Goal: Transaction & Acquisition: Purchase product/service

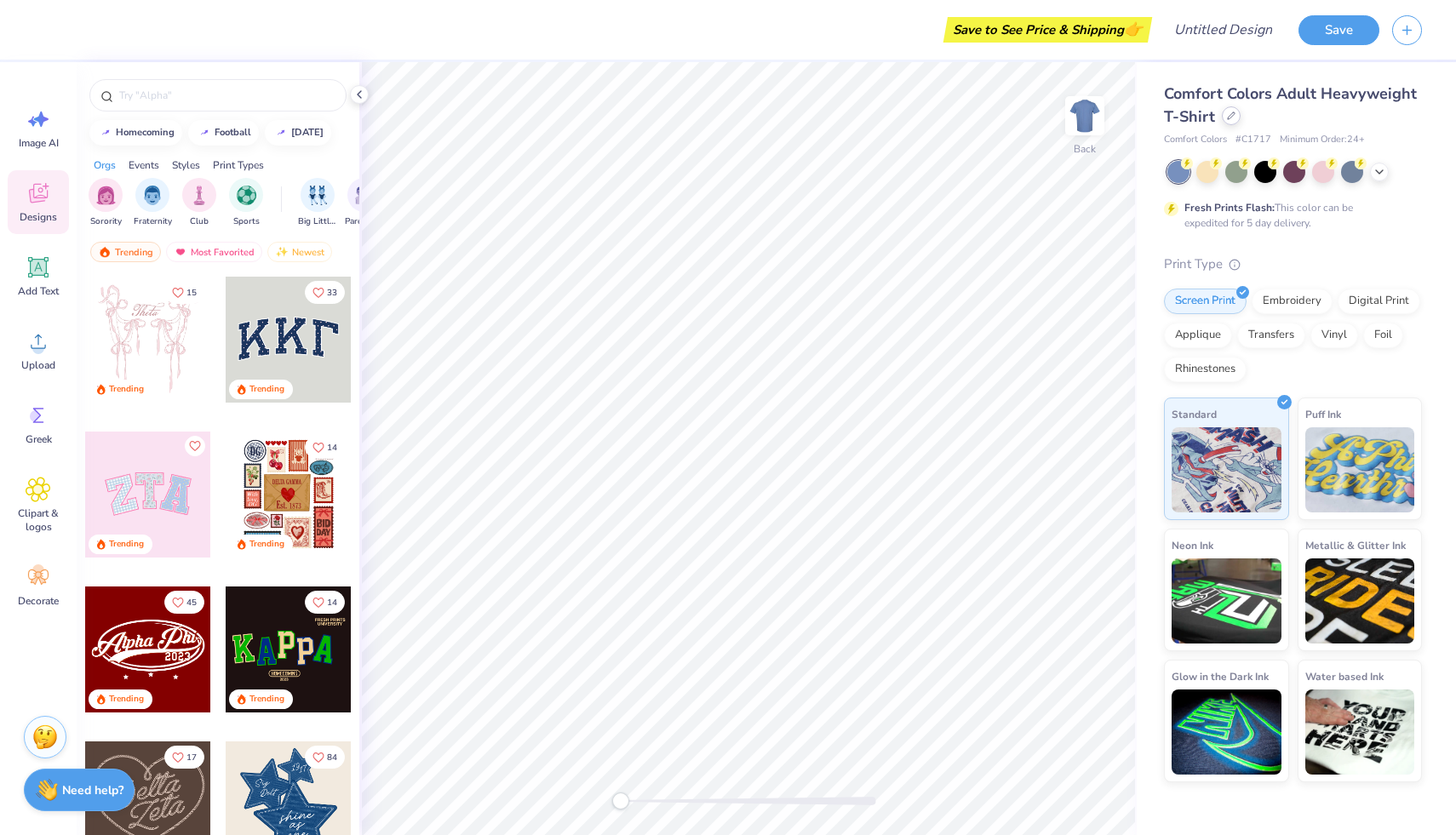
click at [1237, 116] on div at bounding box center [1230, 116] width 19 height 19
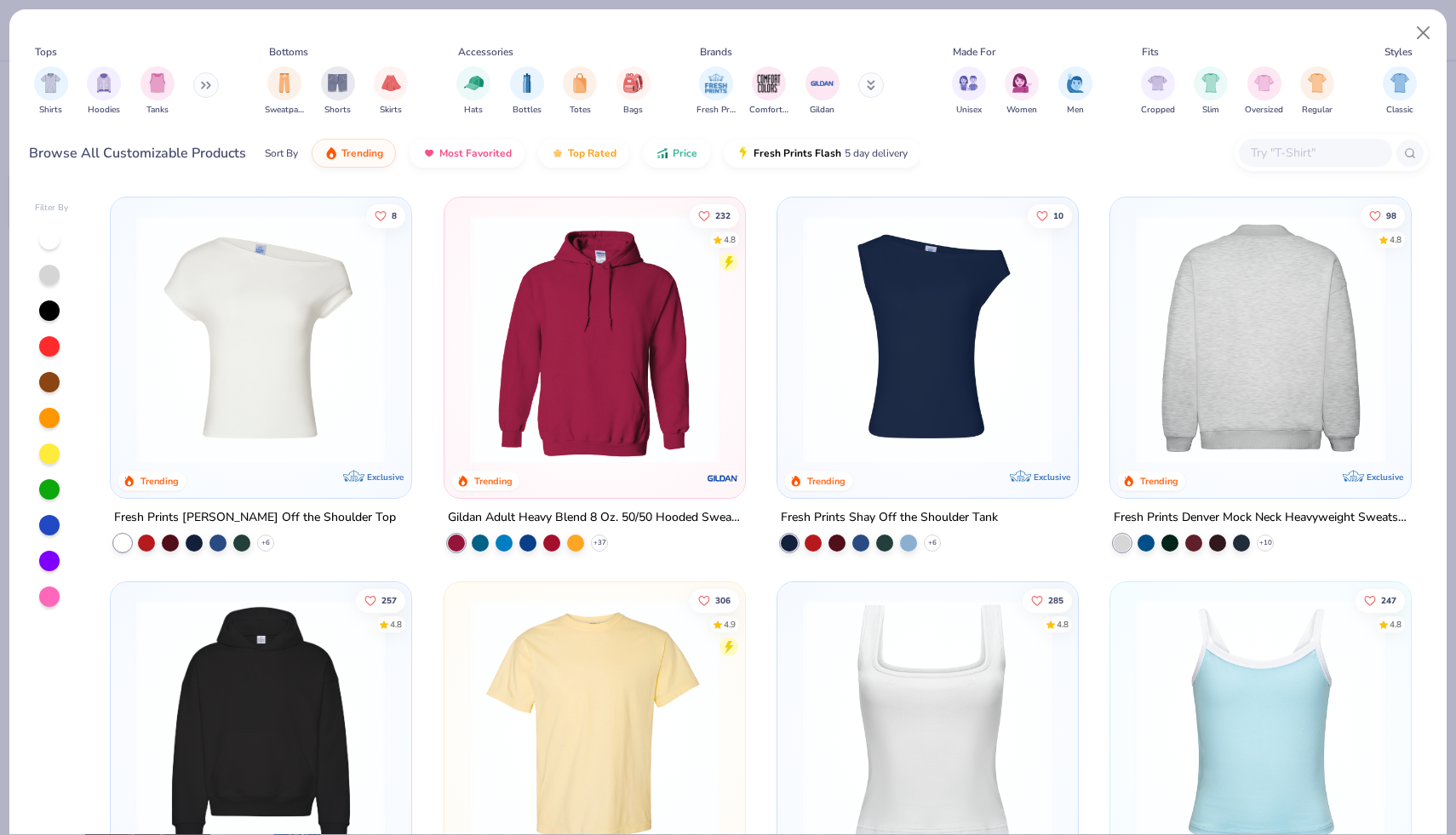
click at [1127, 333] on img at bounding box center [994, 339] width 266 height 249
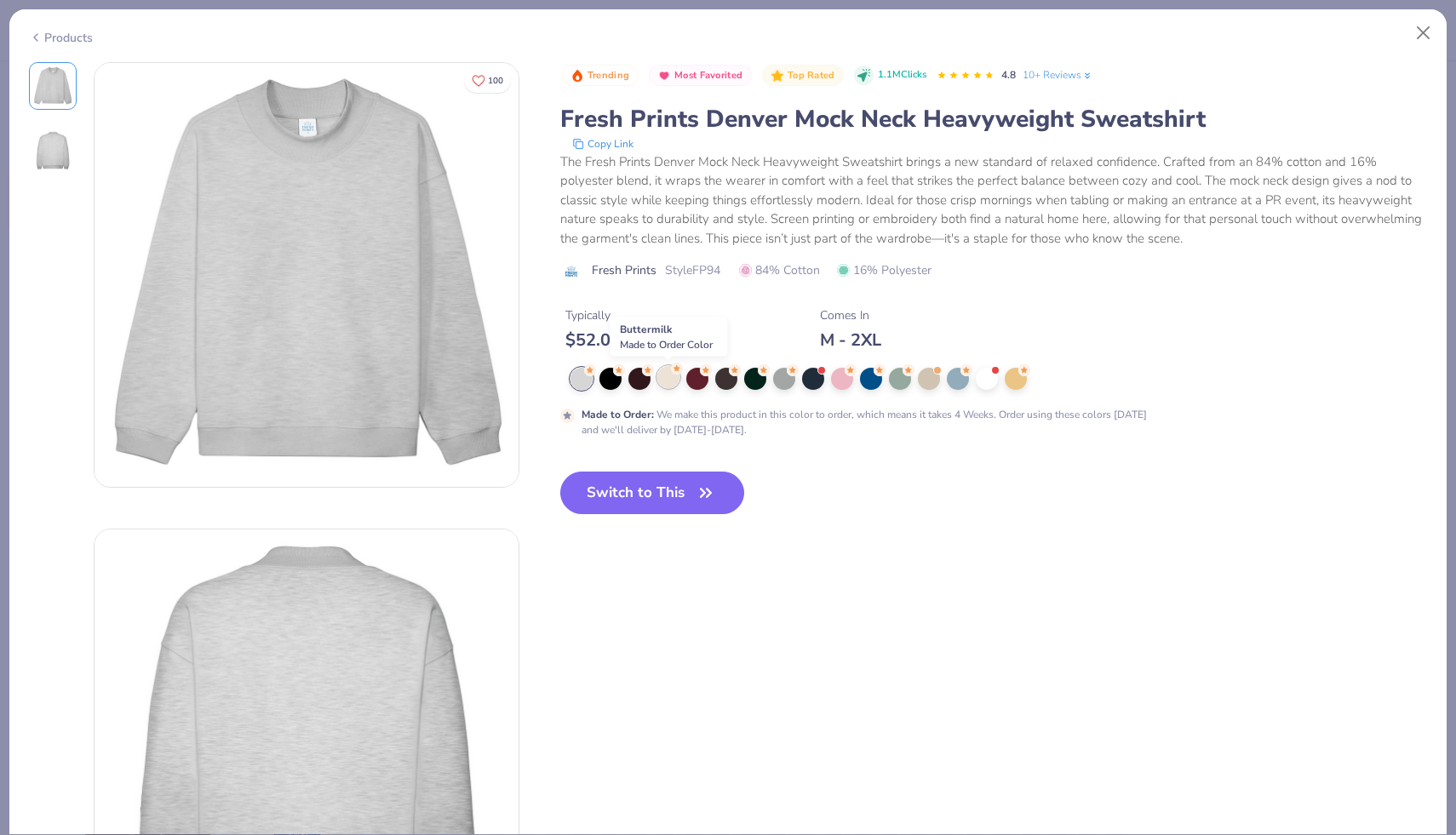
click at [668, 383] on div at bounding box center [668, 376] width 23 height 23
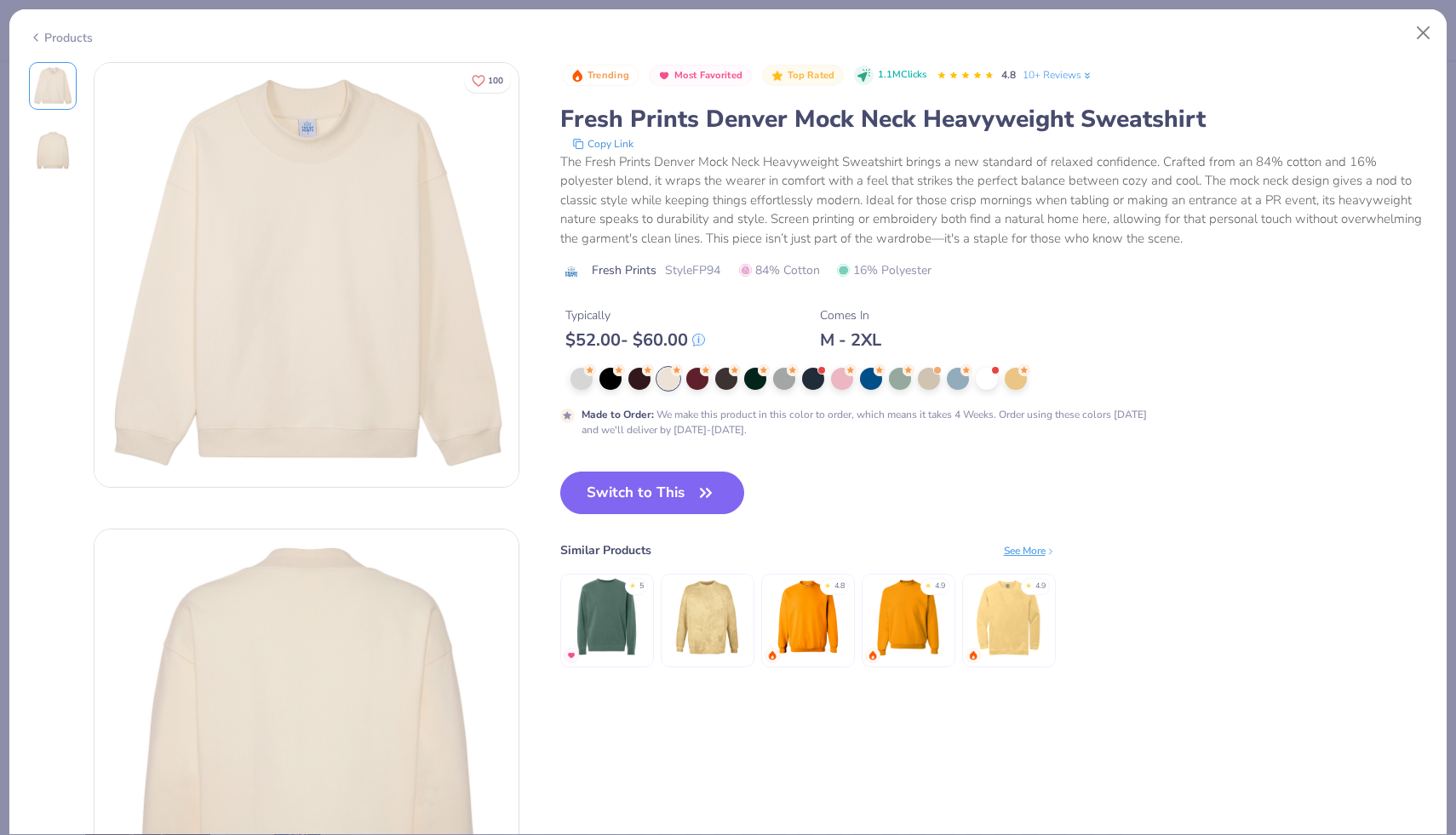
click at [54, 159] on img at bounding box center [52, 150] width 41 height 41
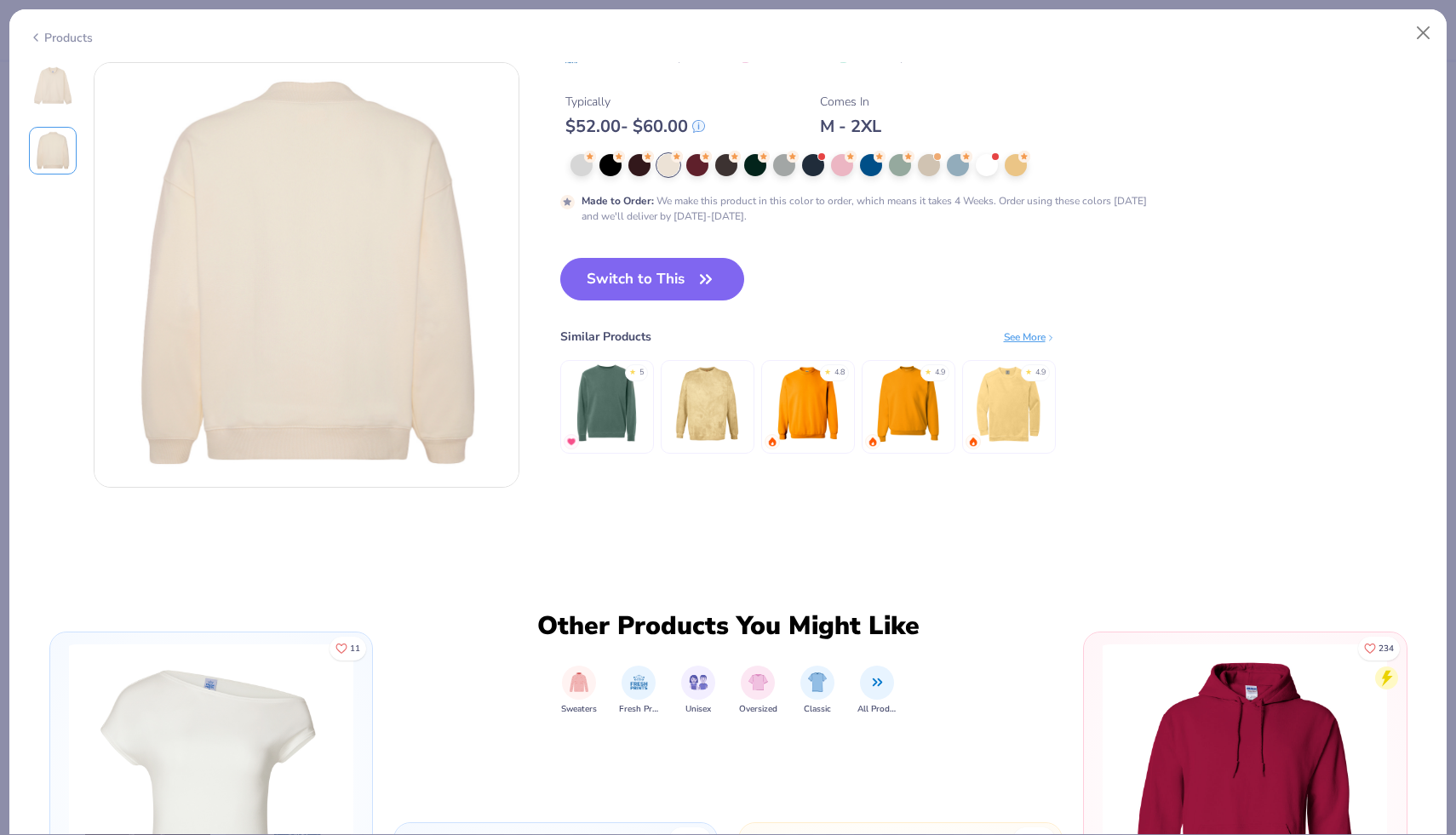
click at [57, 94] on img at bounding box center [52, 86] width 41 height 41
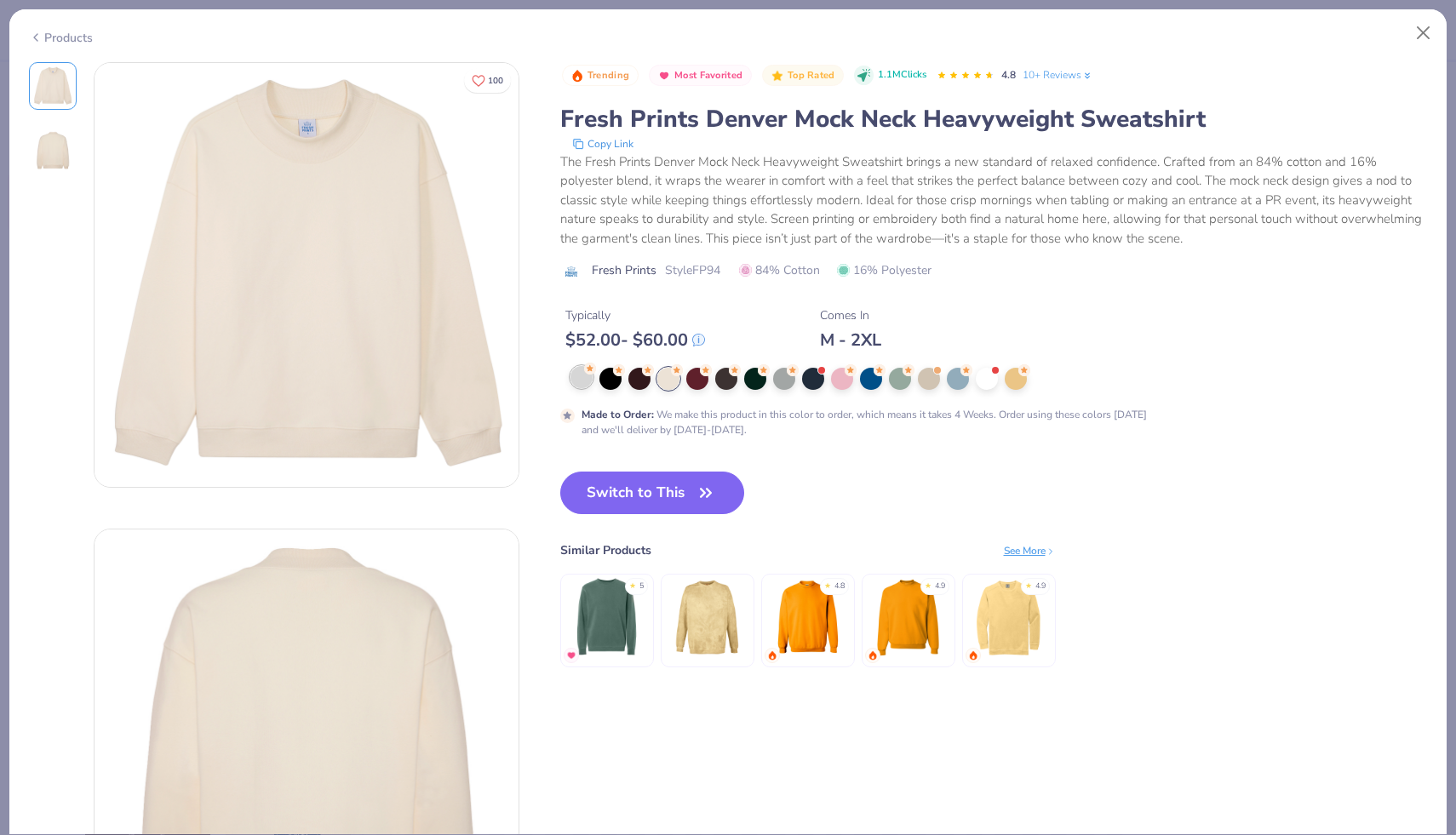
click at [585, 378] on div at bounding box center [581, 376] width 23 height 23
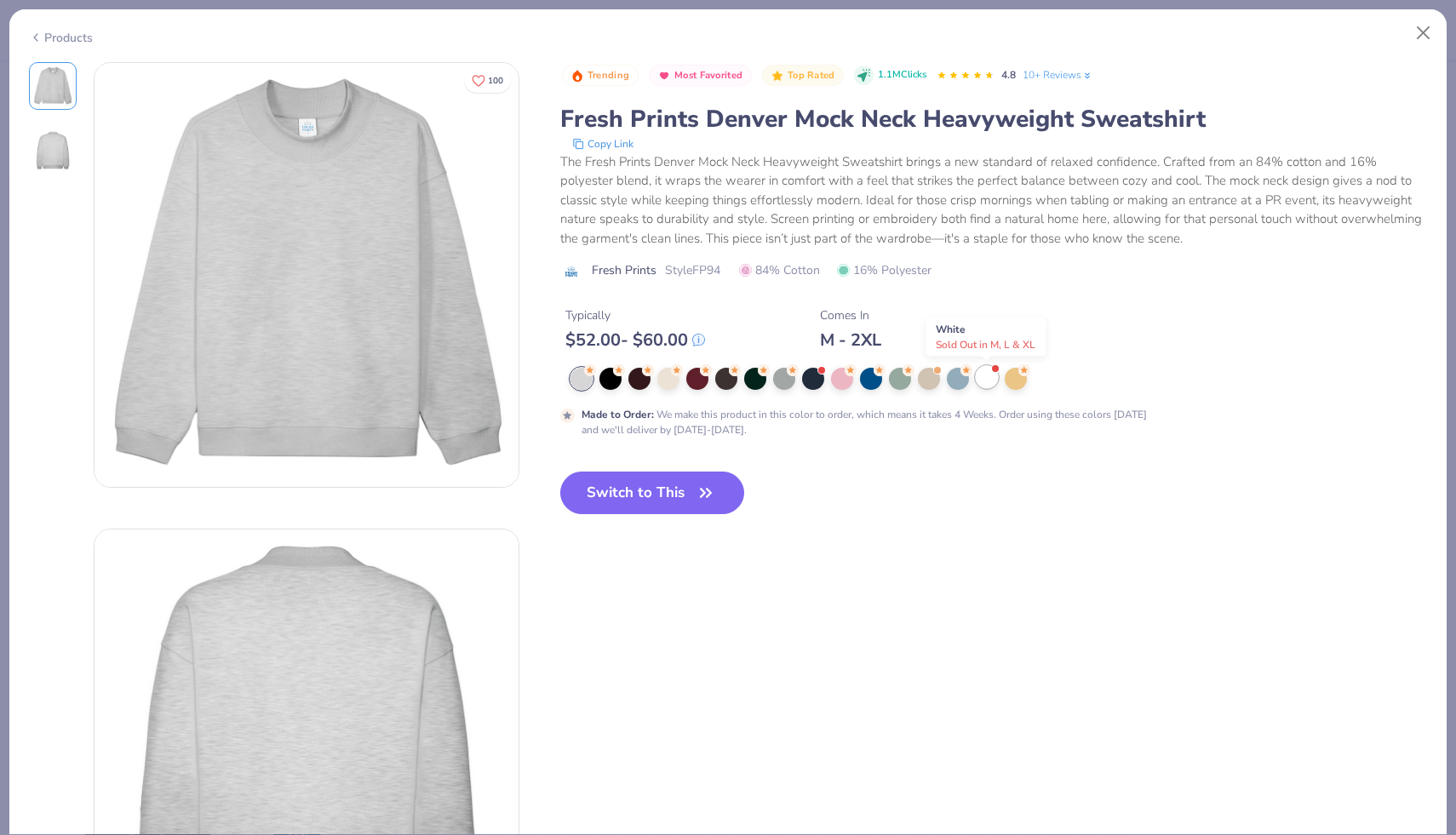
click at [987, 380] on div at bounding box center [986, 376] width 23 height 23
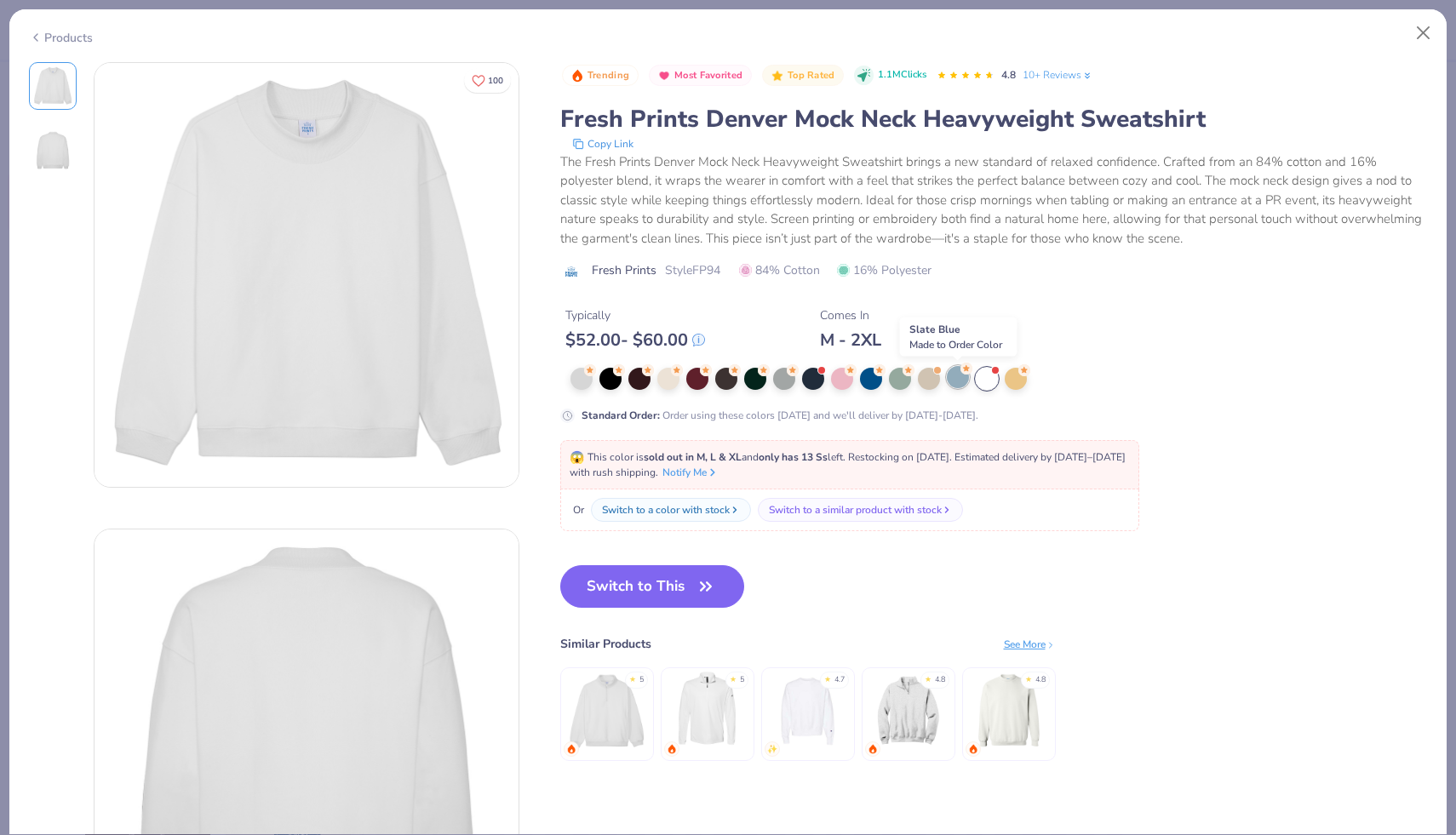
click at [953, 387] on div at bounding box center [957, 376] width 23 height 23
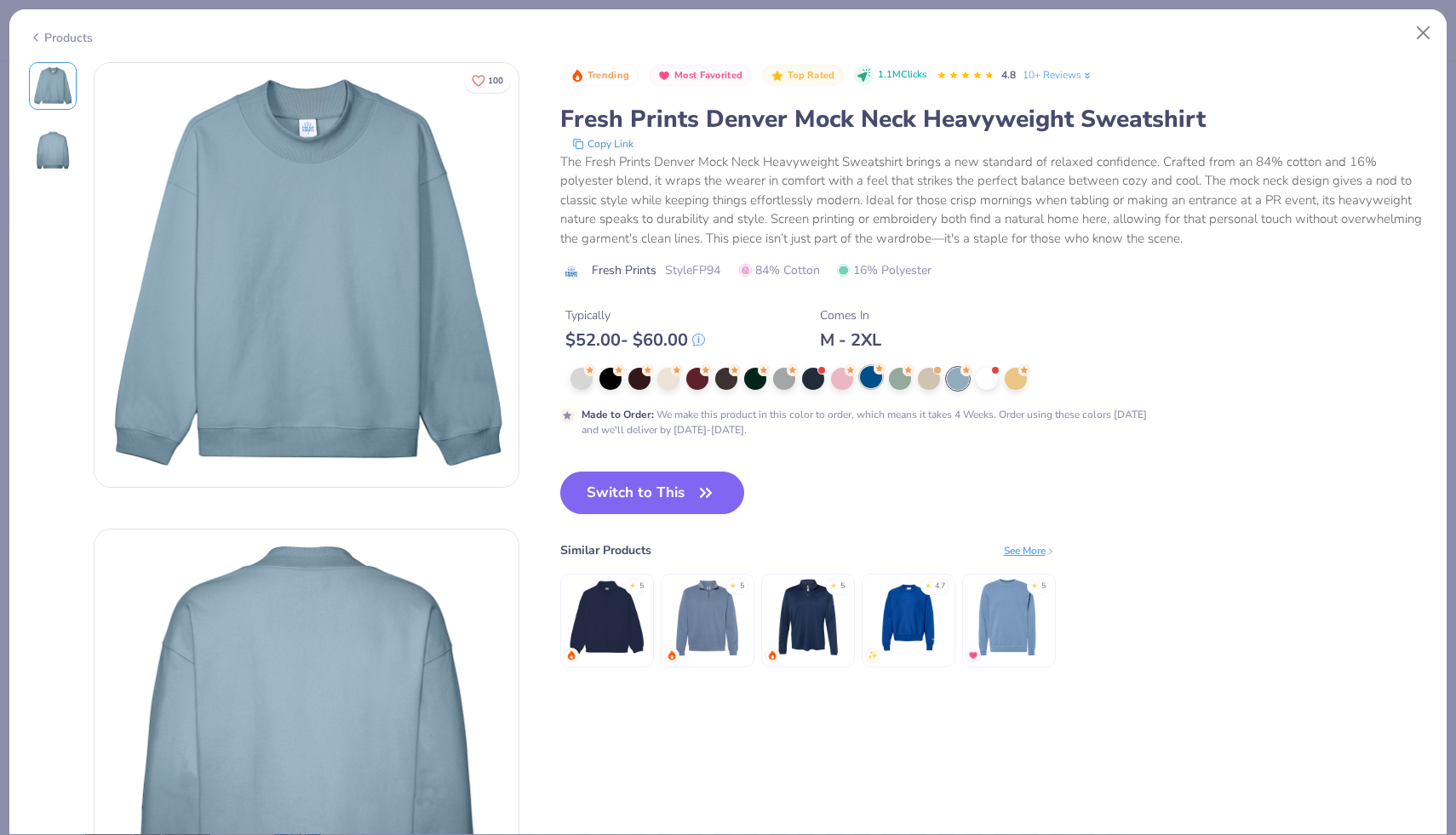
click at [873, 385] on div at bounding box center [871, 376] width 23 height 23
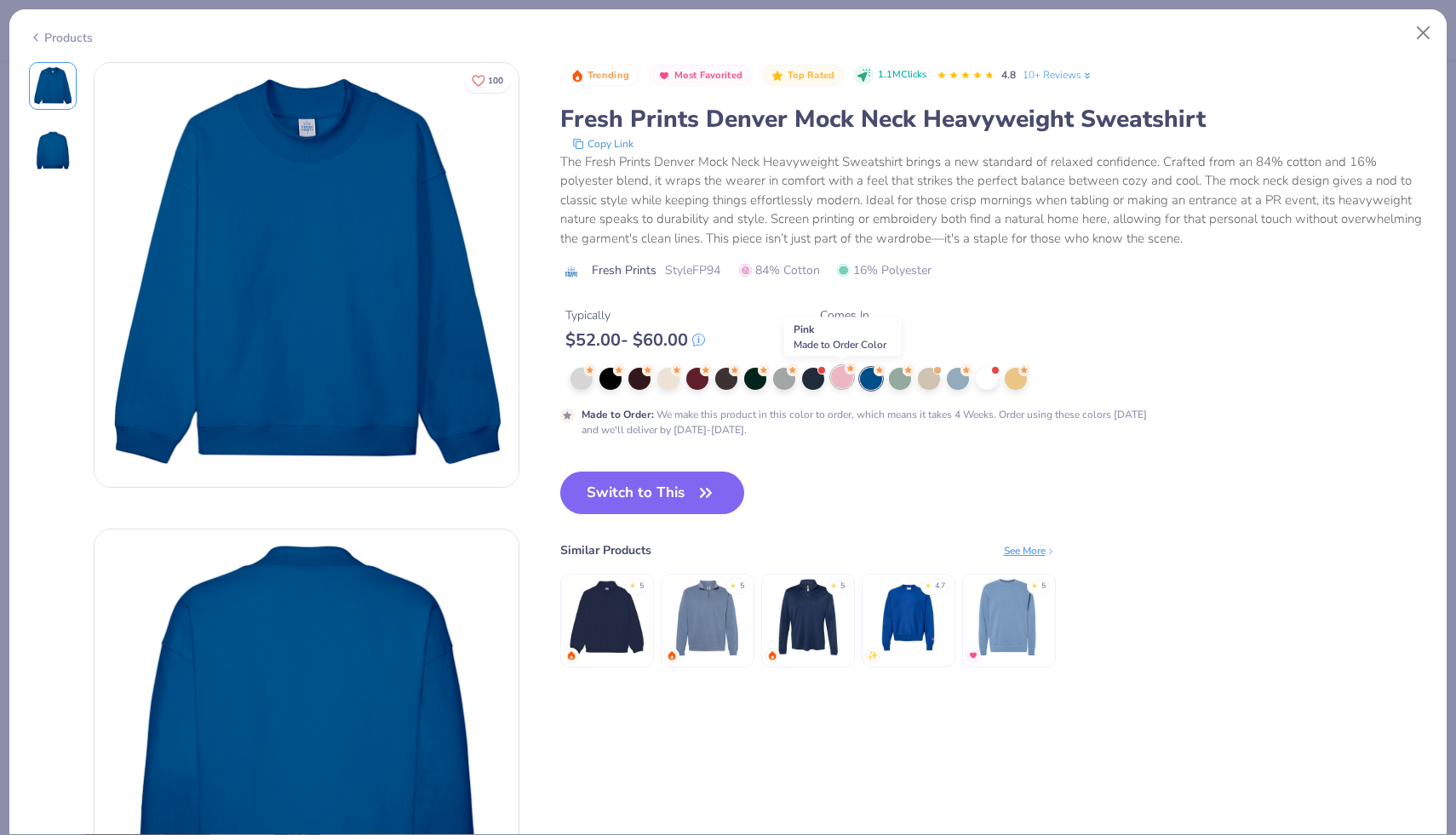
click at [845, 387] on div at bounding box center [842, 376] width 23 height 23
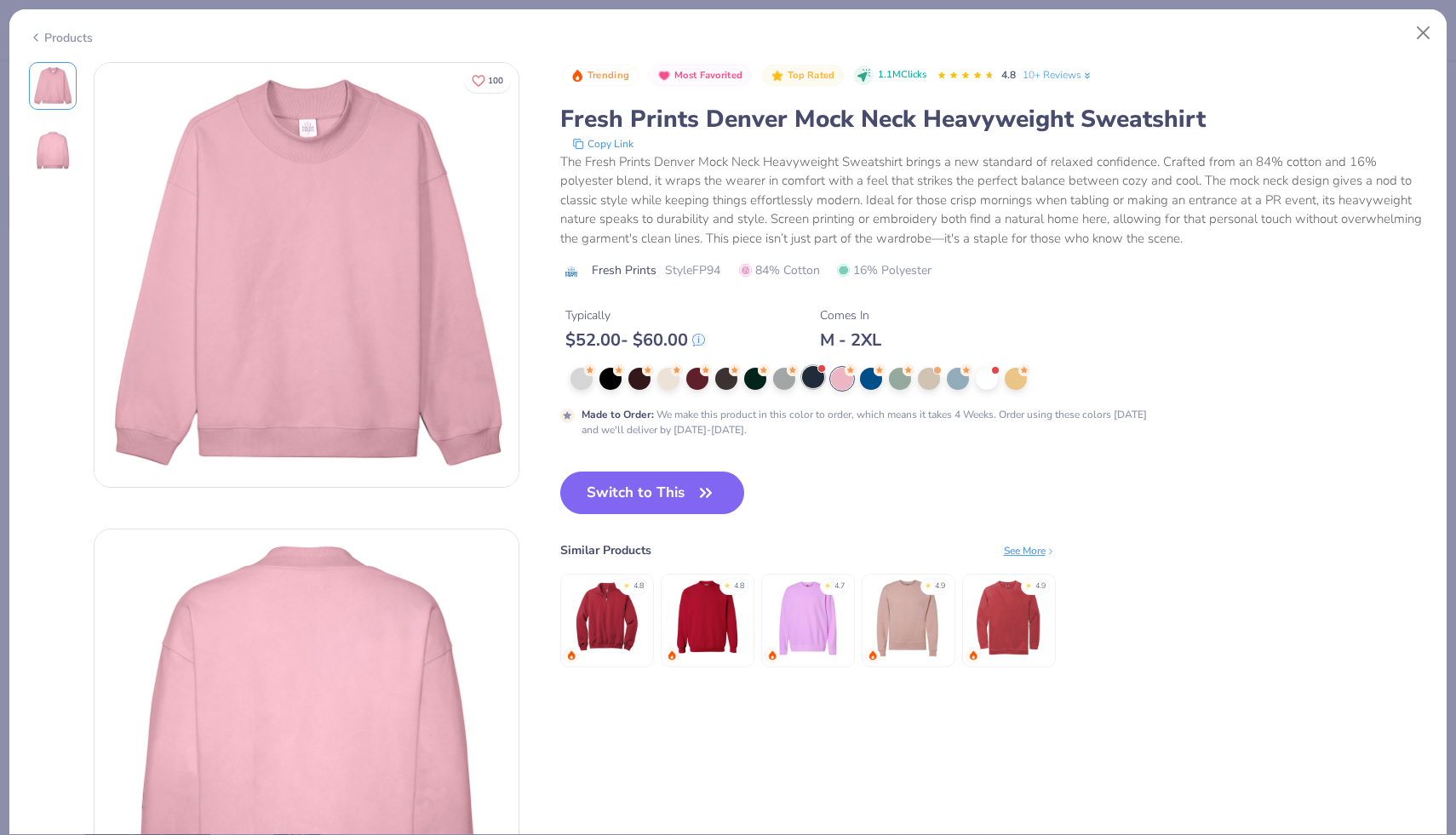
click at [814, 385] on div at bounding box center [813, 376] width 23 height 23
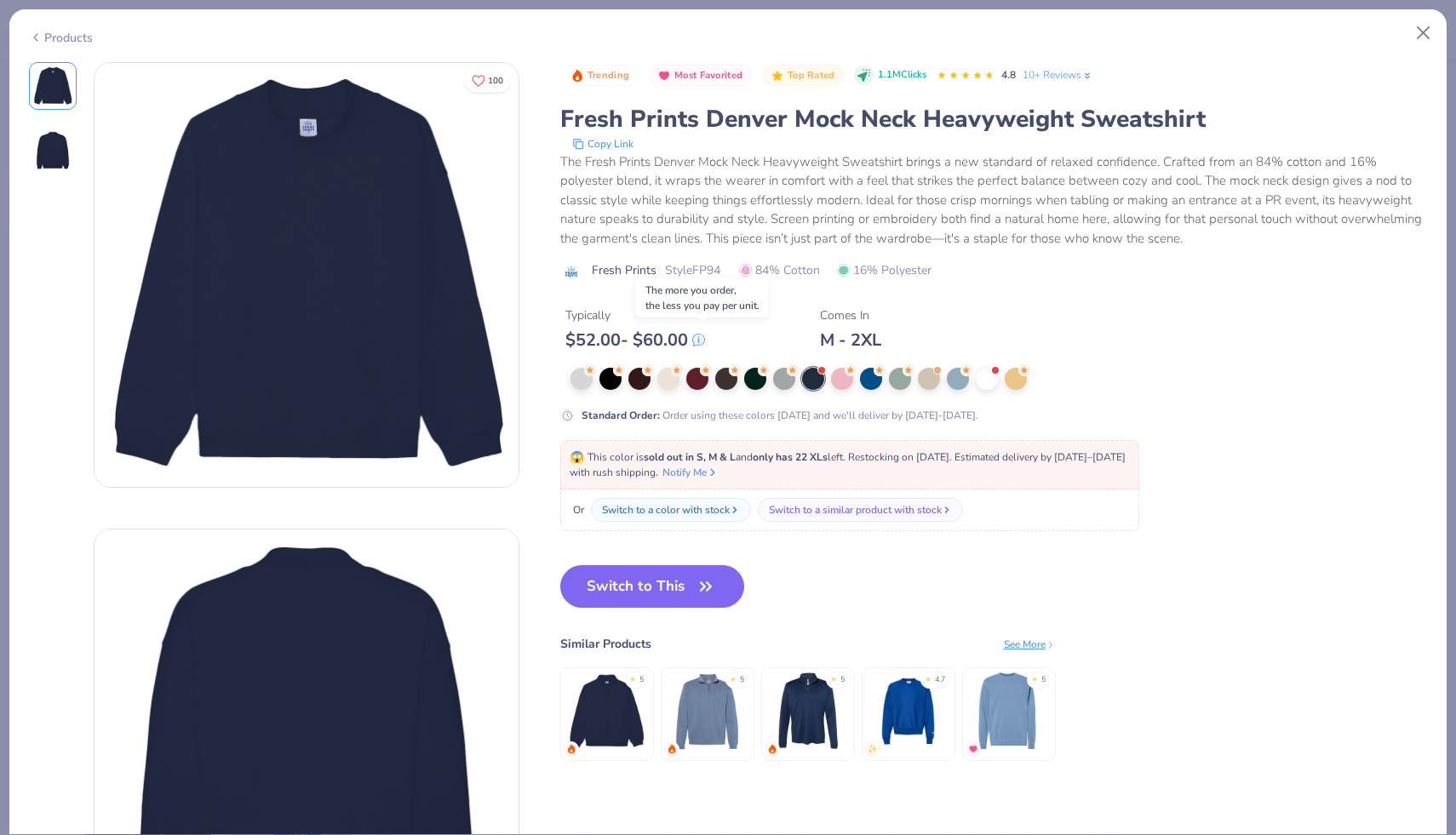
click at [704, 341] on icon at bounding box center [698, 339] width 11 height 11
click at [60, 151] on img at bounding box center [52, 150] width 41 height 41
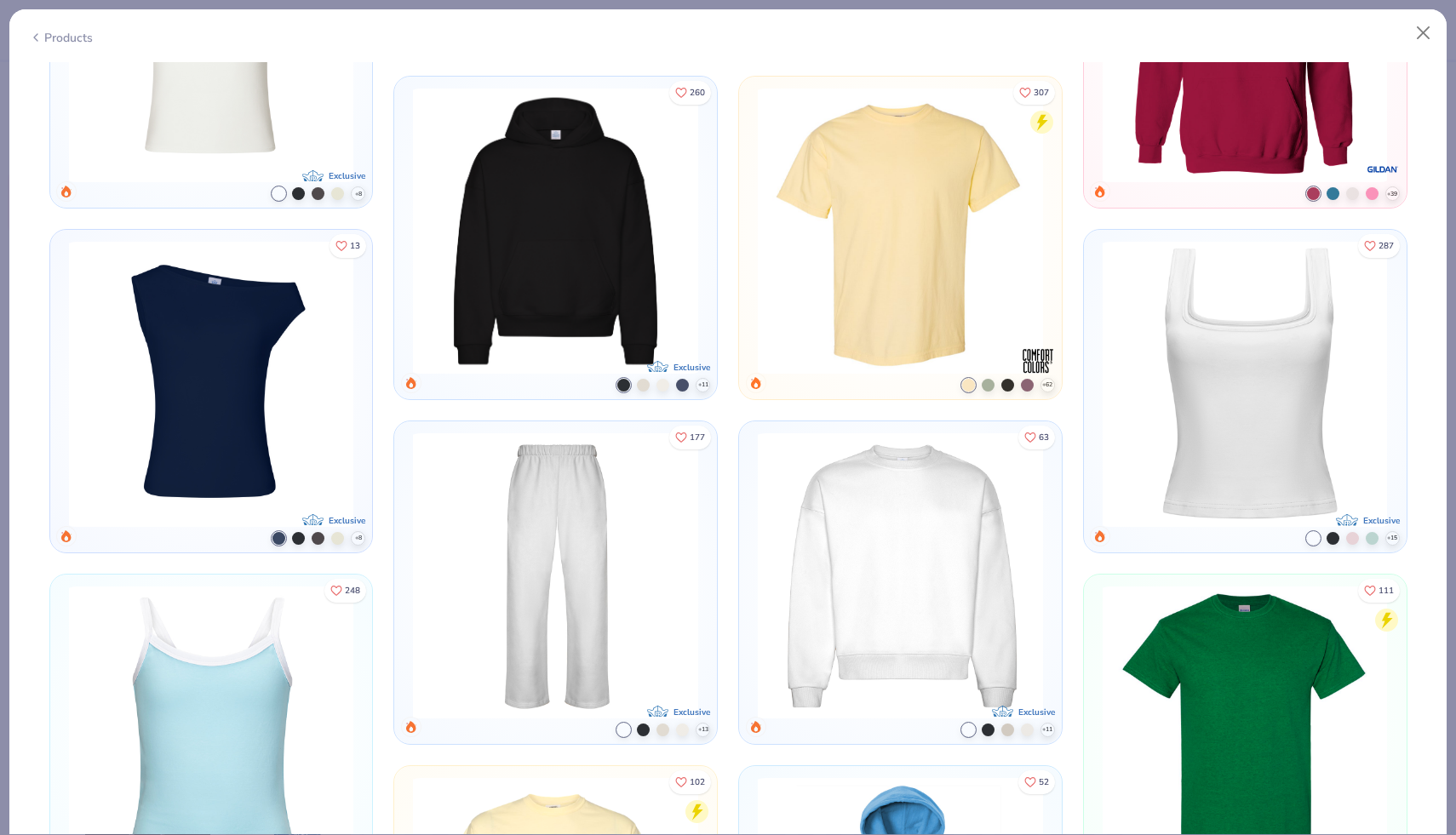
scroll to position [703, 0]
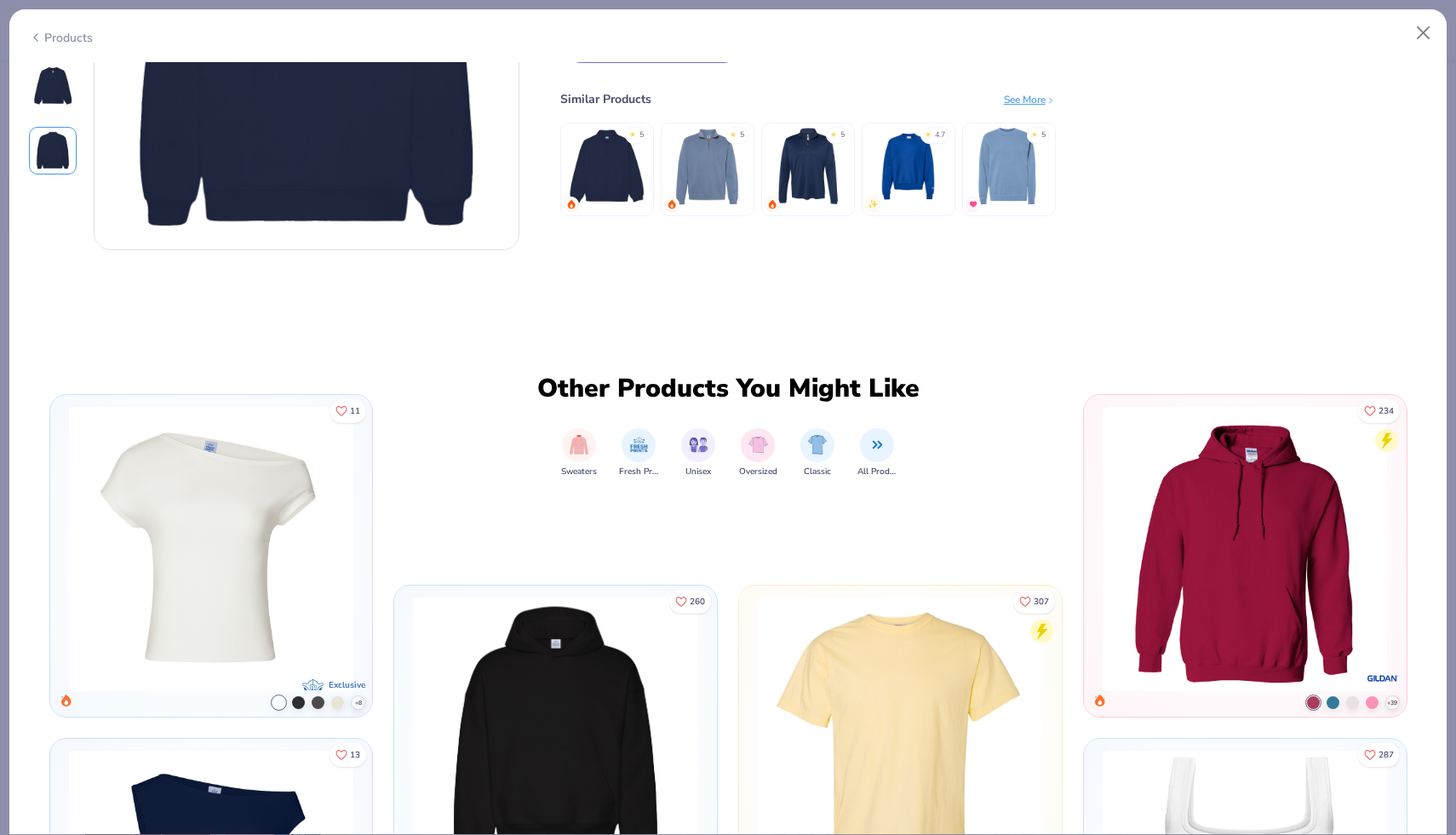
click at [578, 748] on img at bounding box center [555, 739] width 305 height 284
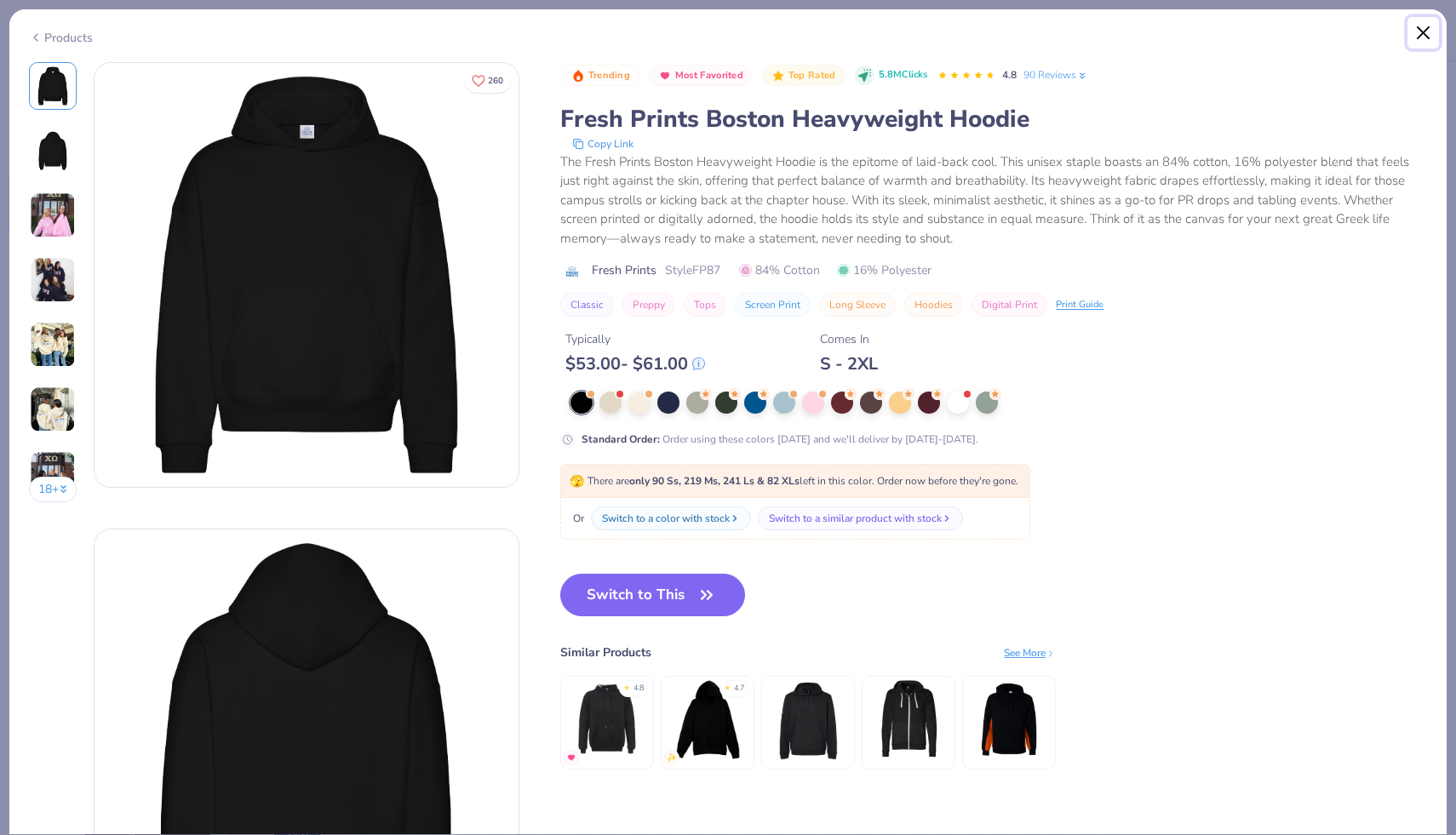
click at [1429, 28] on button "Close" at bounding box center [1423, 33] width 33 height 32
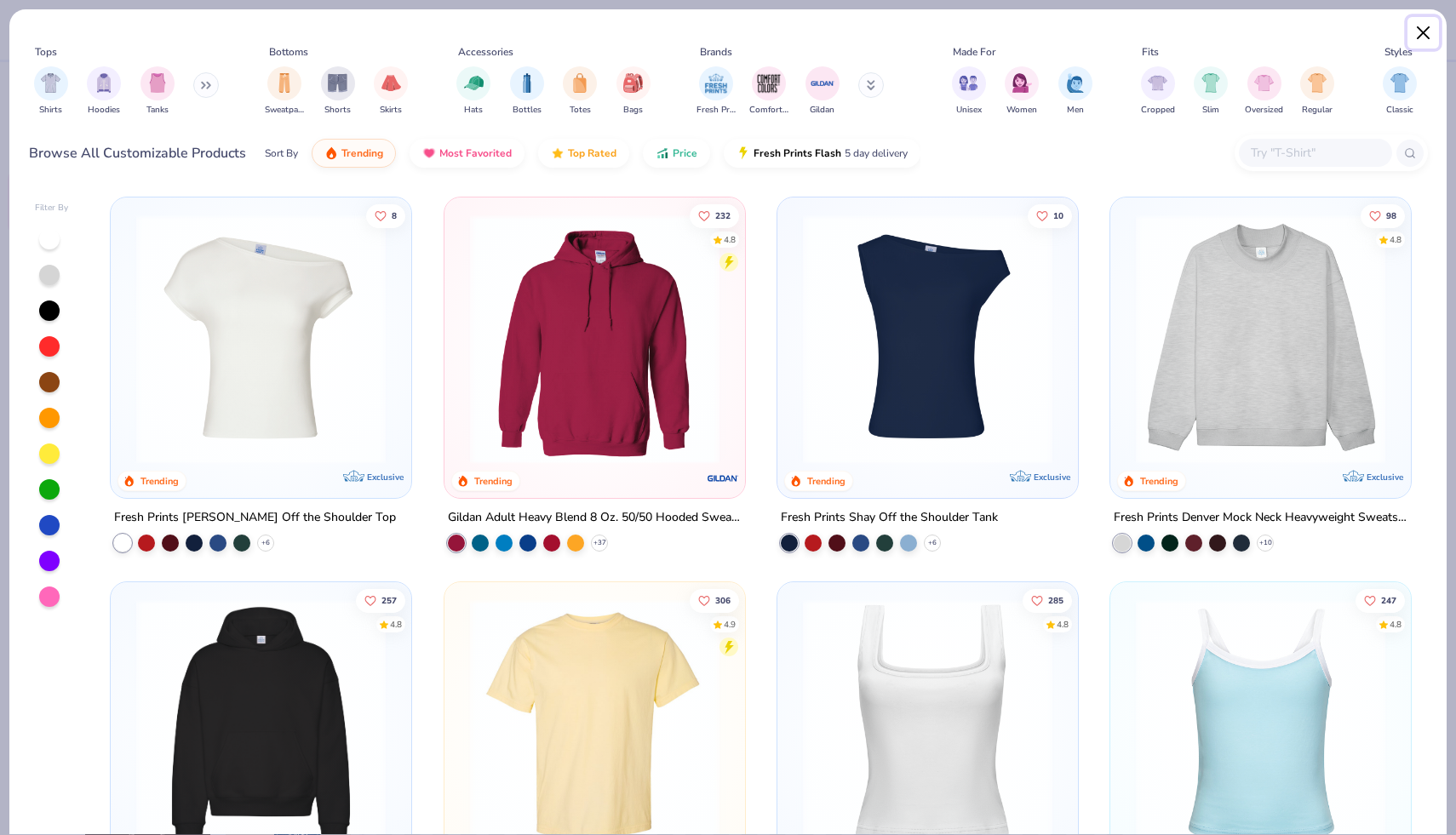
click at [1423, 35] on button "Close" at bounding box center [1423, 33] width 33 height 32
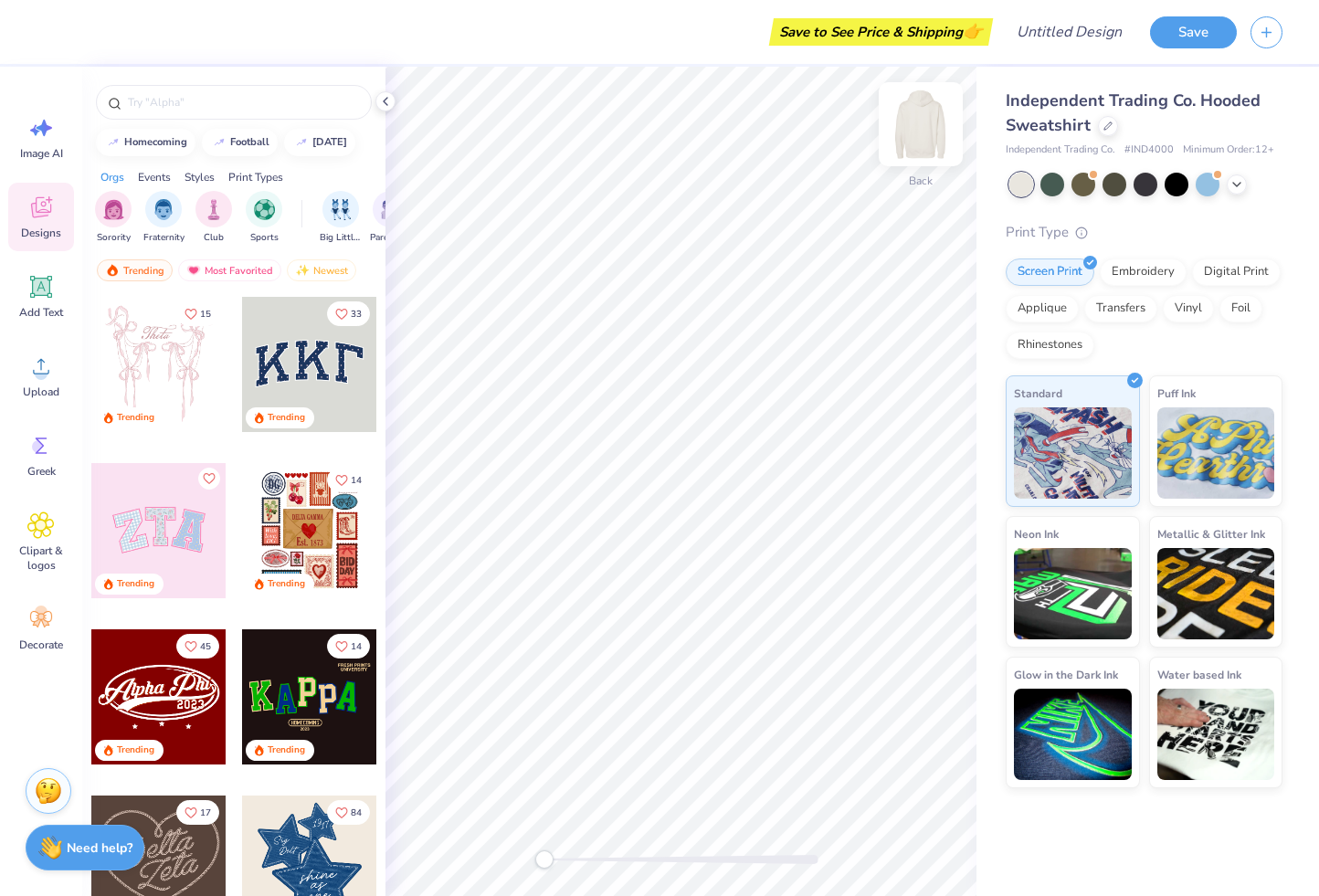
click at [930, 126] on img at bounding box center [920, 123] width 73 height 73
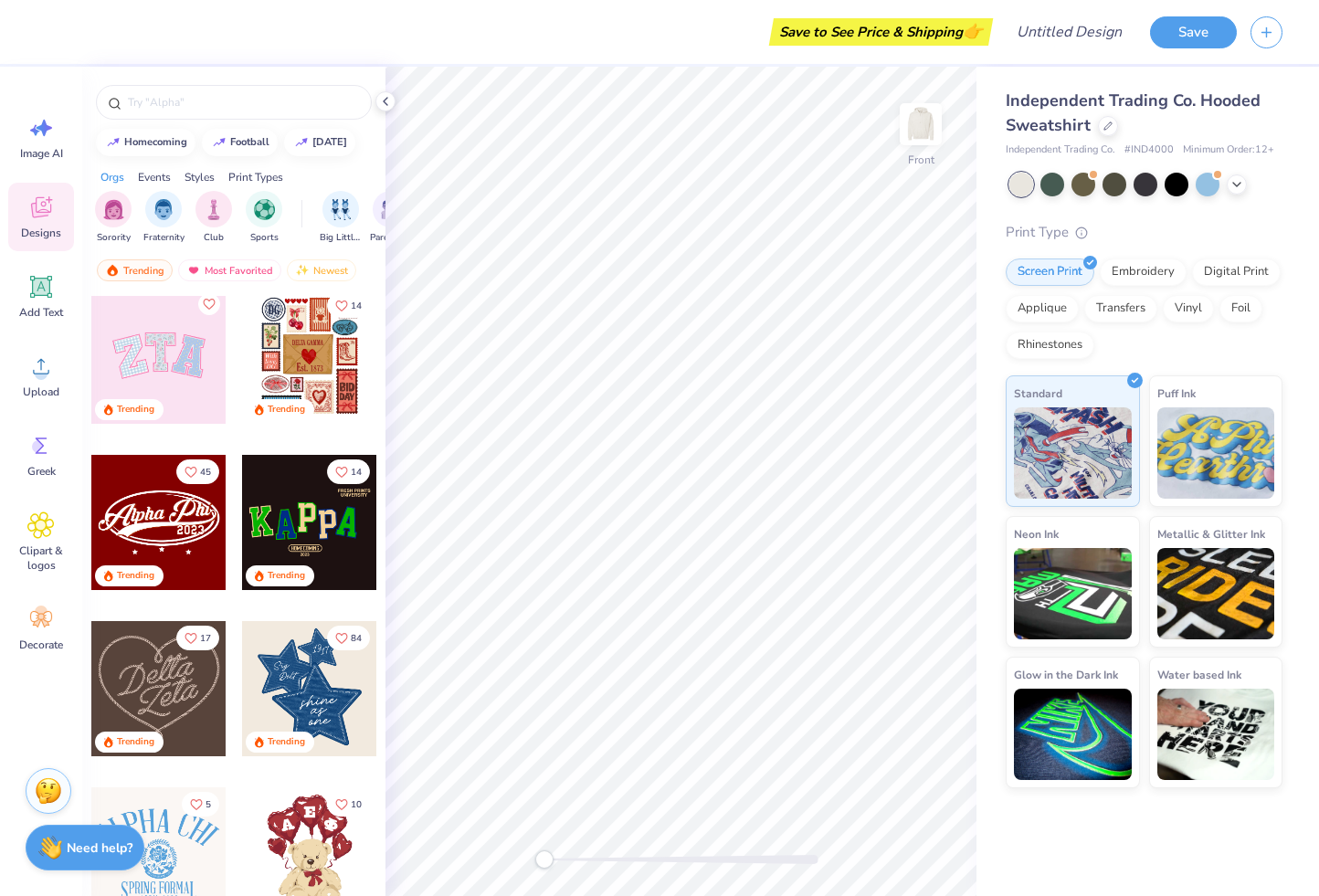
scroll to position [171, 0]
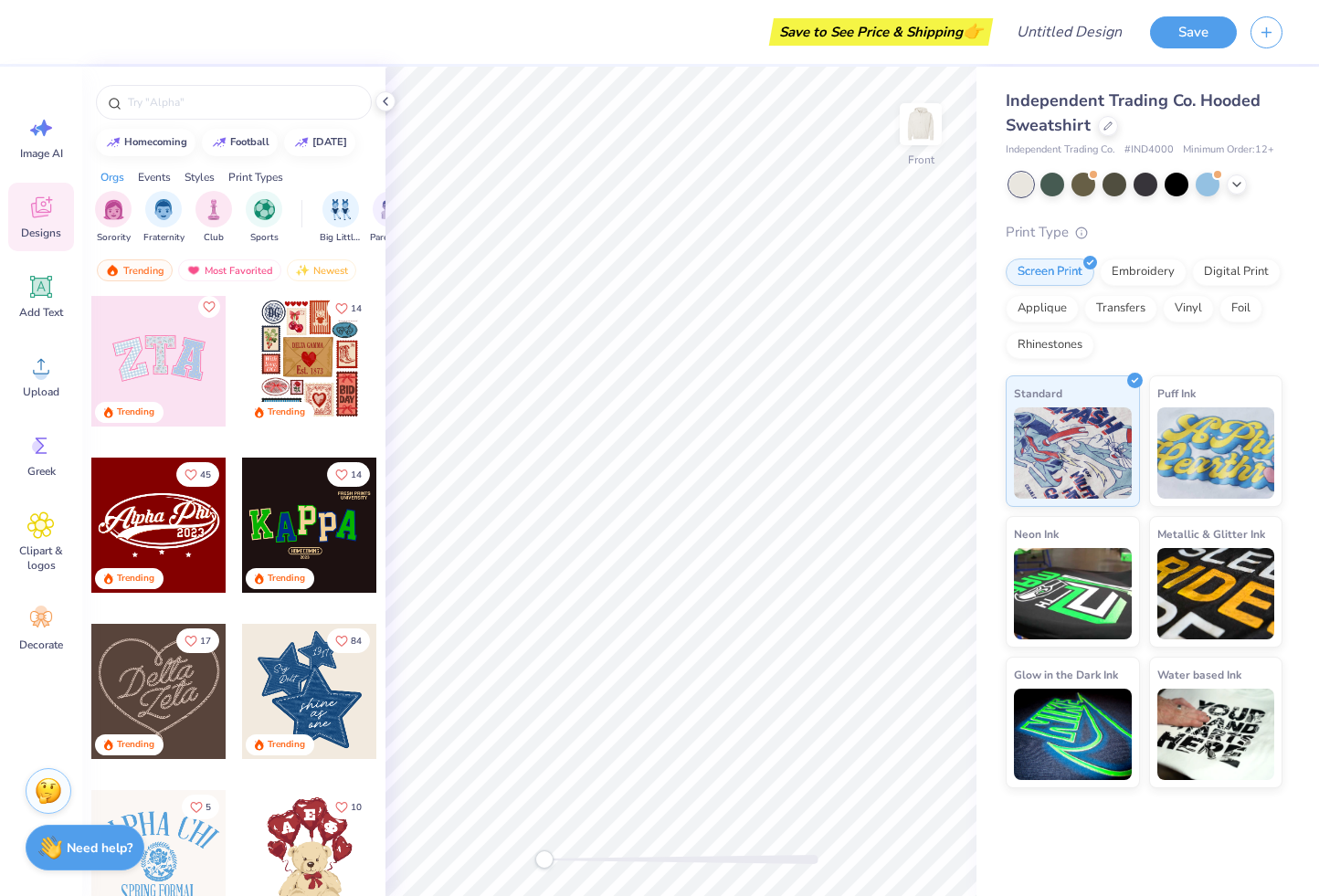
click at [307, 402] on div "Trending" at bounding box center [280, 413] width 69 height 21
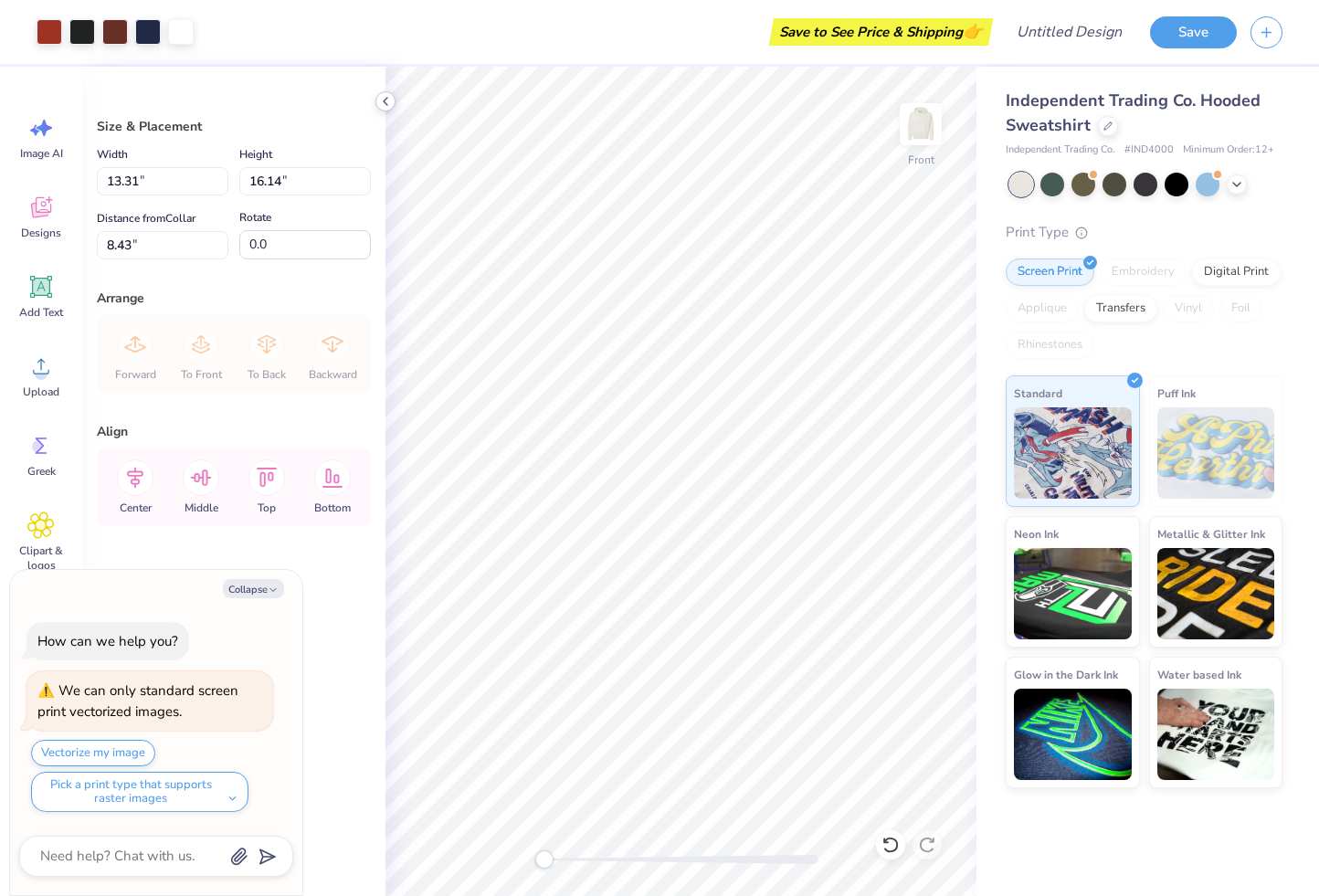
click at [389, 106] on icon at bounding box center [385, 101] width 15 height 15
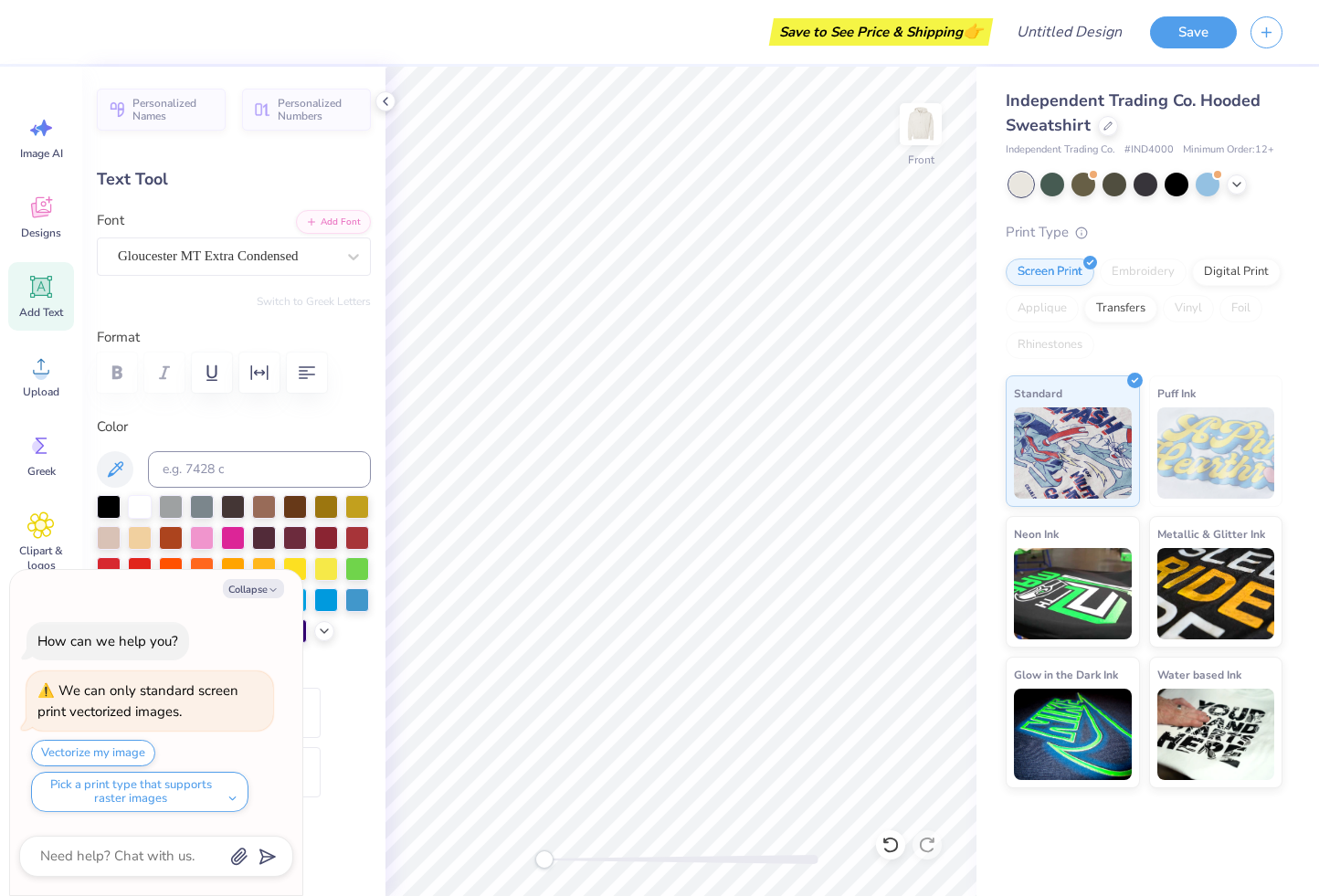
type textarea "x"
type textarea "AB"
type textarea "x"
type input "4.31"
type input "0.77"
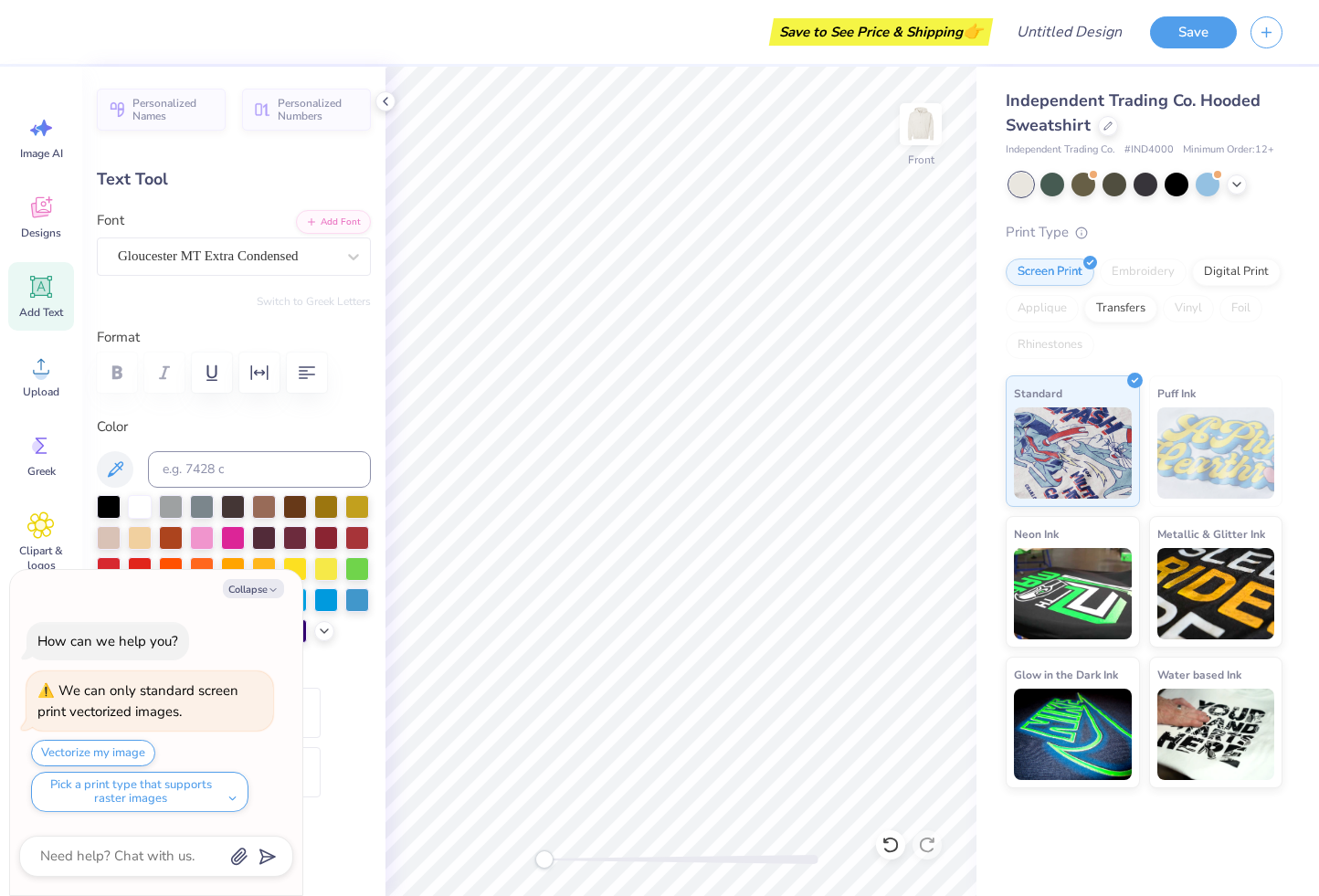
type input "11.85"
type textarea "x"
type textarea "DELTA"
type textarea "x"
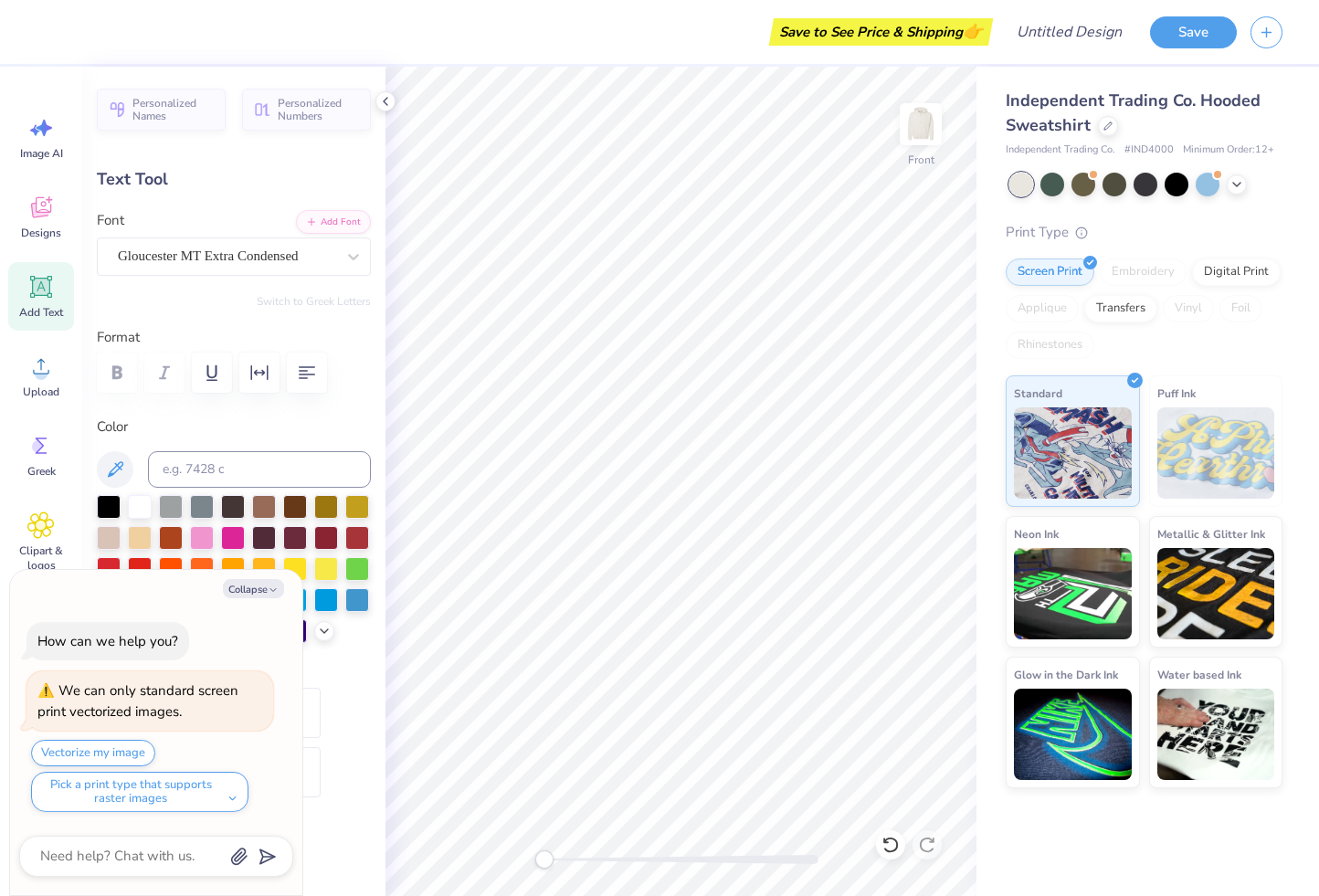
type textarea "DEL"
type textarea "x"
type textarea "D"
type textarea "x"
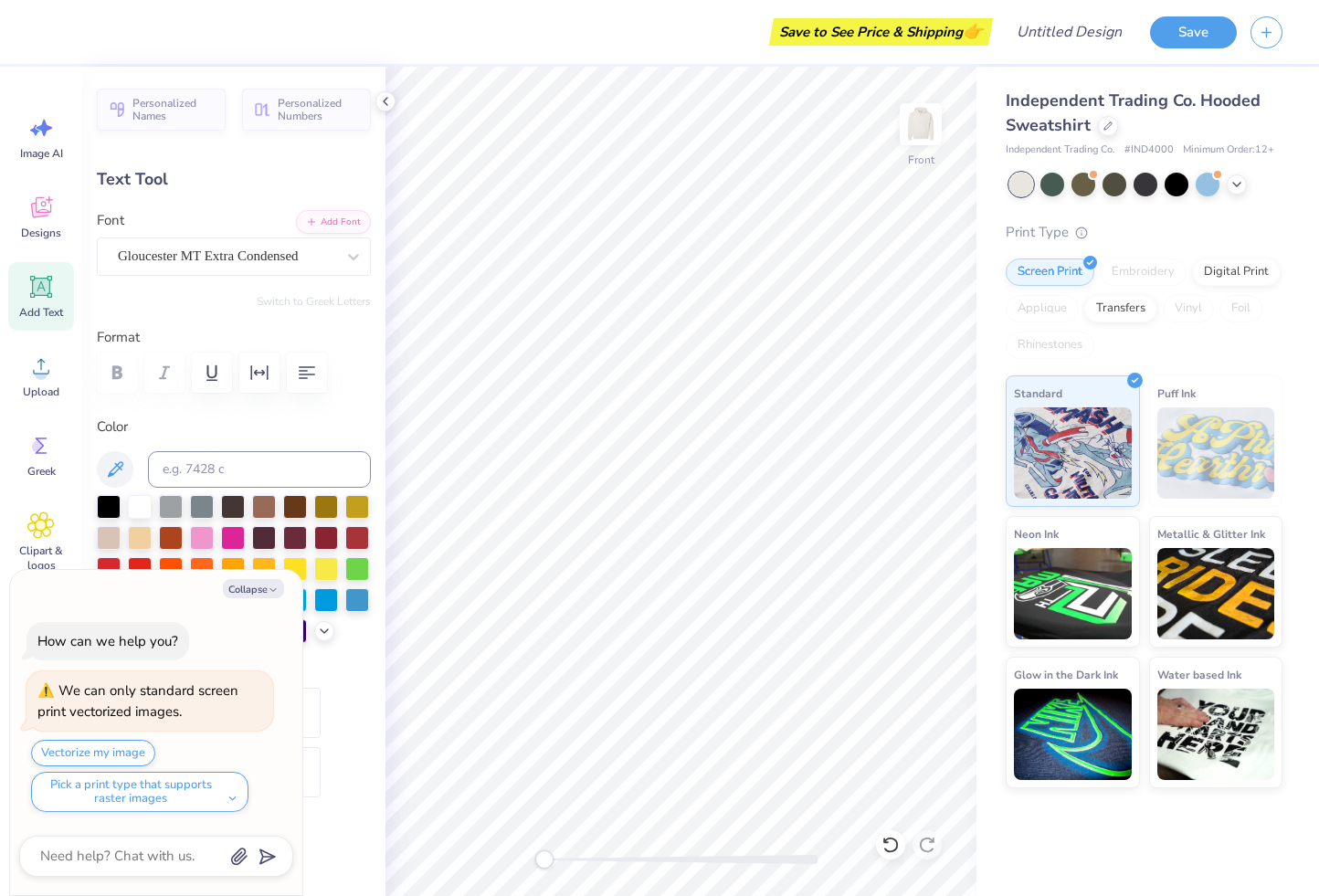
type textarea "x"
type textarea "A"
type textarea "x"
type textarea "Am"
type textarea "x"
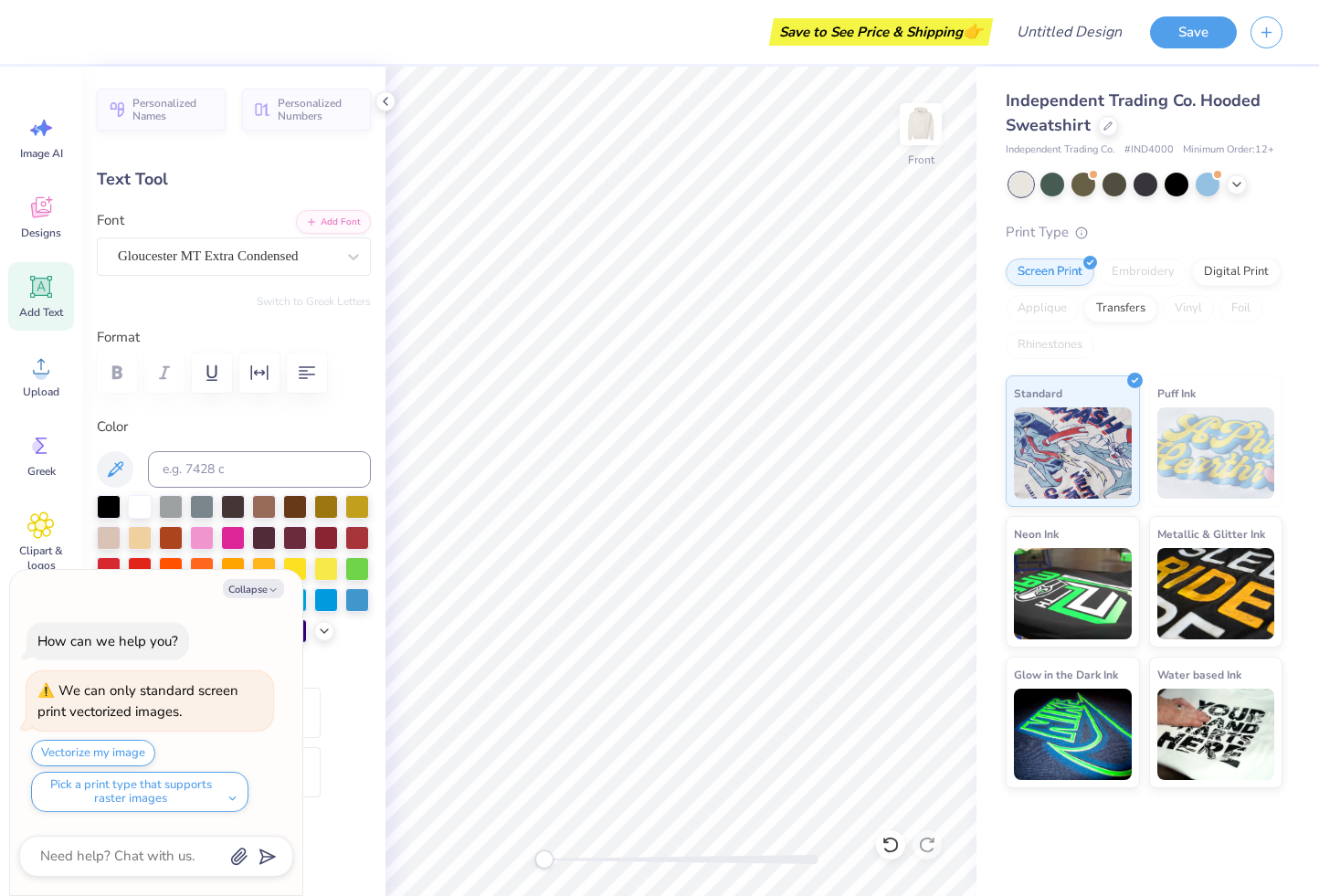
type textarea "Ama"
type textarea "x"
type textarea "Amaz"
type textarea "x"
type textarea "Amazi"
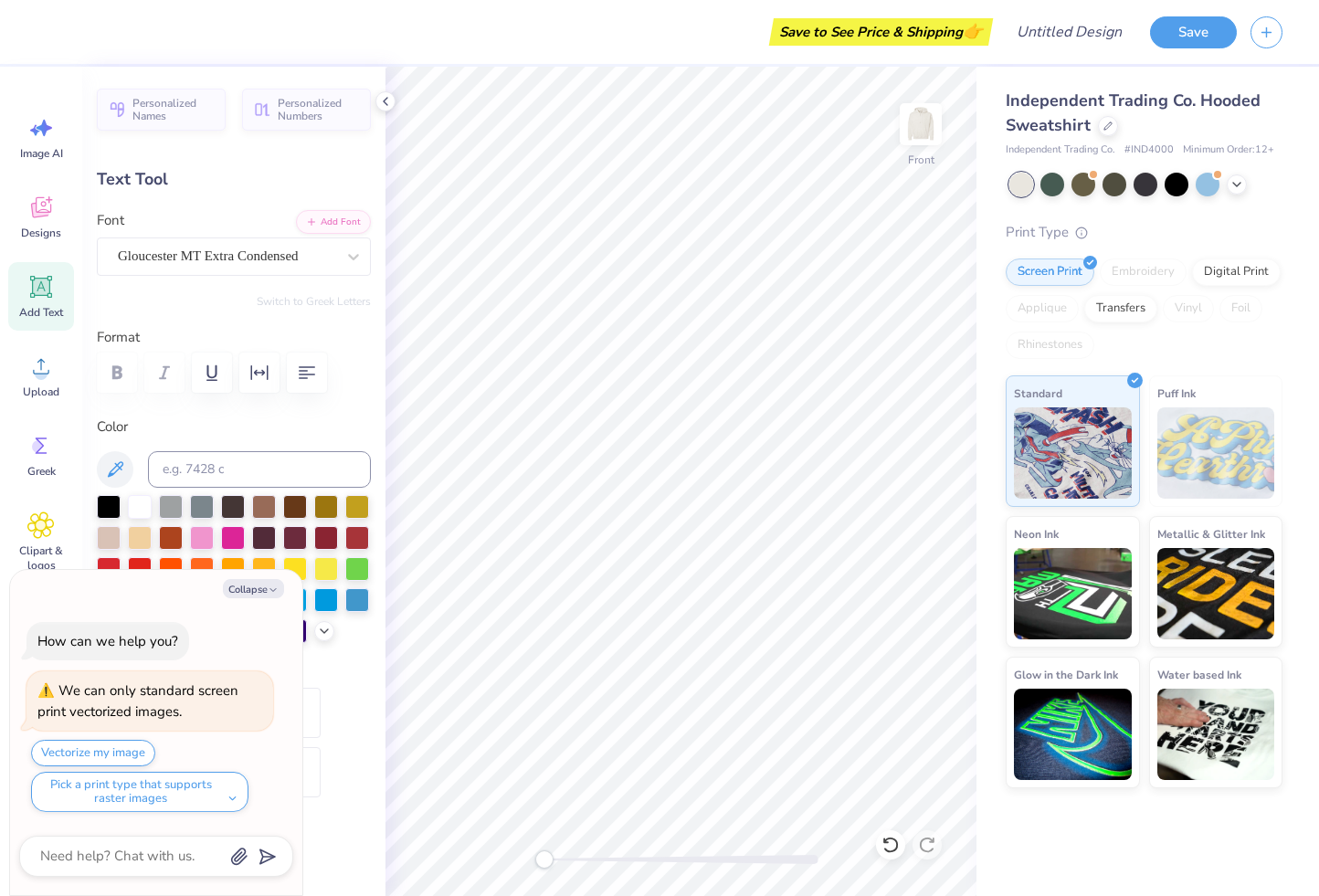
type textarea "x"
type textarea "Amazi"
type textarea "x"
type textarea "Amaz"
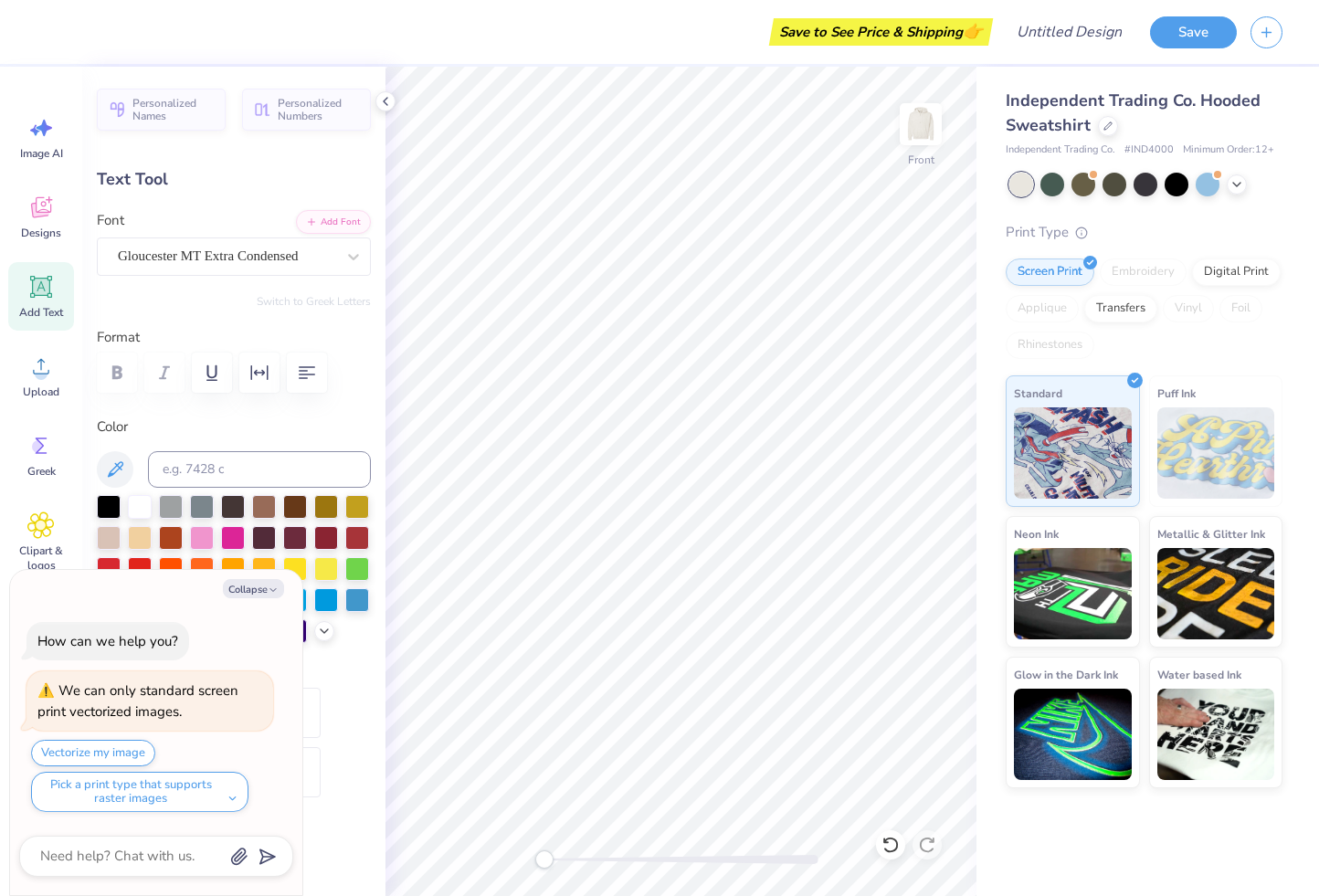
type textarea "x"
type textarea "Ama"
type textarea "x"
type textarea "Am"
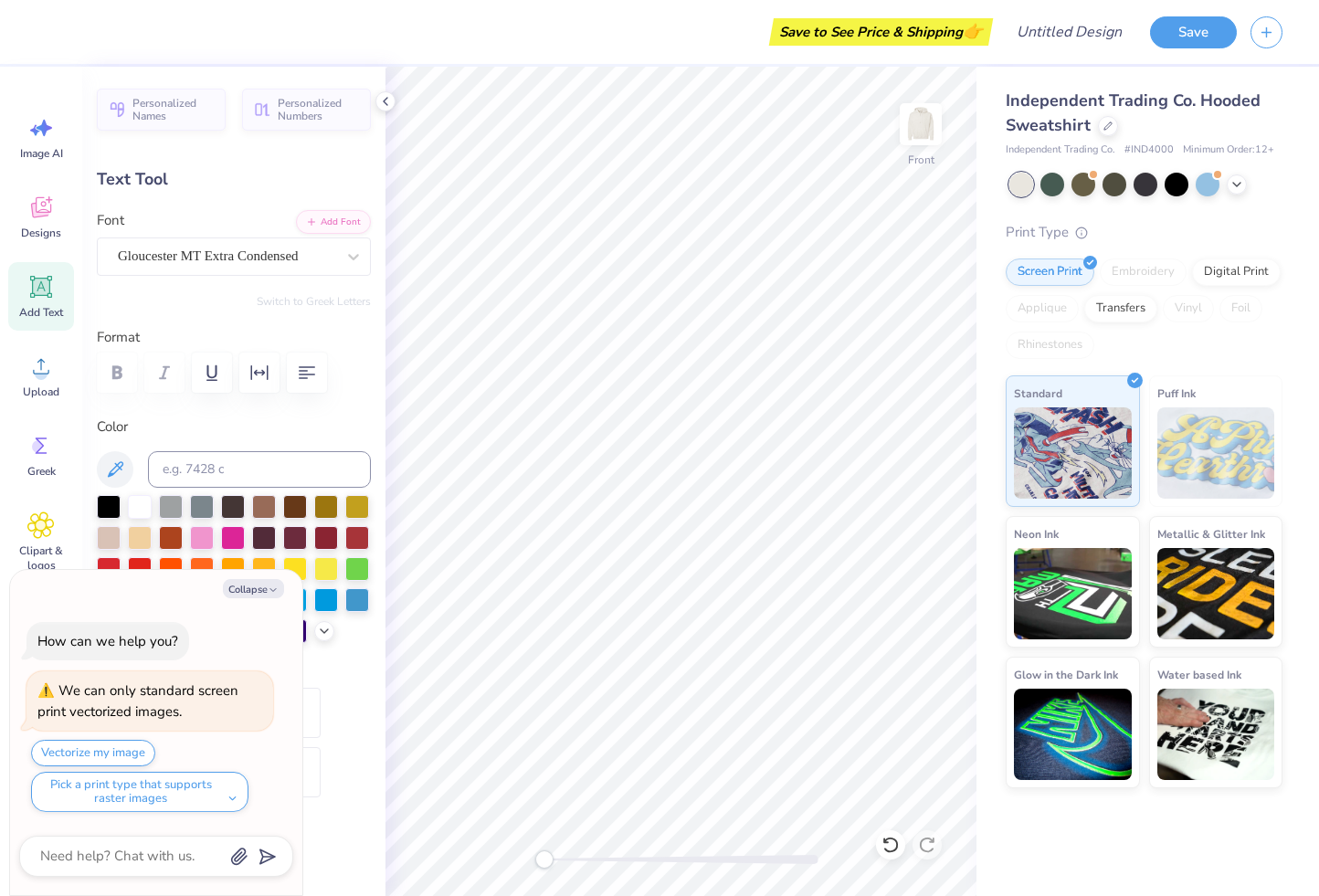
type textarea "x"
type textarea "AMA"
type textarea "x"
type textarea "AMAZ"
type textarea "x"
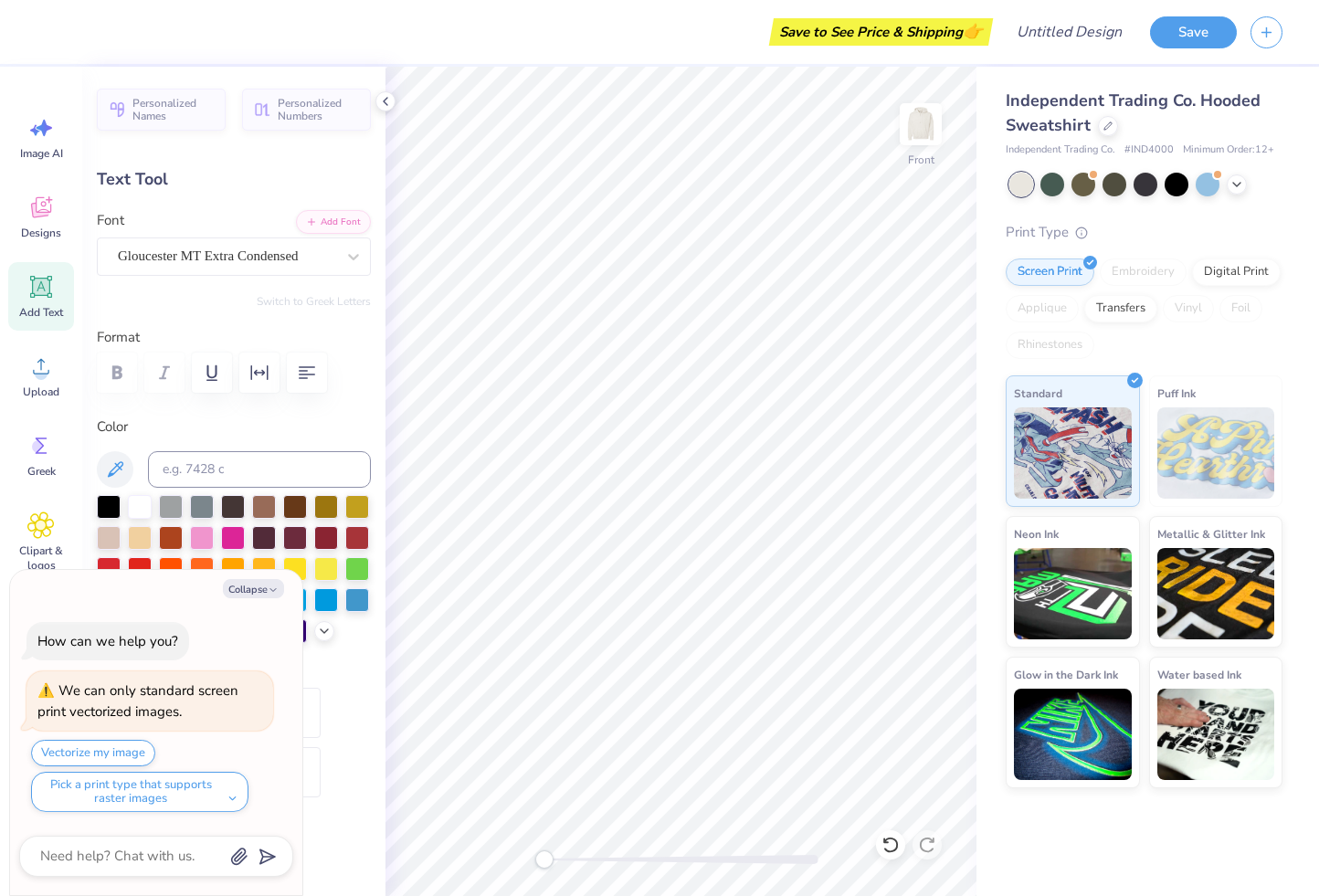
type textarea "AMAZI"
type textarea "x"
type textarea "AMAZIN"
type textarea "x"
type textarea "AMAZIN'"
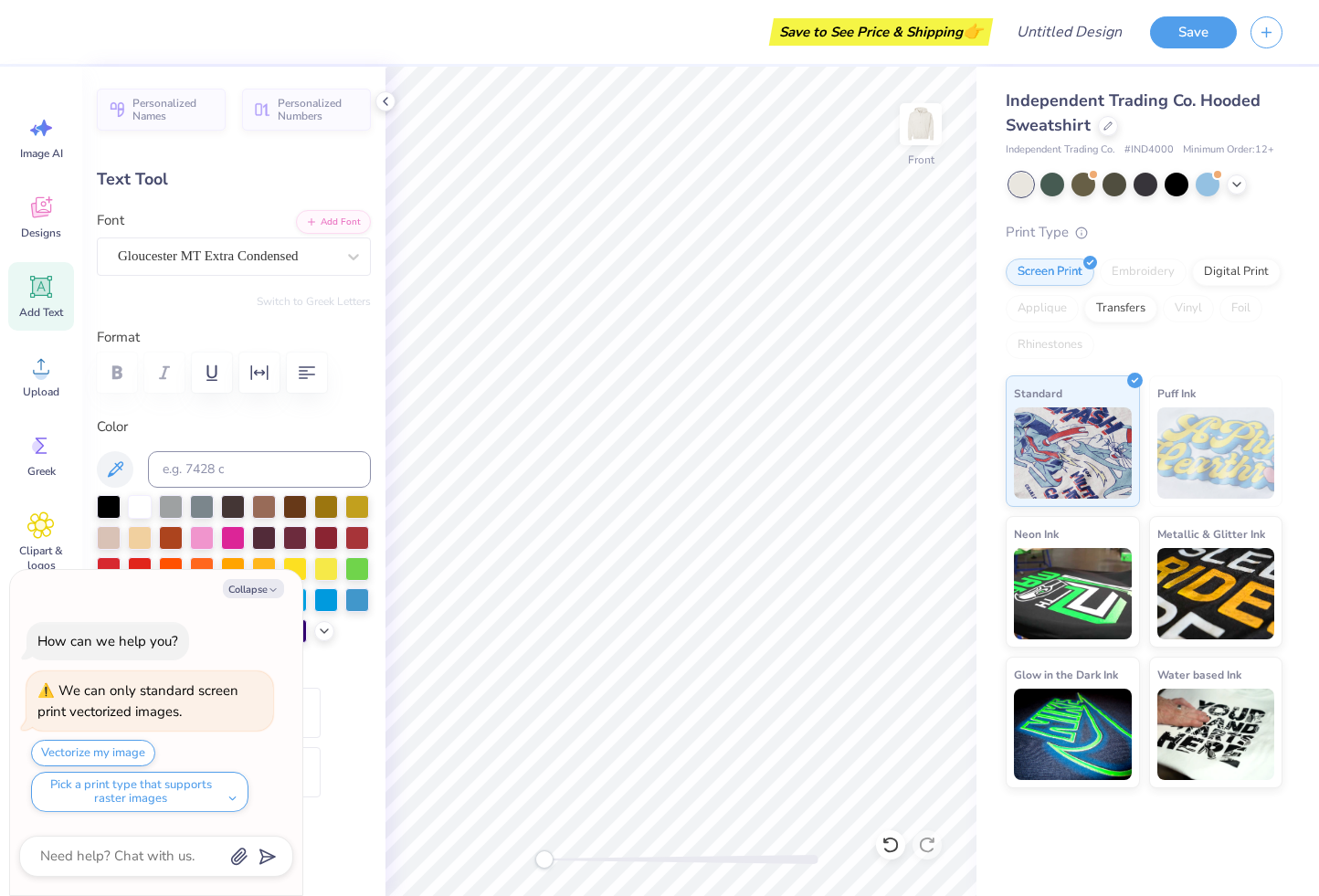
type textarea "x"
type textarea "AMAZIN'"
type textarea "x"
type textarea "AMAZIN' B"
type textarea "x"
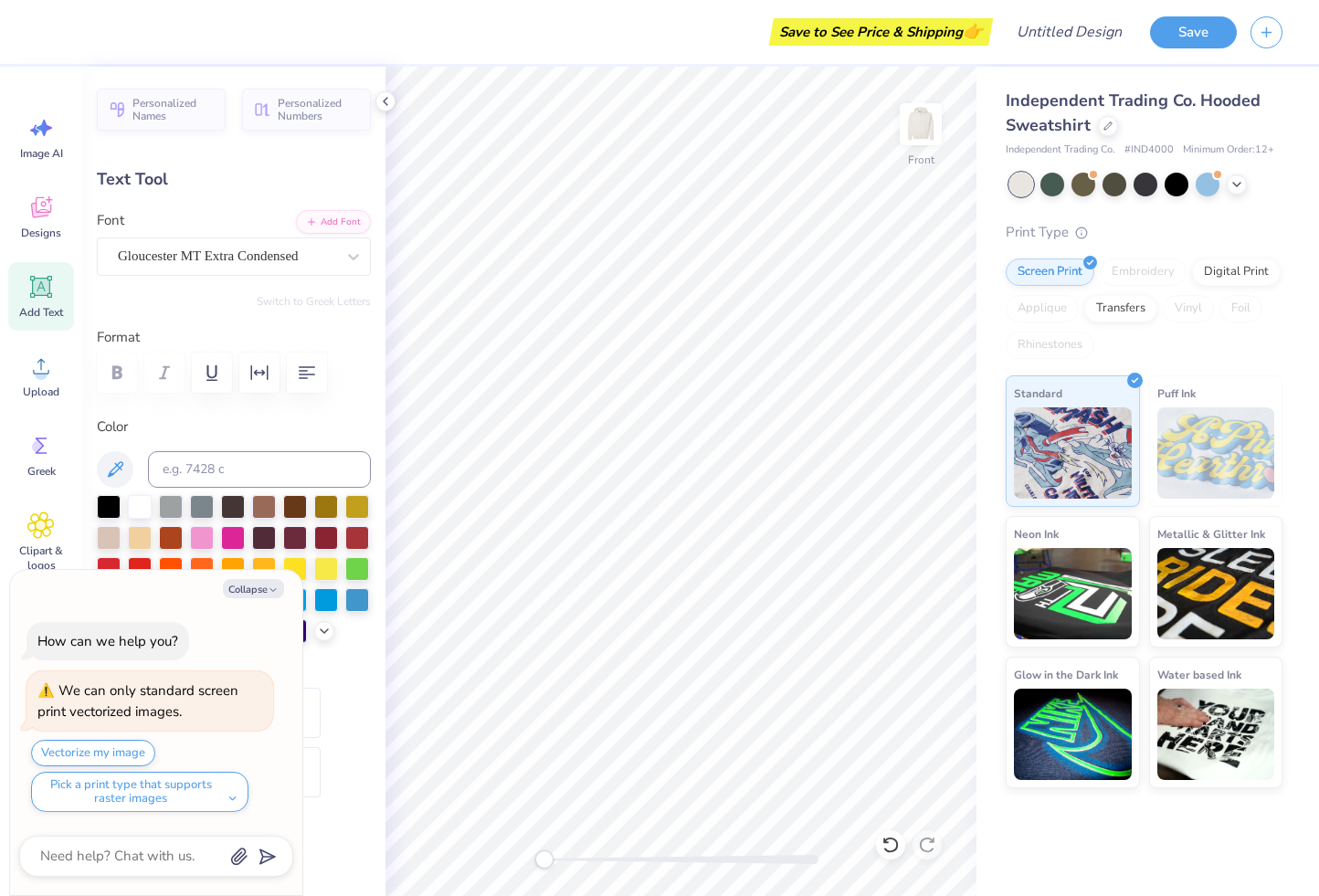
type textarea "AMAZIN' BL"
type textarea "x"
type textarea "AMAZIN' BLU"
type textarea "x"
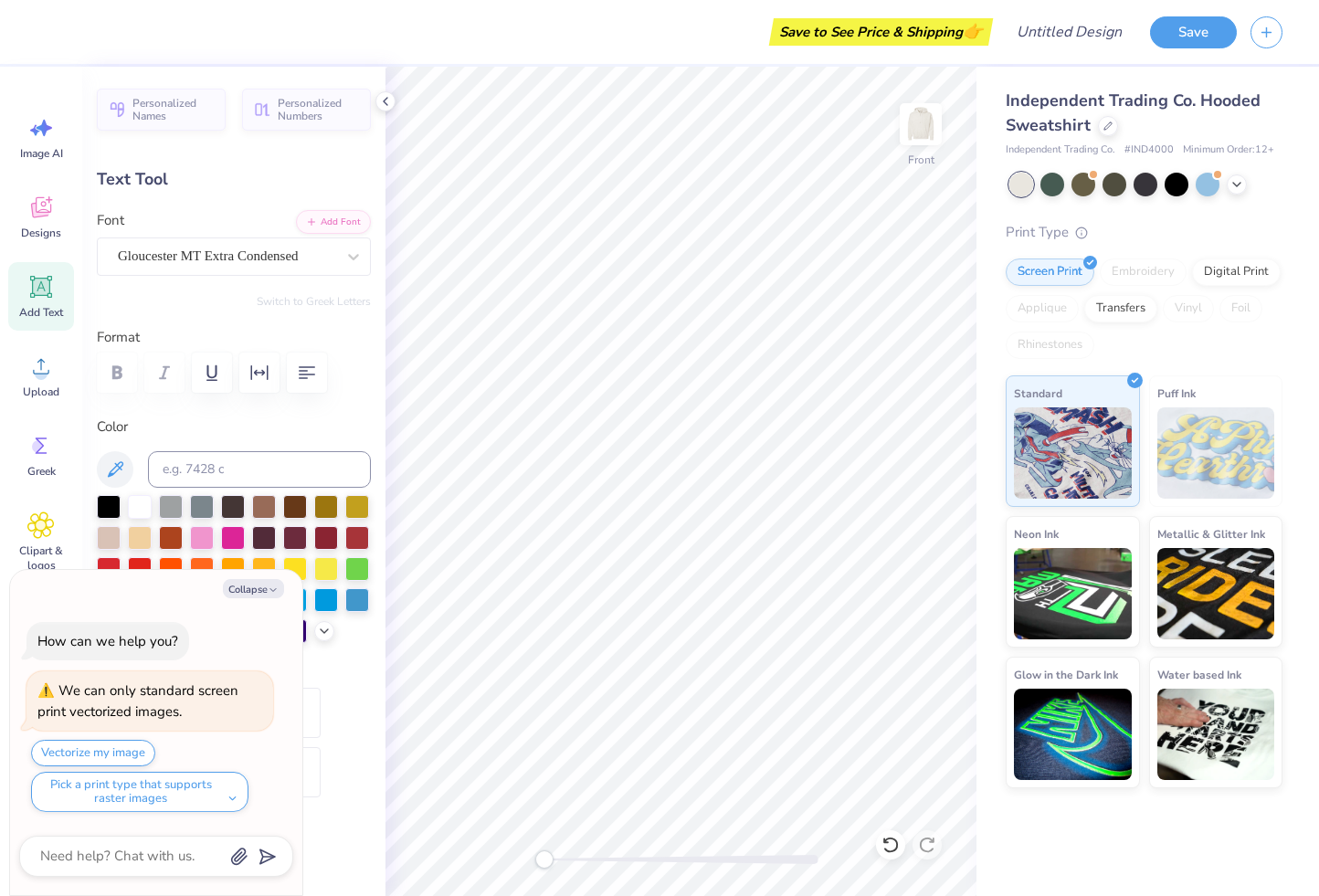
type textarea "AMAZIN' BLUE"
type textarea "x"
type input "1.67"
type input "0.87"
type input "15.38"
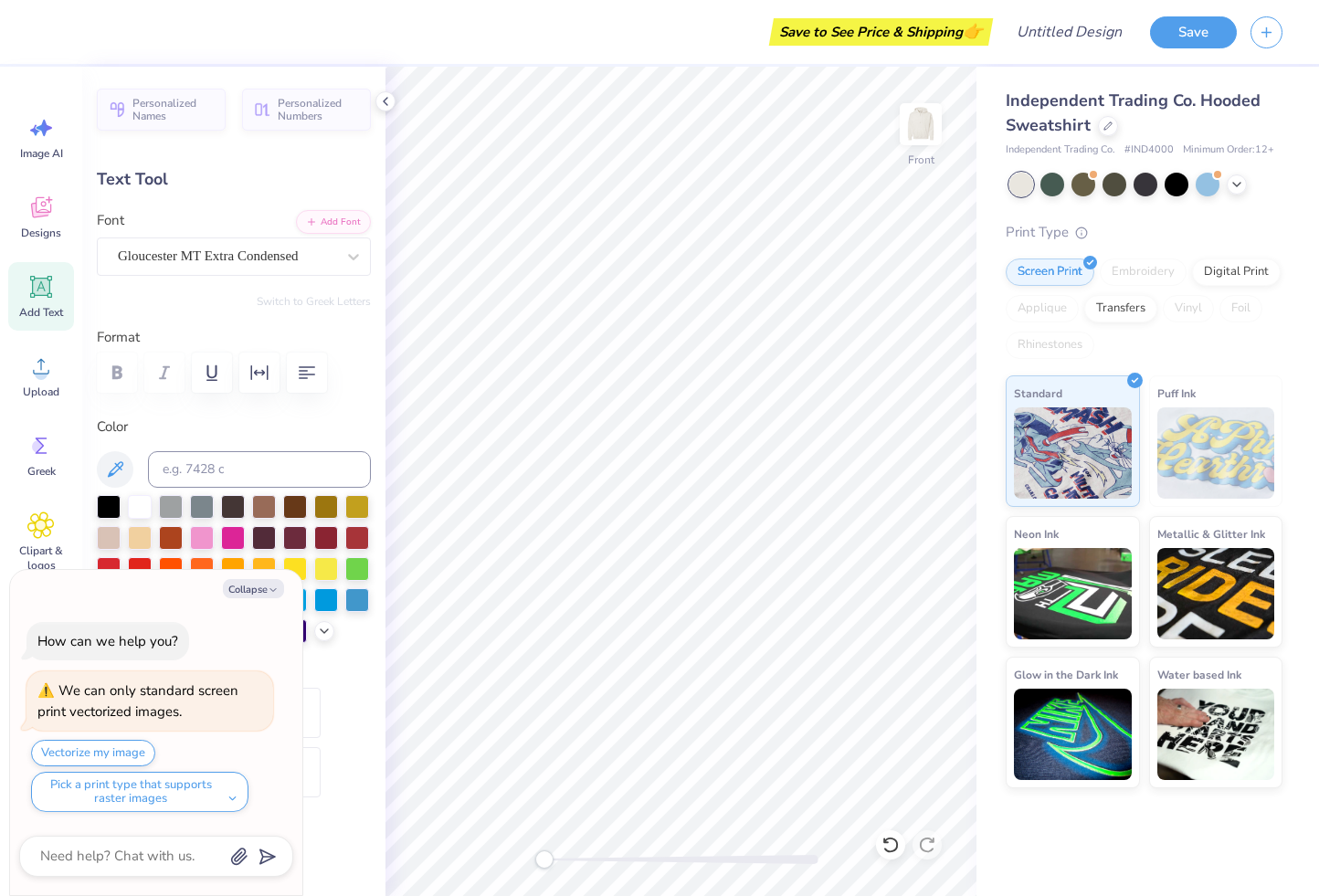
type textarea "x"
type textarea "19"
type textarea "x"
type textarea "197"
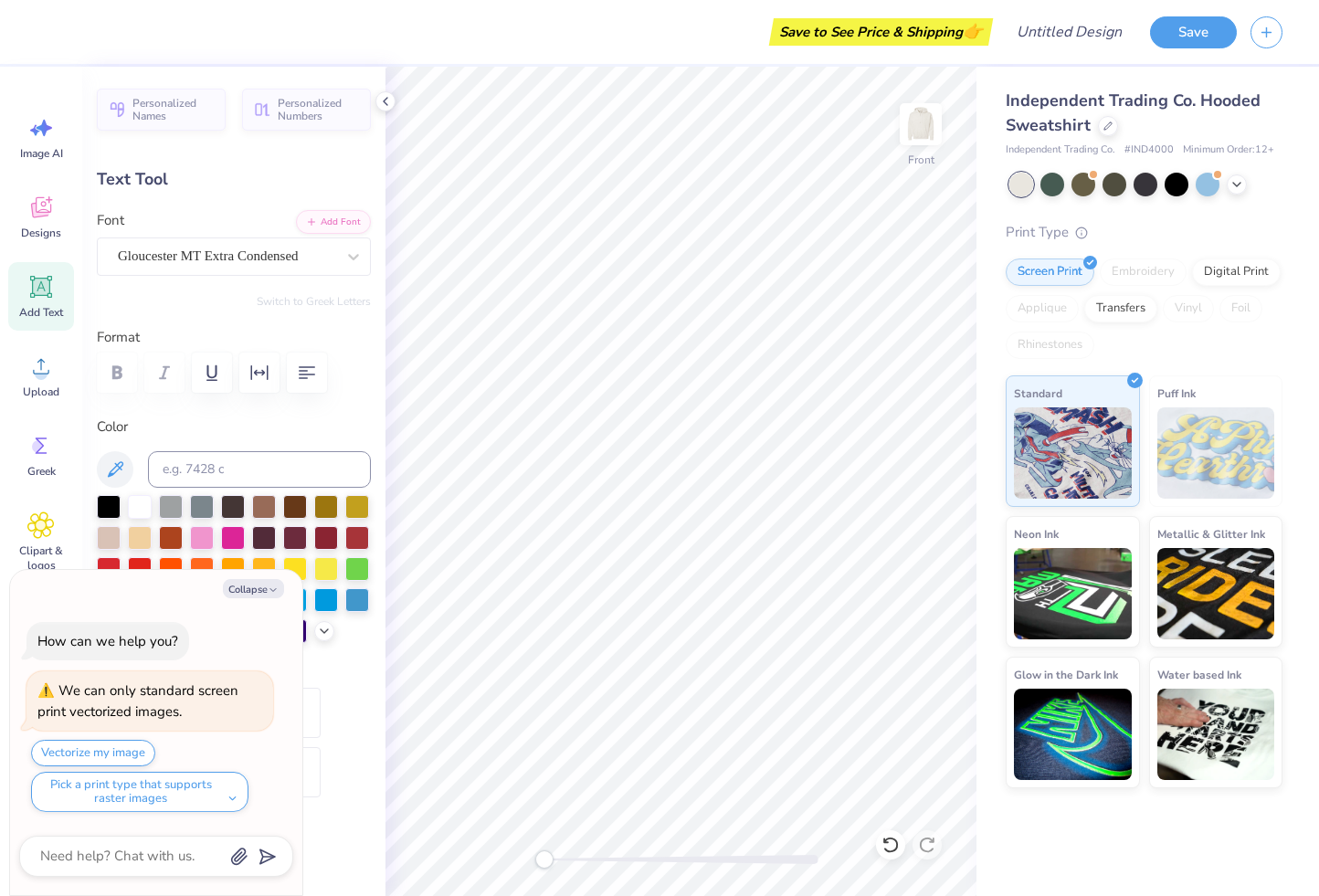
type textarea "x"
type textarea "19"
type textarea "x"
type textarea "198"
type textarea "x"
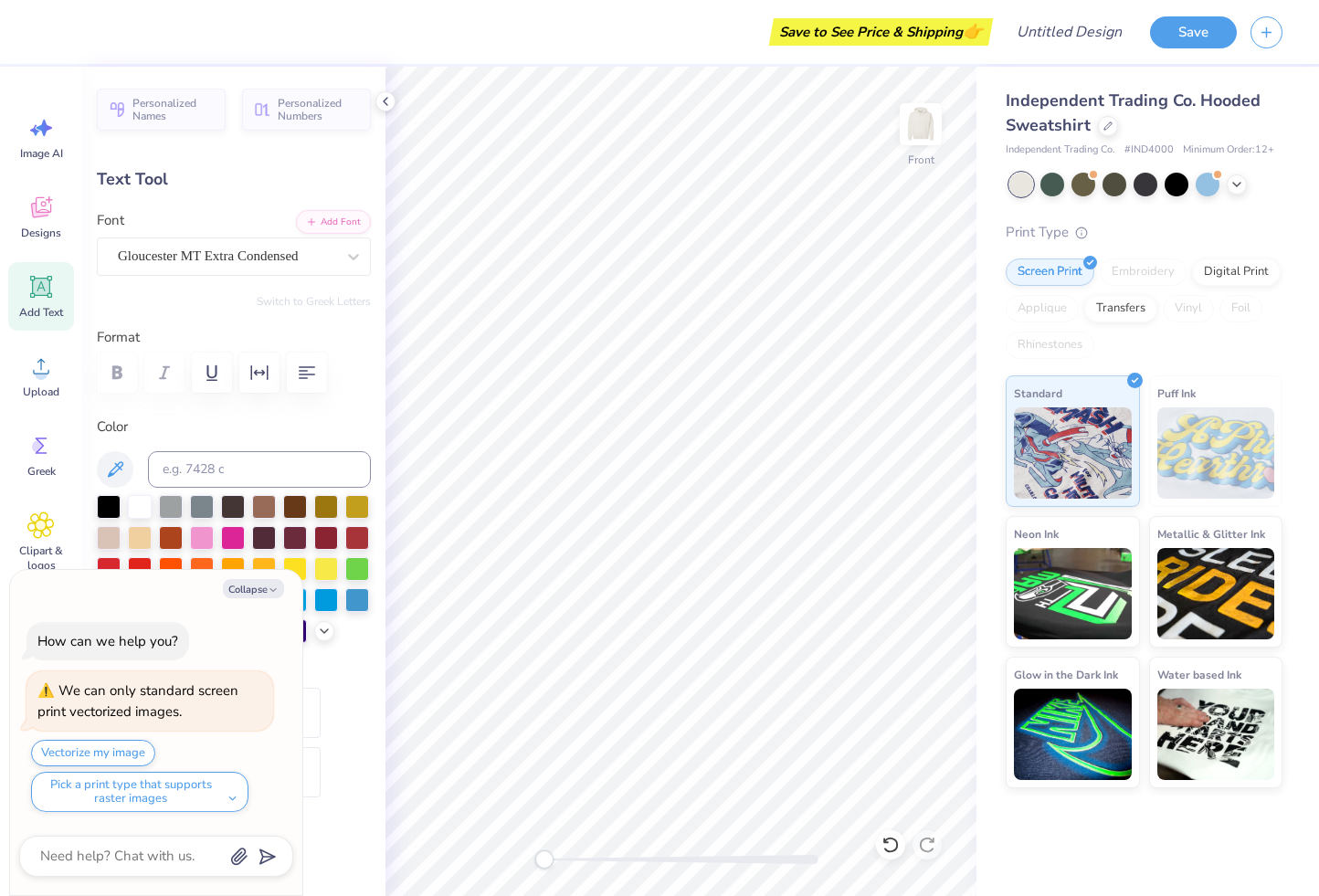
type textarea "1987"
click at [1166, 185] on div at bounding box center [1177, 182] width 24 height 24
click at [1215, 187] on div at bounding box center [1208, 182] width 24 height 24
type textarea "x"
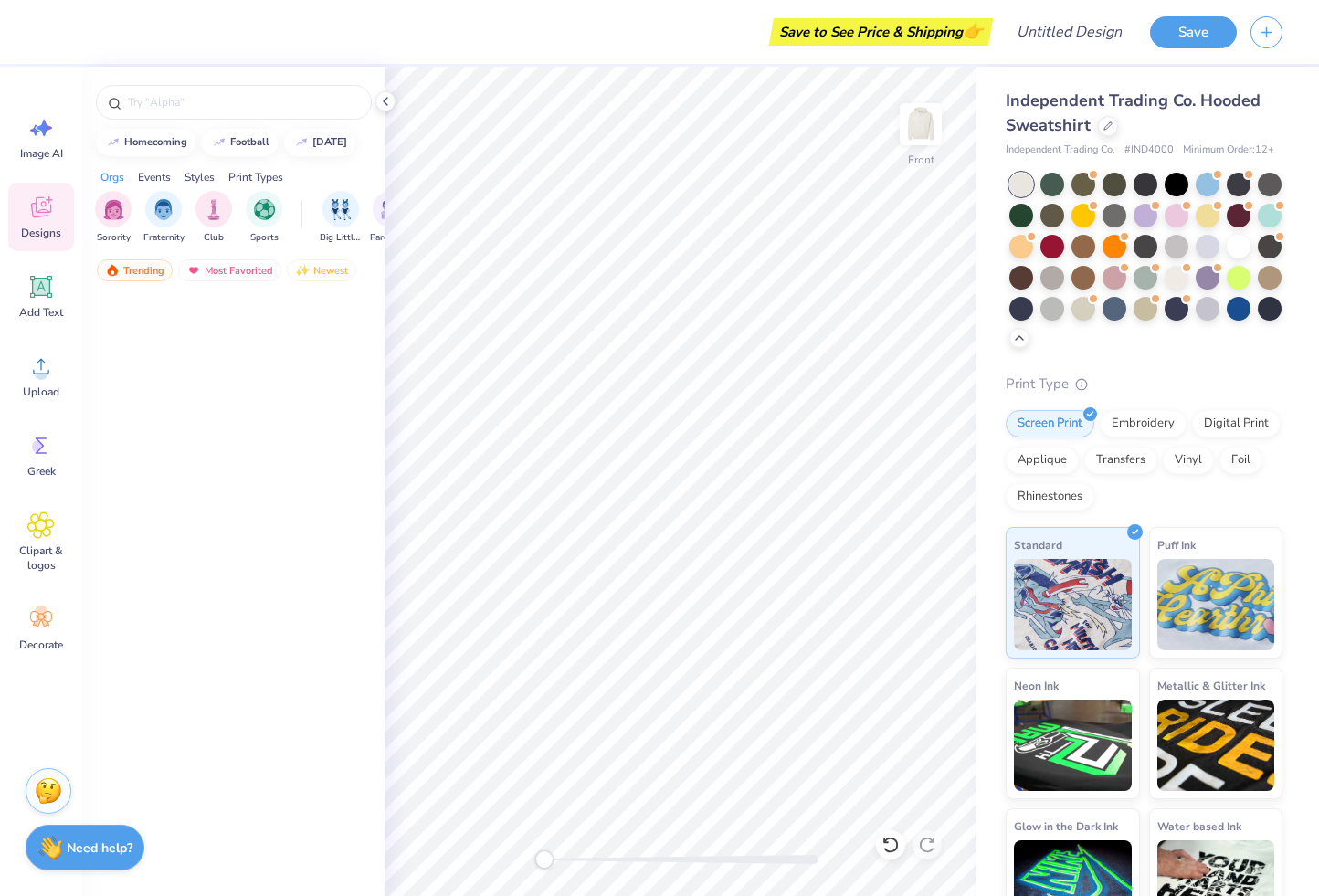
scroll to position [2059, 0]
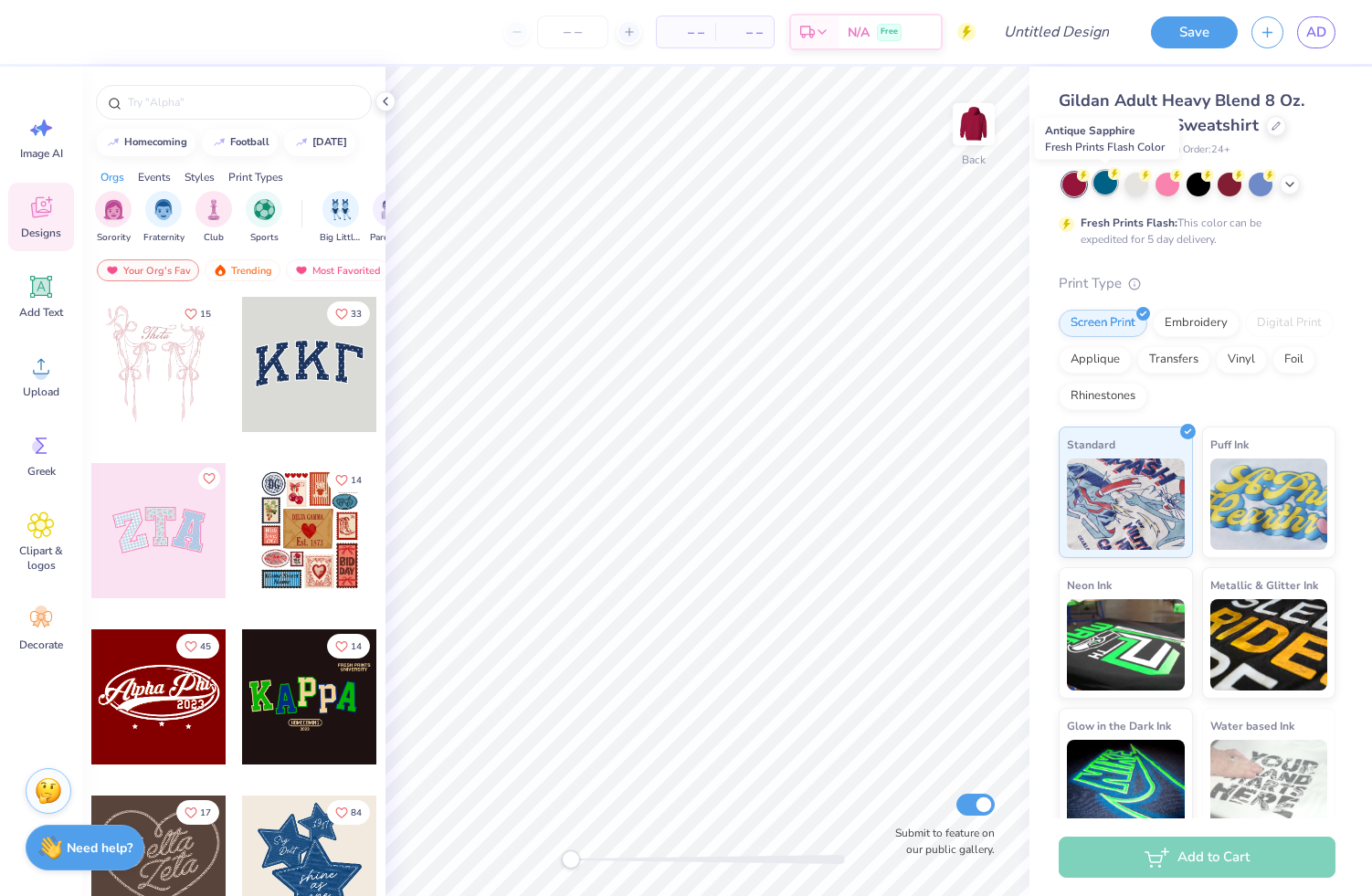
click at [1113, 189] on div at bounding box center [1105, 182] width 24 height 24
click at [1136, 191] on div at bounding box center [1136, 182] width 24 height 24
click at [1294, 191] on div at bounding box center [1199, 184] width 273 height 24
click at [1294, 183] on icon at bounding box center [1289, 182] width 15 height 15
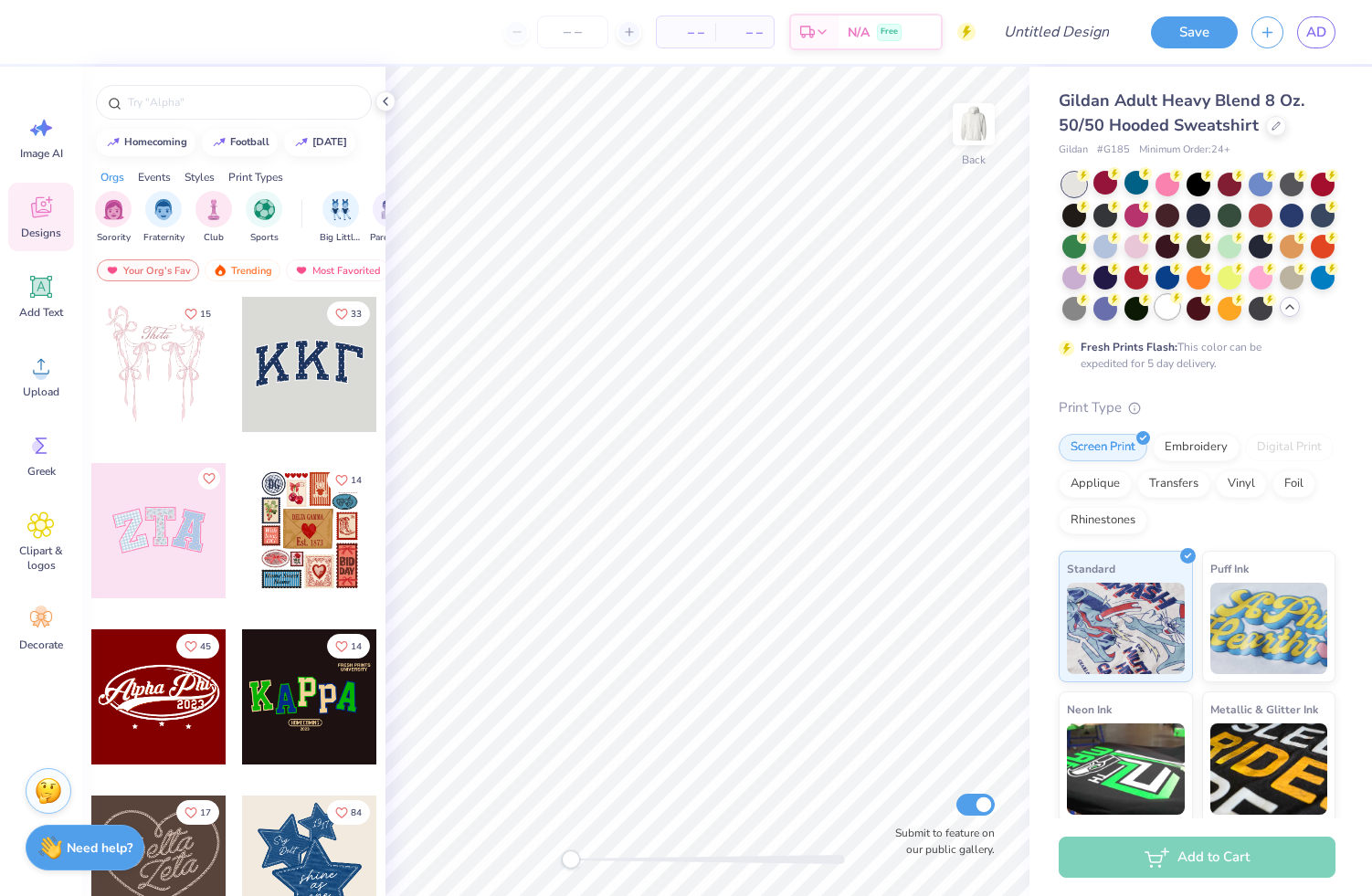
click at [1169, 310] on div at bounding box center [1167, 306] width 24 height 24
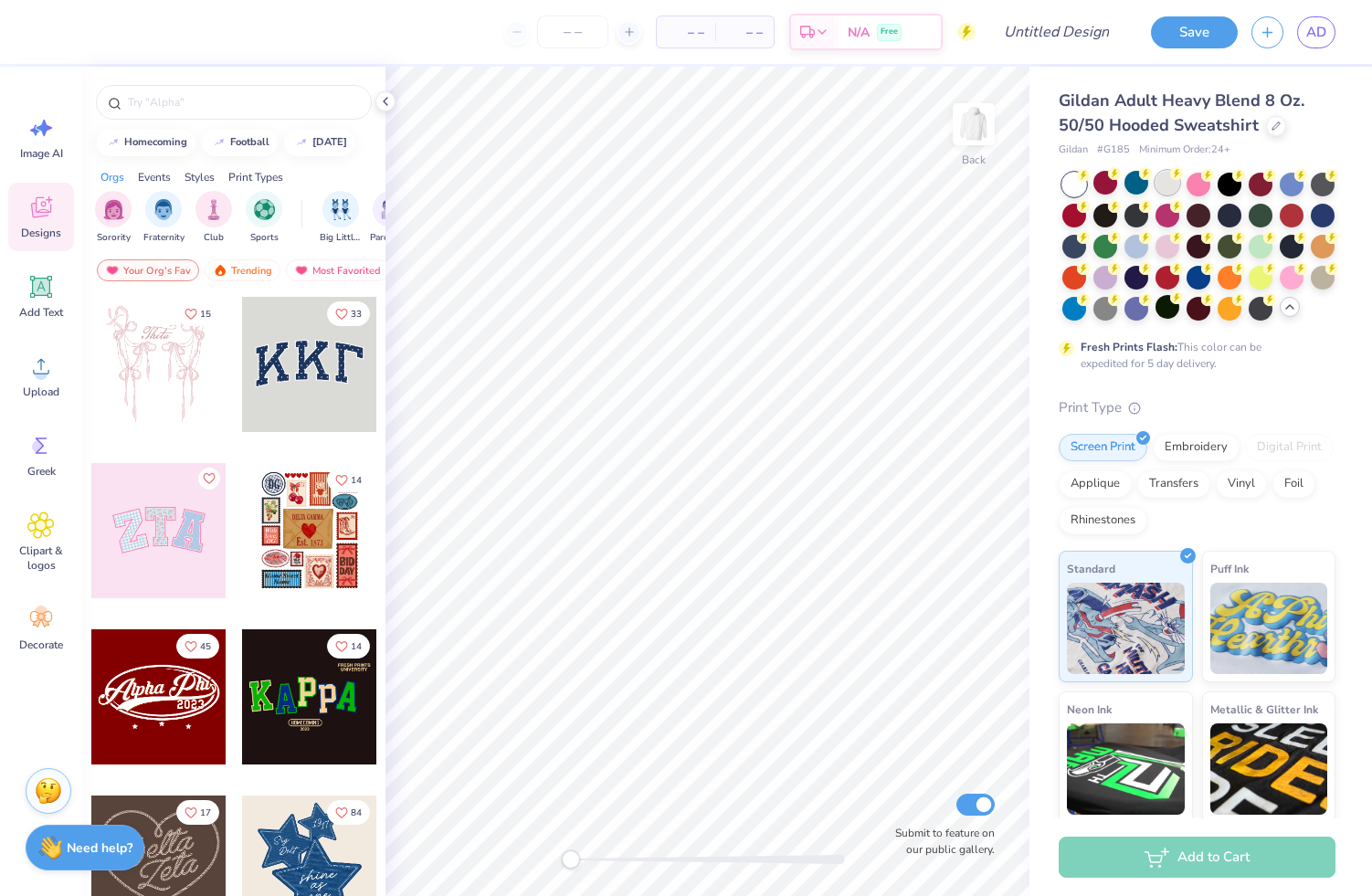
click at [1161, 184] on div at bounding box center [1167, 182] width 24 height 24
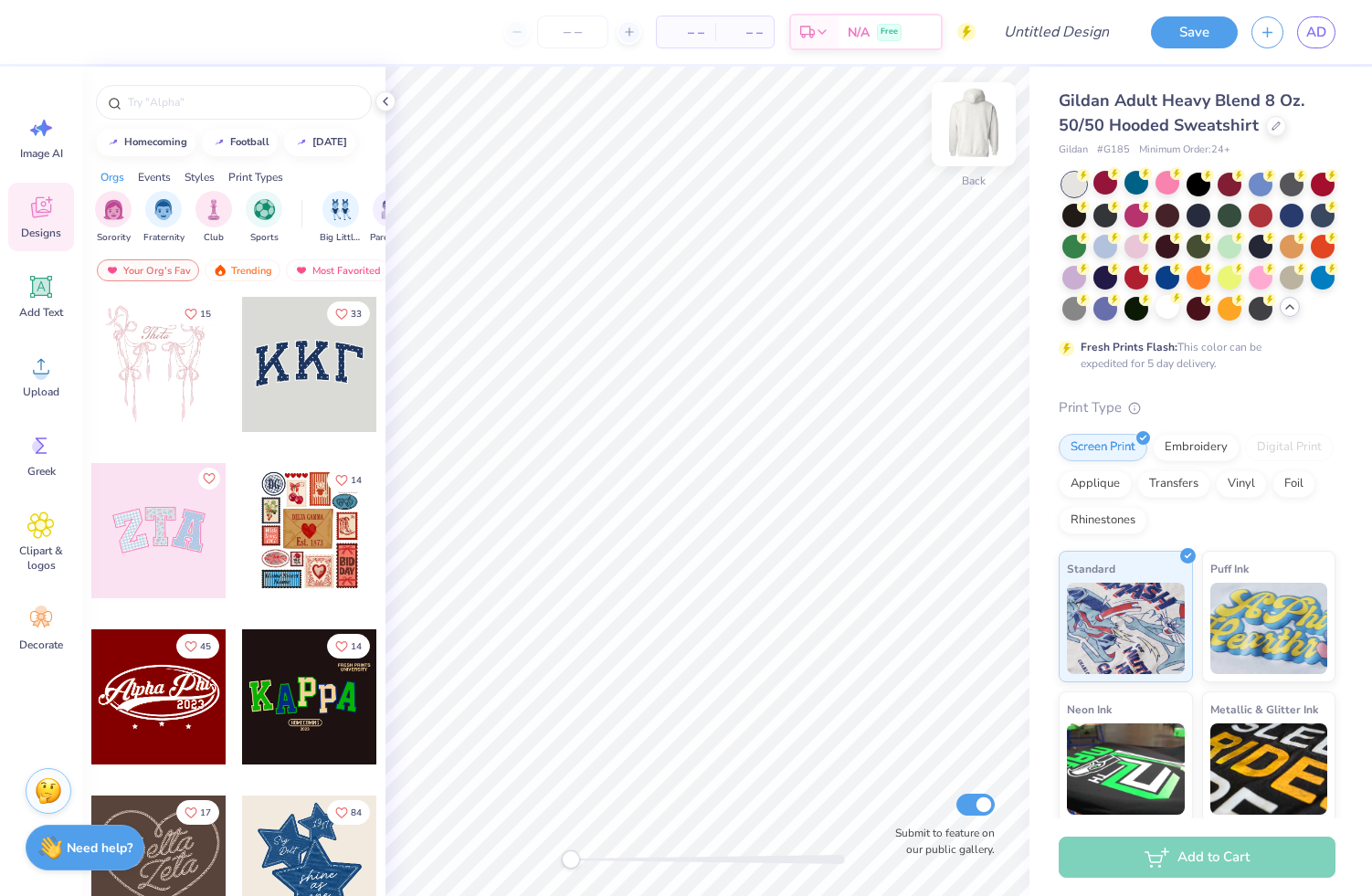
click at [971, 124] on img at bounding box center [973, 123] width 73 height 73
click at [51, 376] on icon at bounding box center [41, 366] width 27 height 27
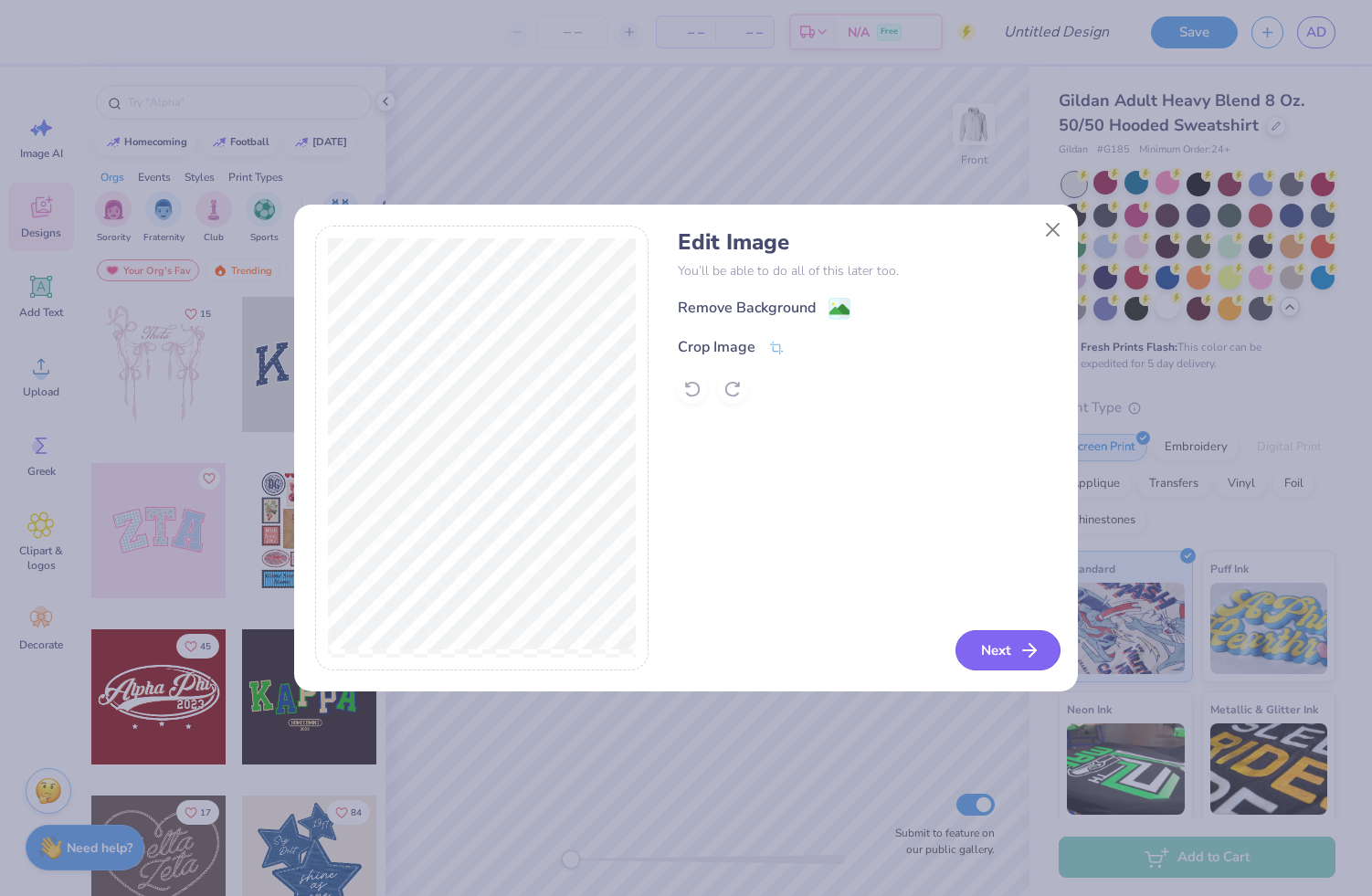
click at [1007, 642] on button "Next" at bounding box center [1008, 649] width 105 height 40
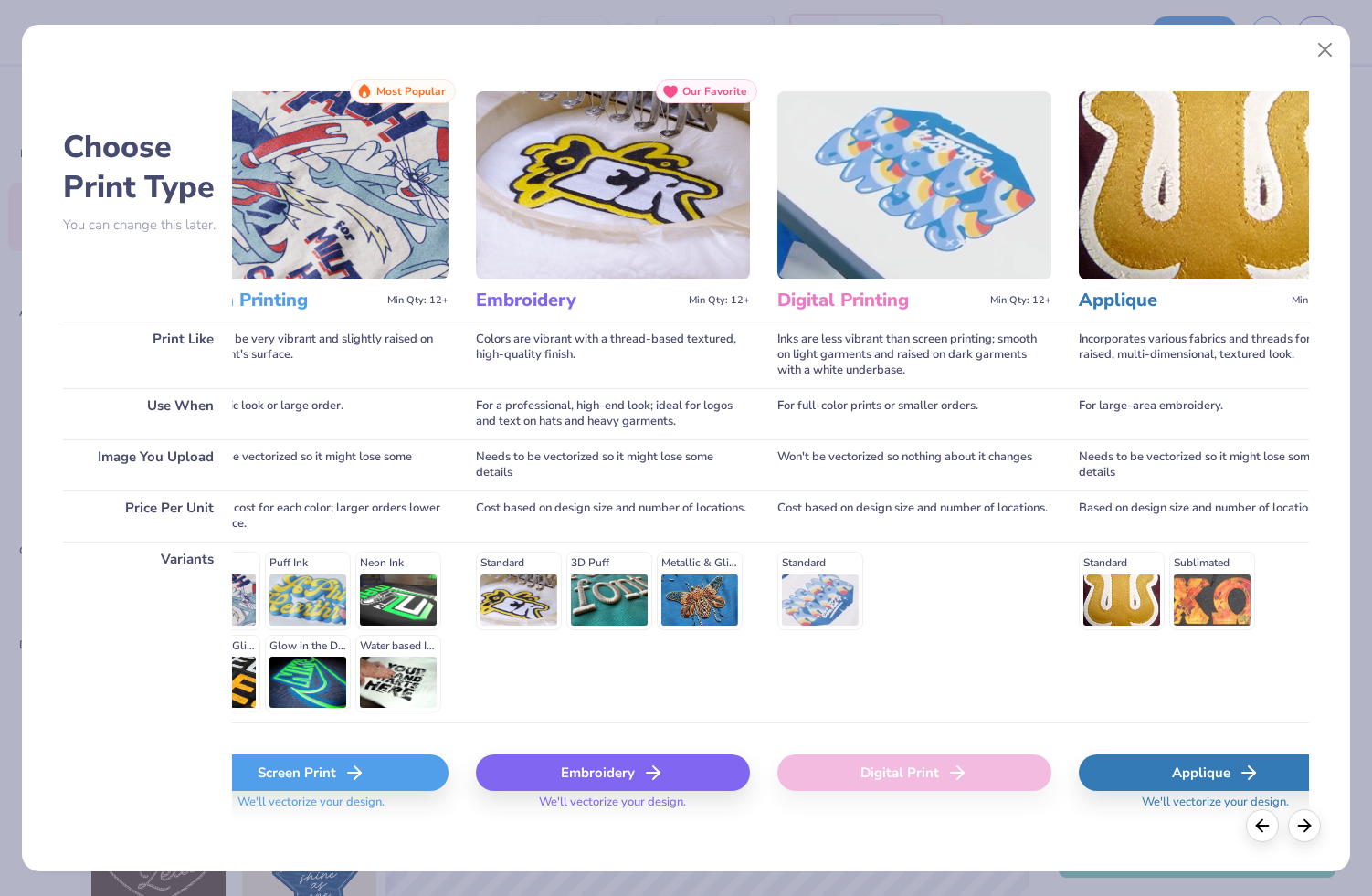
scroll to position [0, 92]
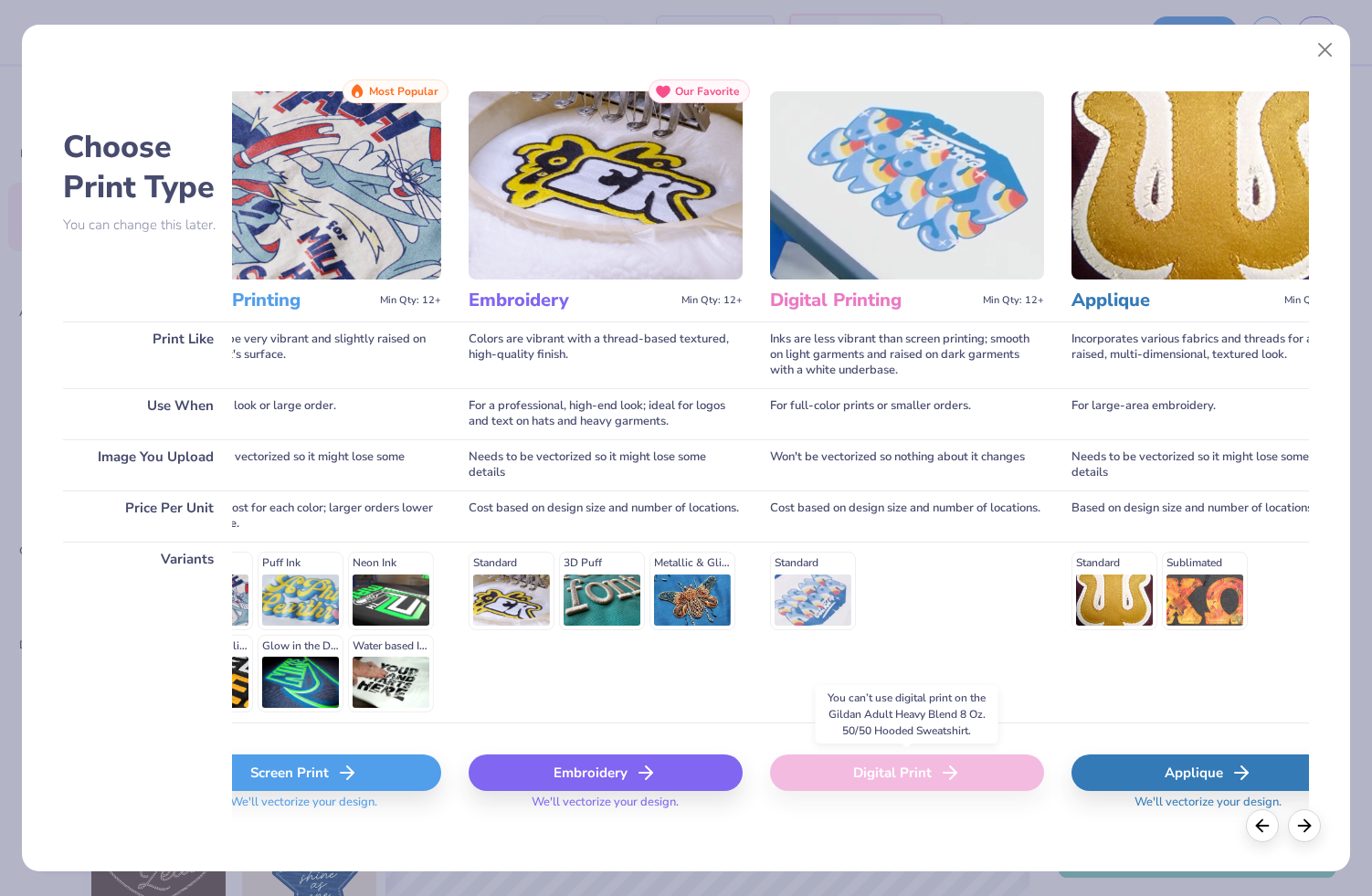
click at [890, 773] on div "Digital Print" at bounding box center [907, 773] width 274 height 37
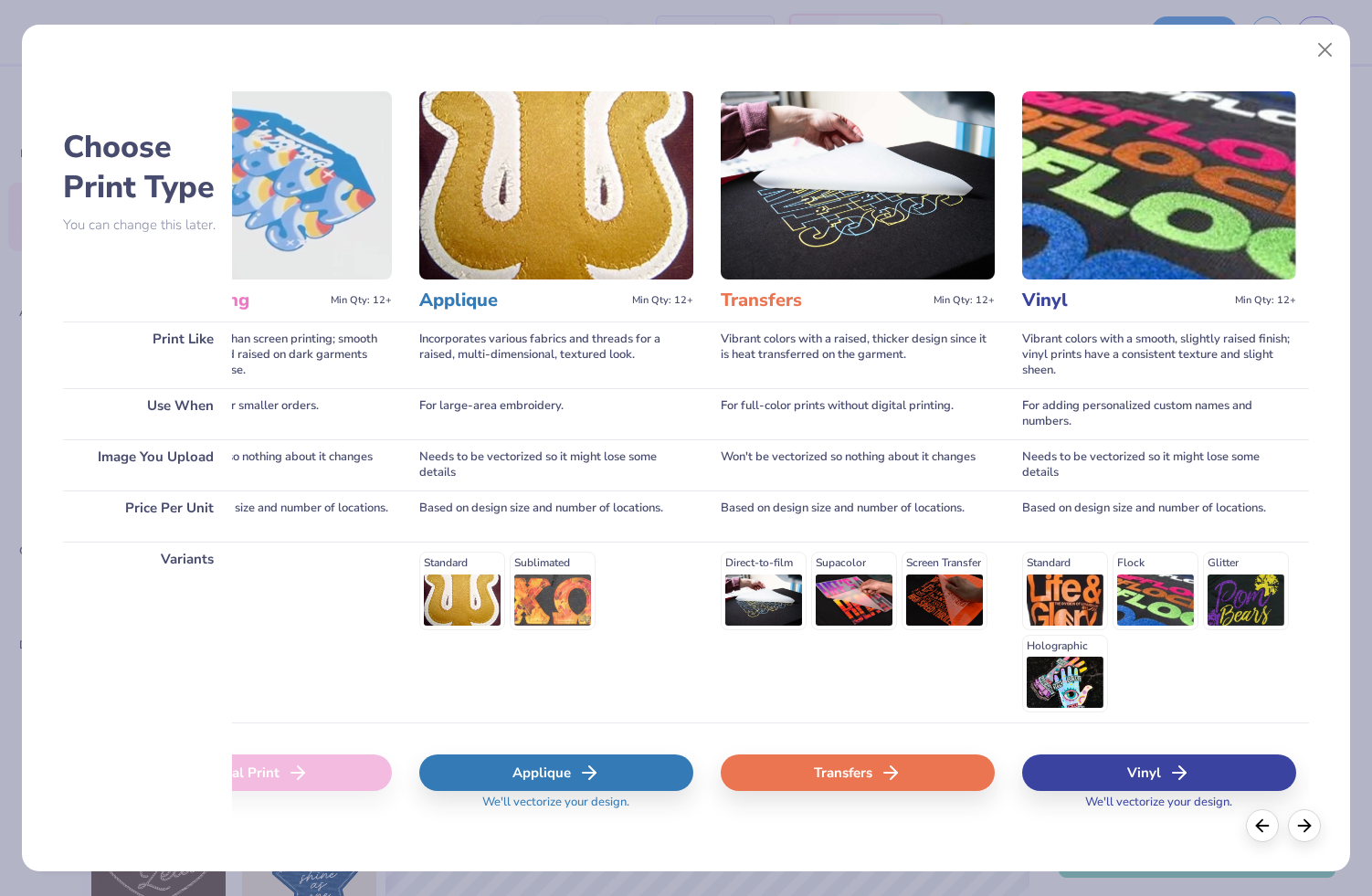
scroll to position [0, 745]
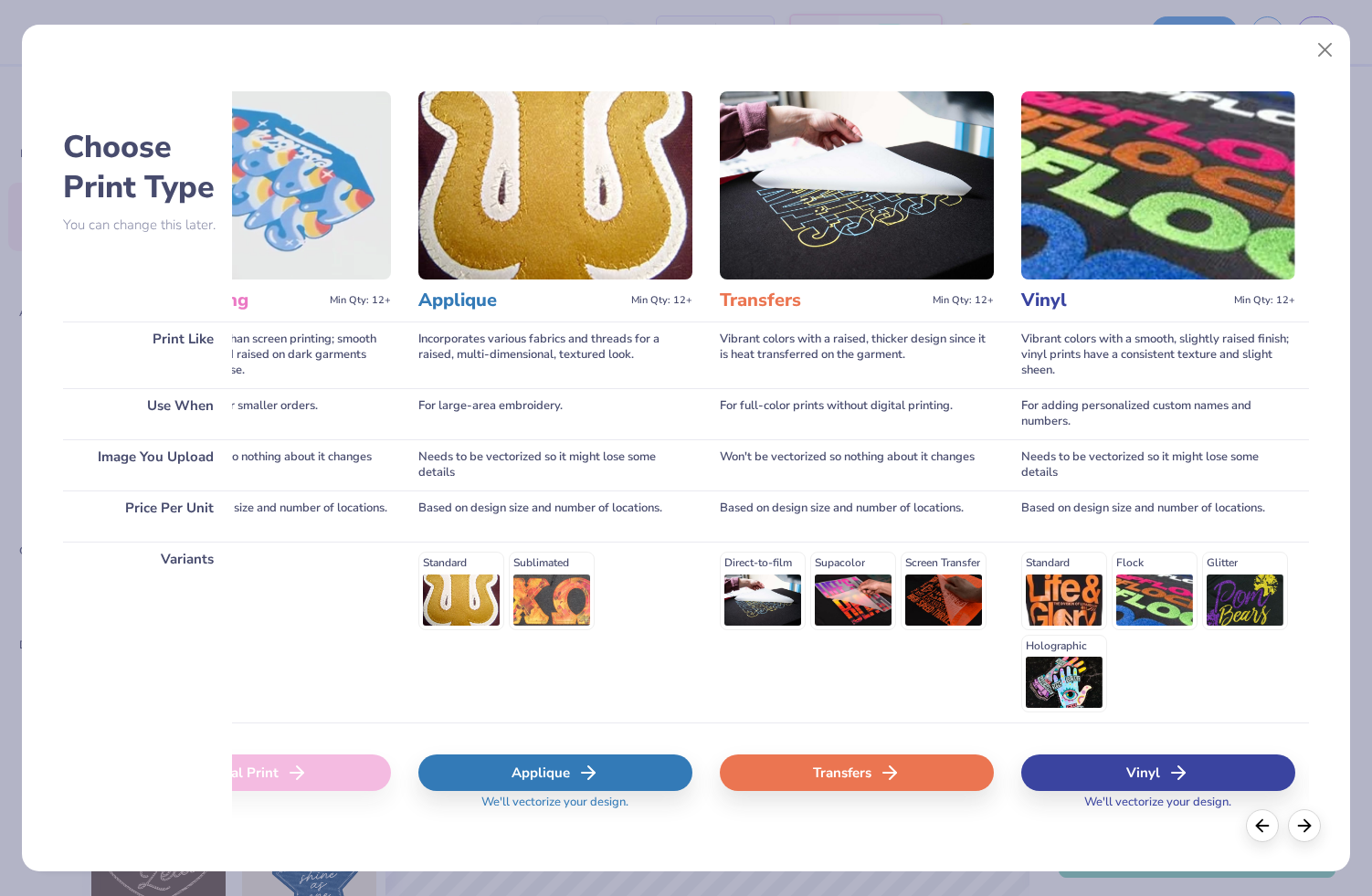
click at [887, 771] on icon at bounding box center [889, 772] width 22 height 22
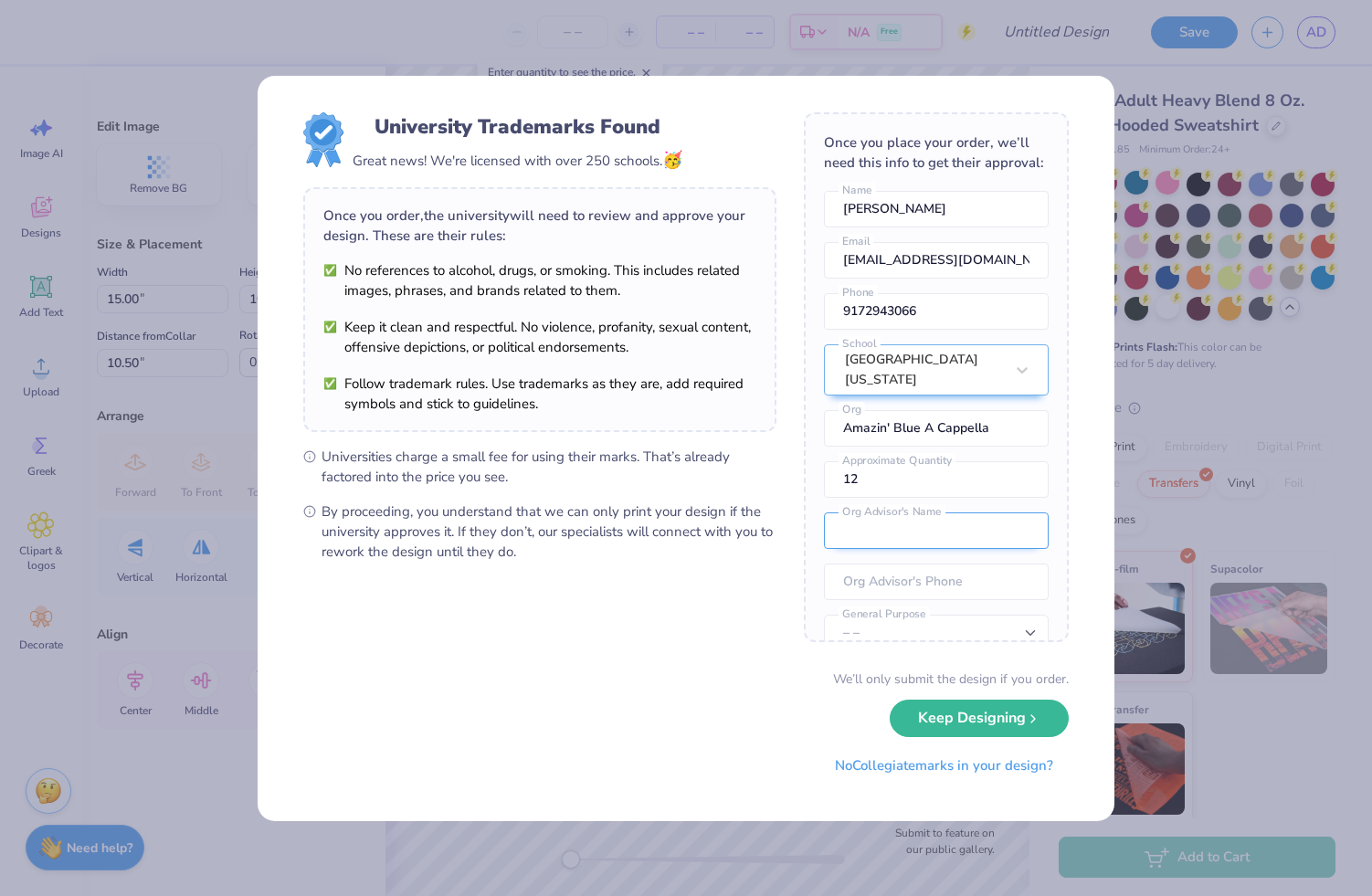
click at [901, 517] on input "text" at bounding box center [936, 531] width 225 height 37
type input "Bill Elliot"
click at [884, 625] on select "– – Member apparel for registered Student Organization / Department / School Fu…" at bounding box center [936, 633] width 225 height 37
select select "Member apparel for registered Student Organization / Department / School"
click at [824, 614] on select "– – Member apparel for registered Student Organization / Department / School Fu…" at bounding box center [936, 633] width 225 height 37
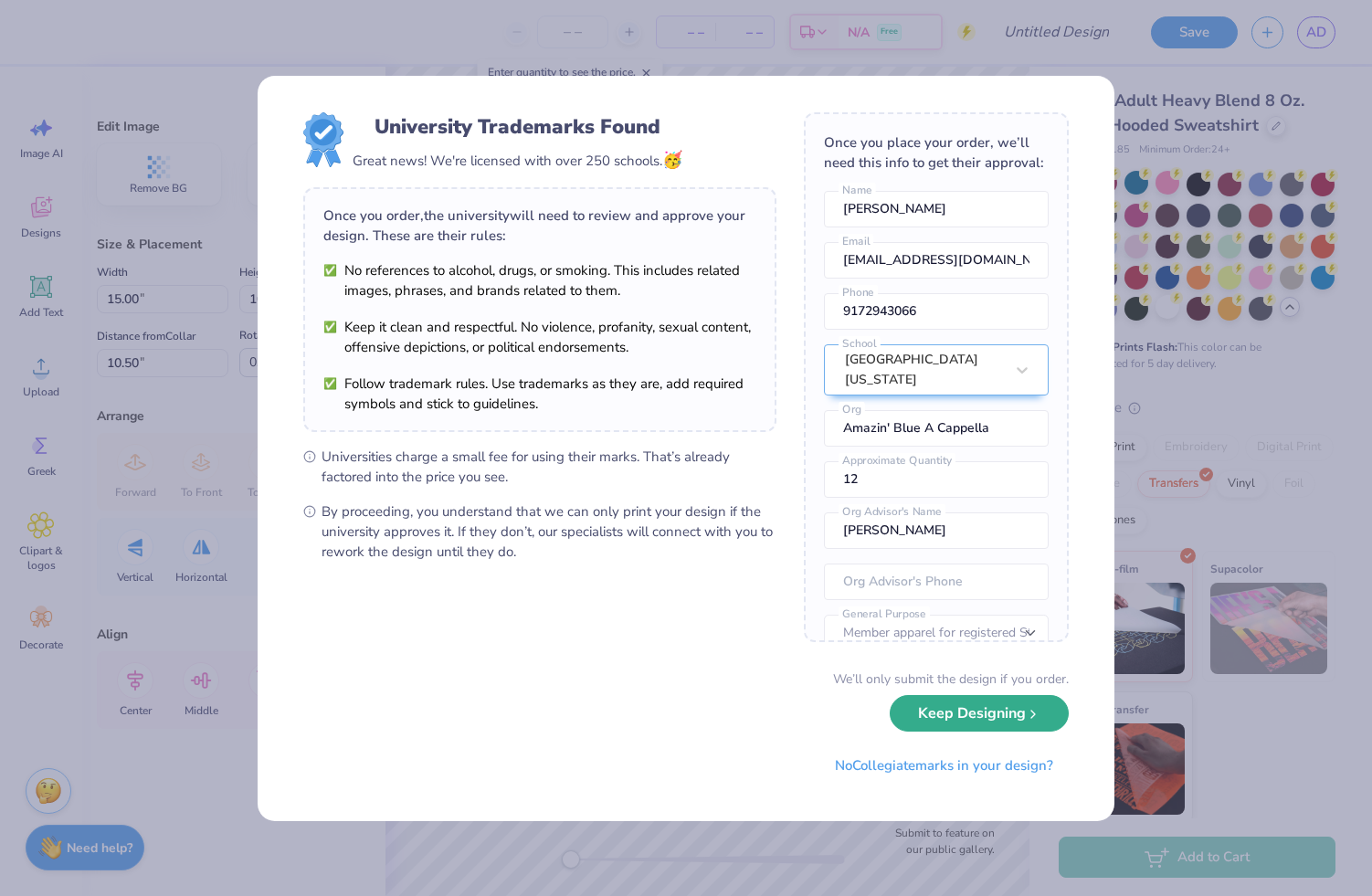
click at [951, 706] on button "Keep Designing" at bounding box center [979, 713] width 179 height 38
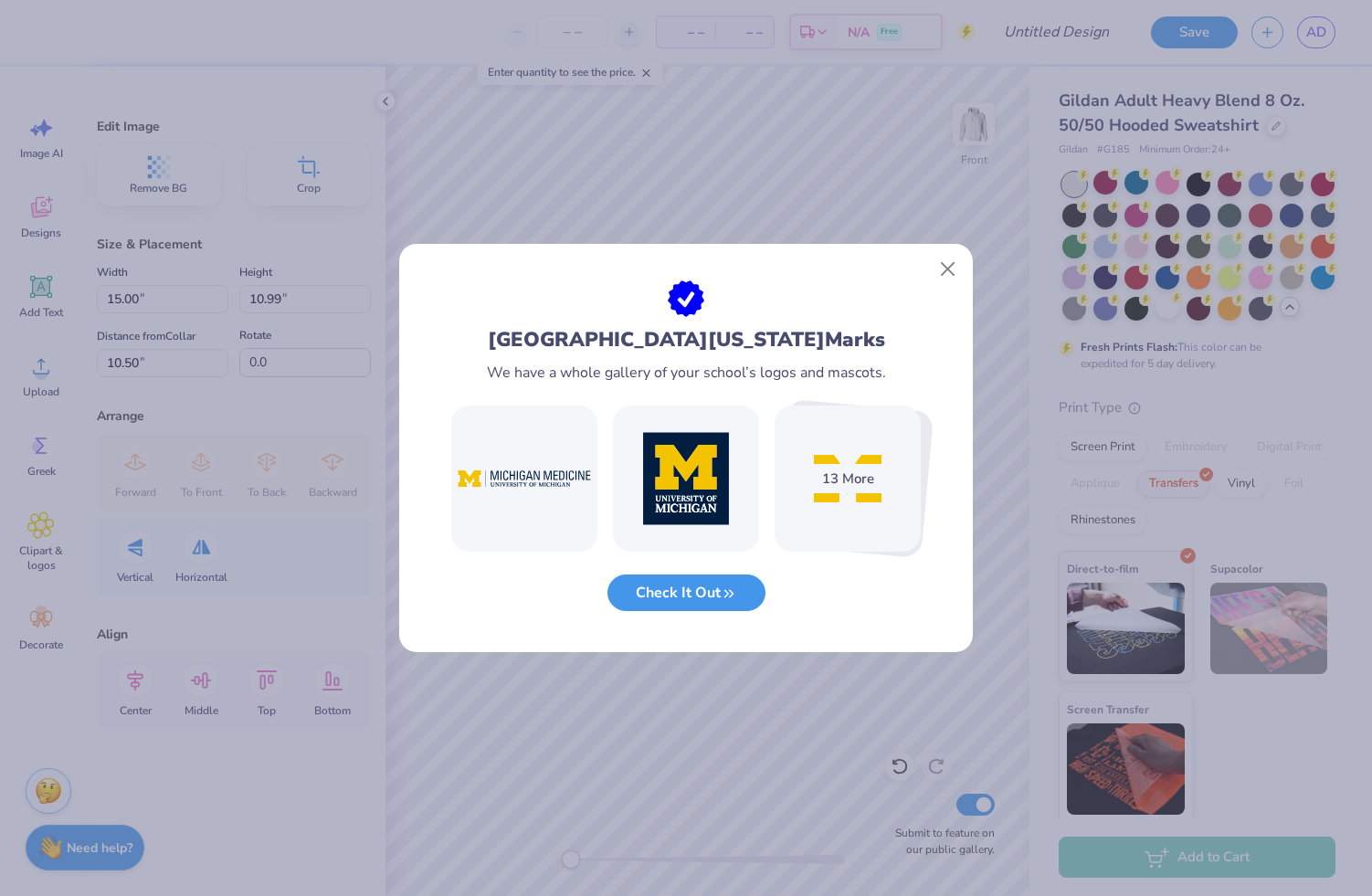
click at [737, 596] on icon "button" at bounding box center [729, 593] width 16 height 16
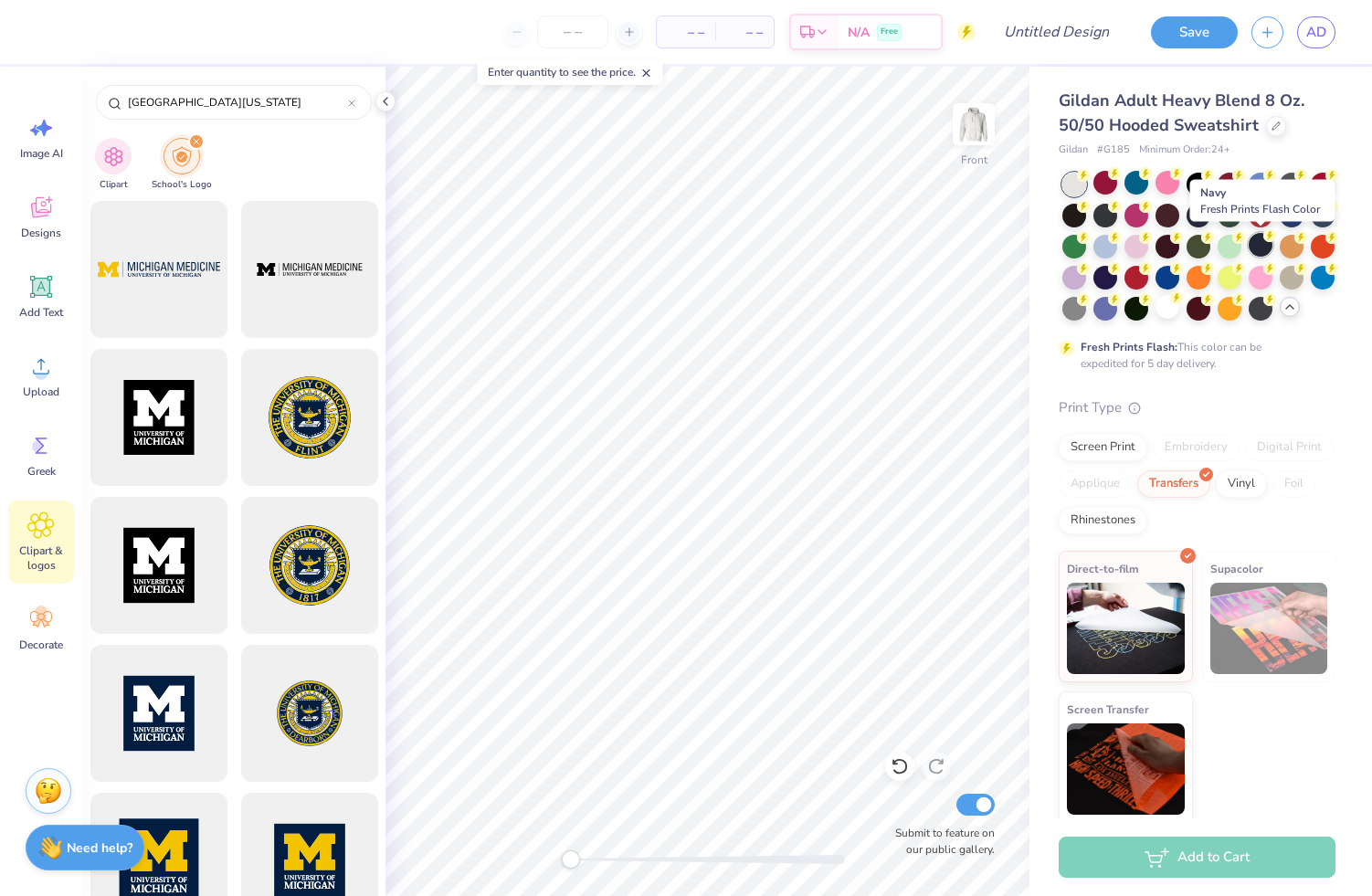
click at [1260, 239] on div at bounding box center [1260, 244] width 24 height 24
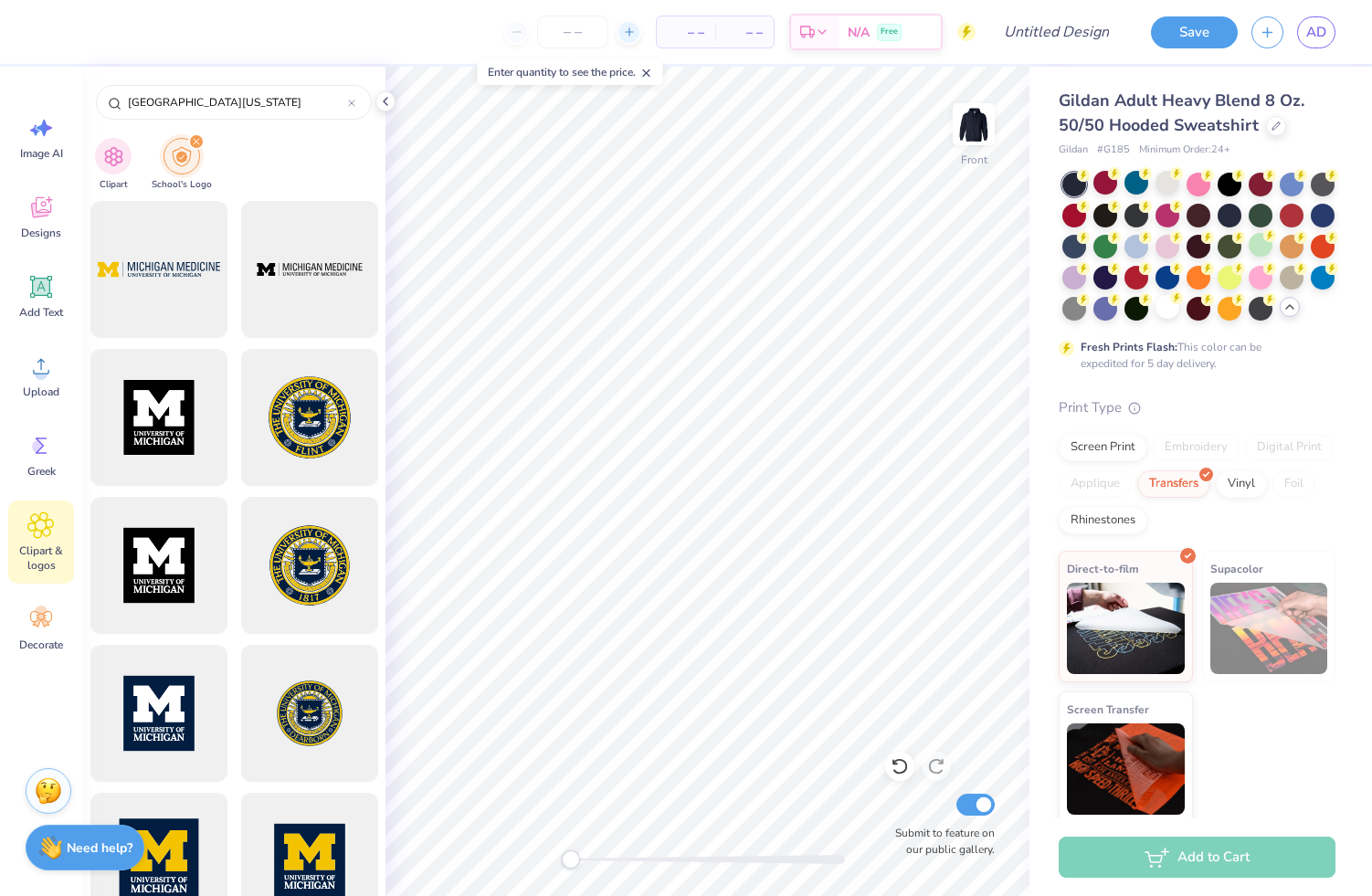
click at [635, 32] on div at bounding box center [628, 32] width 24 height 24
type input "12"
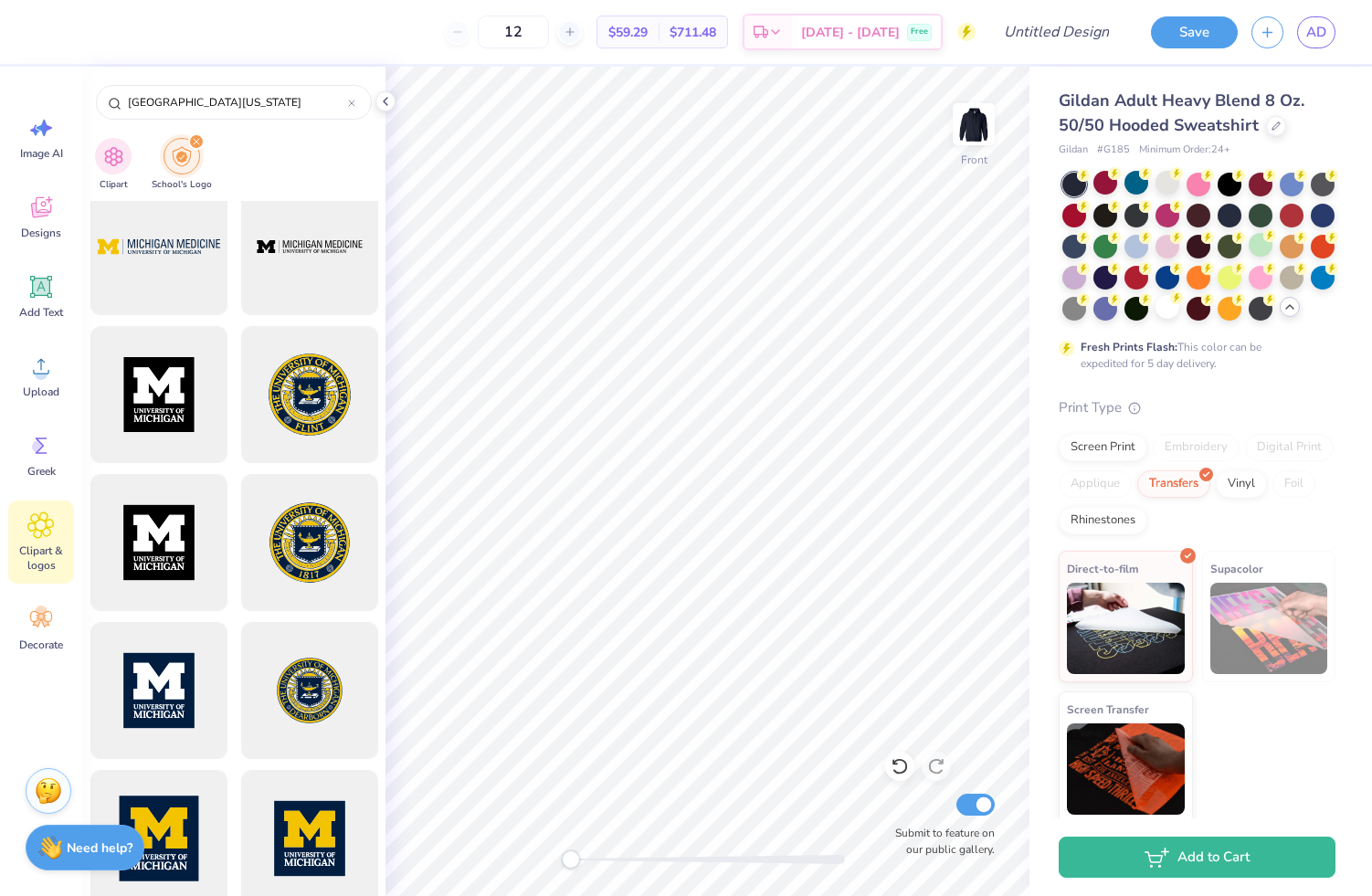
scroll to position [0, 0]
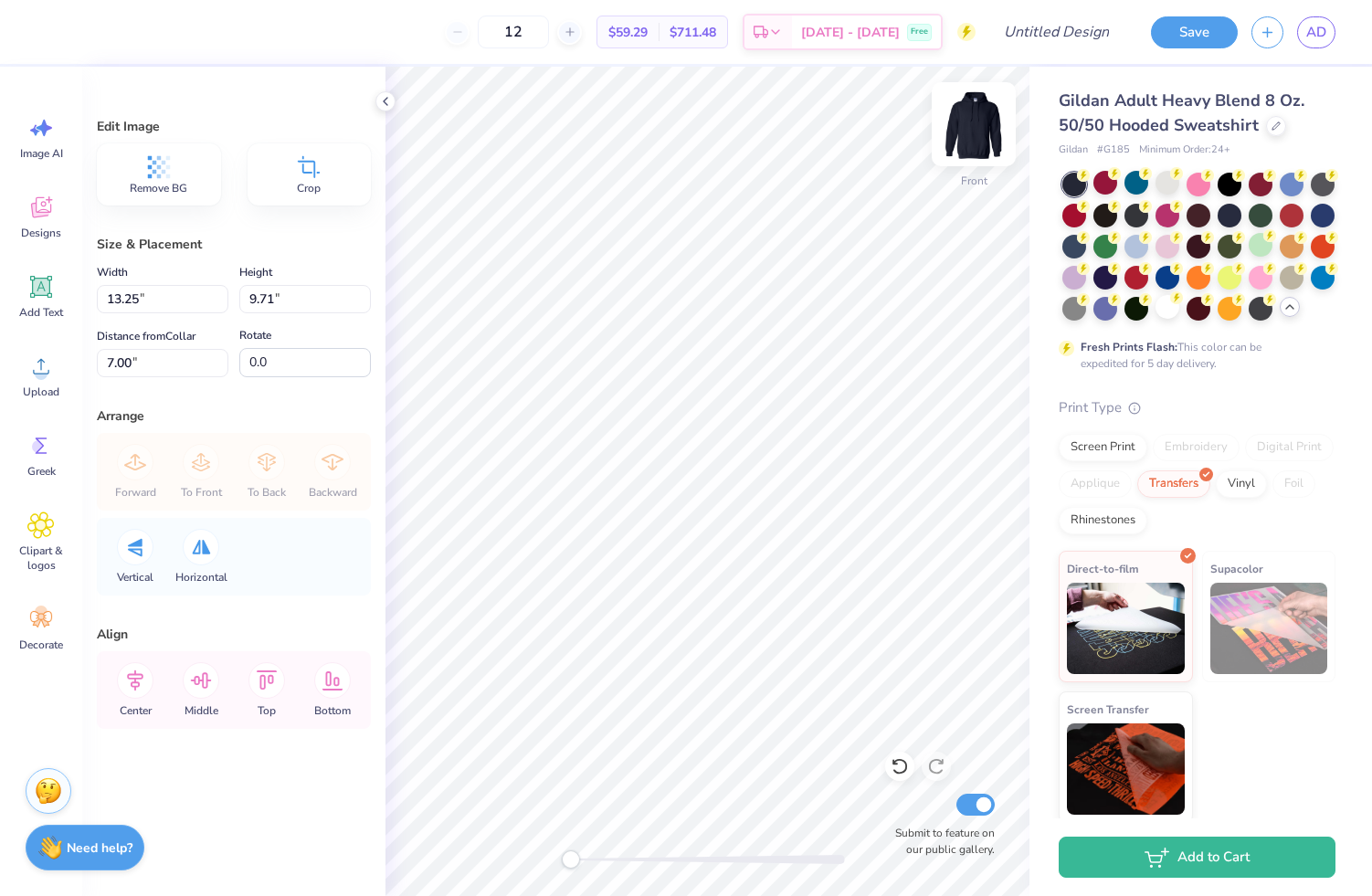
click at [980, 122] on img at bounding box center [973, 123] width 73 height 73
click at [43, 293] on icon at bounding box center [42, 287] width 17 height 17
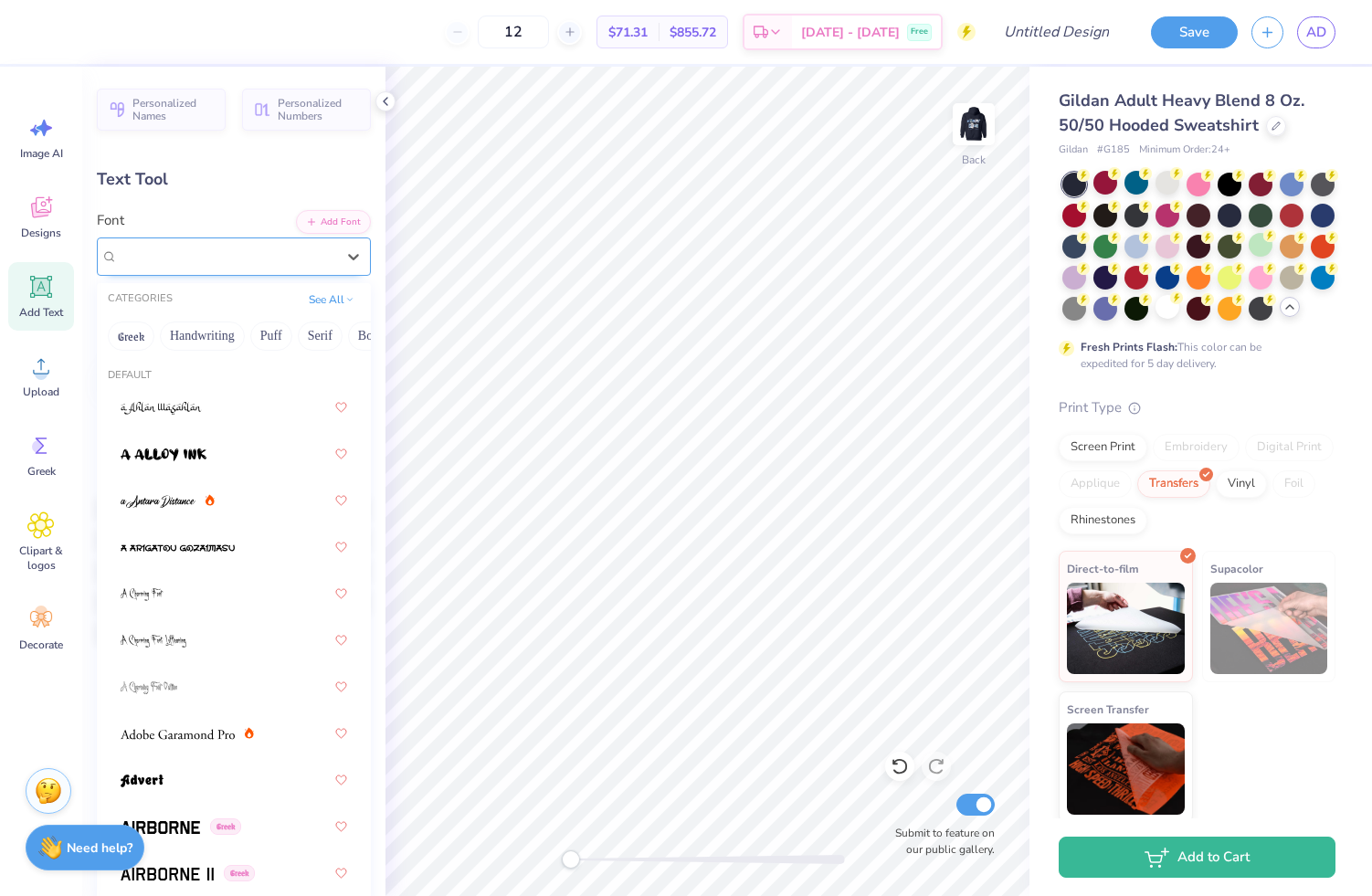
click at [210, 248] on div "Super Dream" at bounding box center [227, 256] width 221 height 28
click at [144, 336] on button "Greek" at bounding box center [131, 336] width 47 height 29
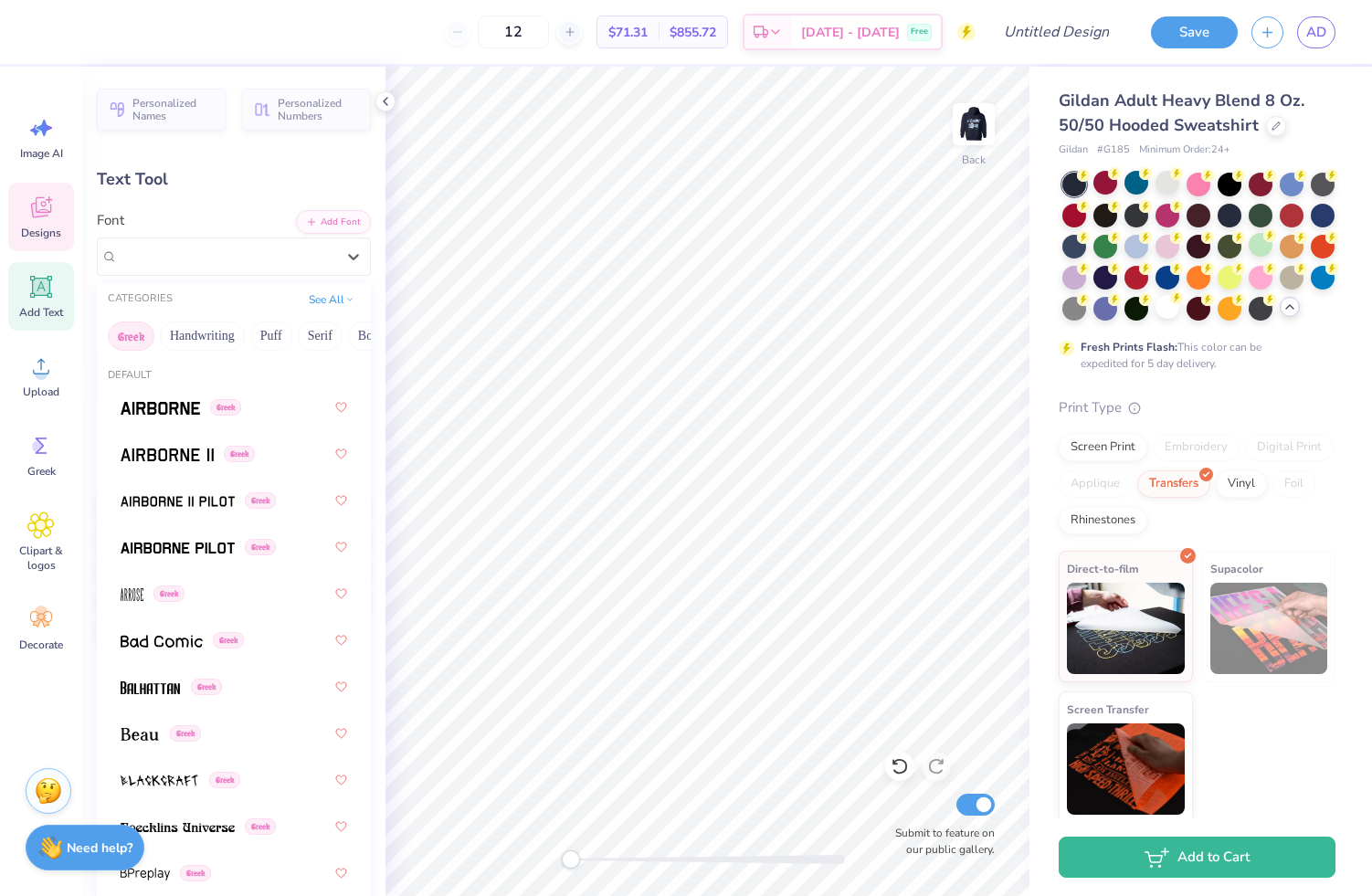
click at [26, 208] on div "Designs" at bounding box center [41, 217] width 66 height 69
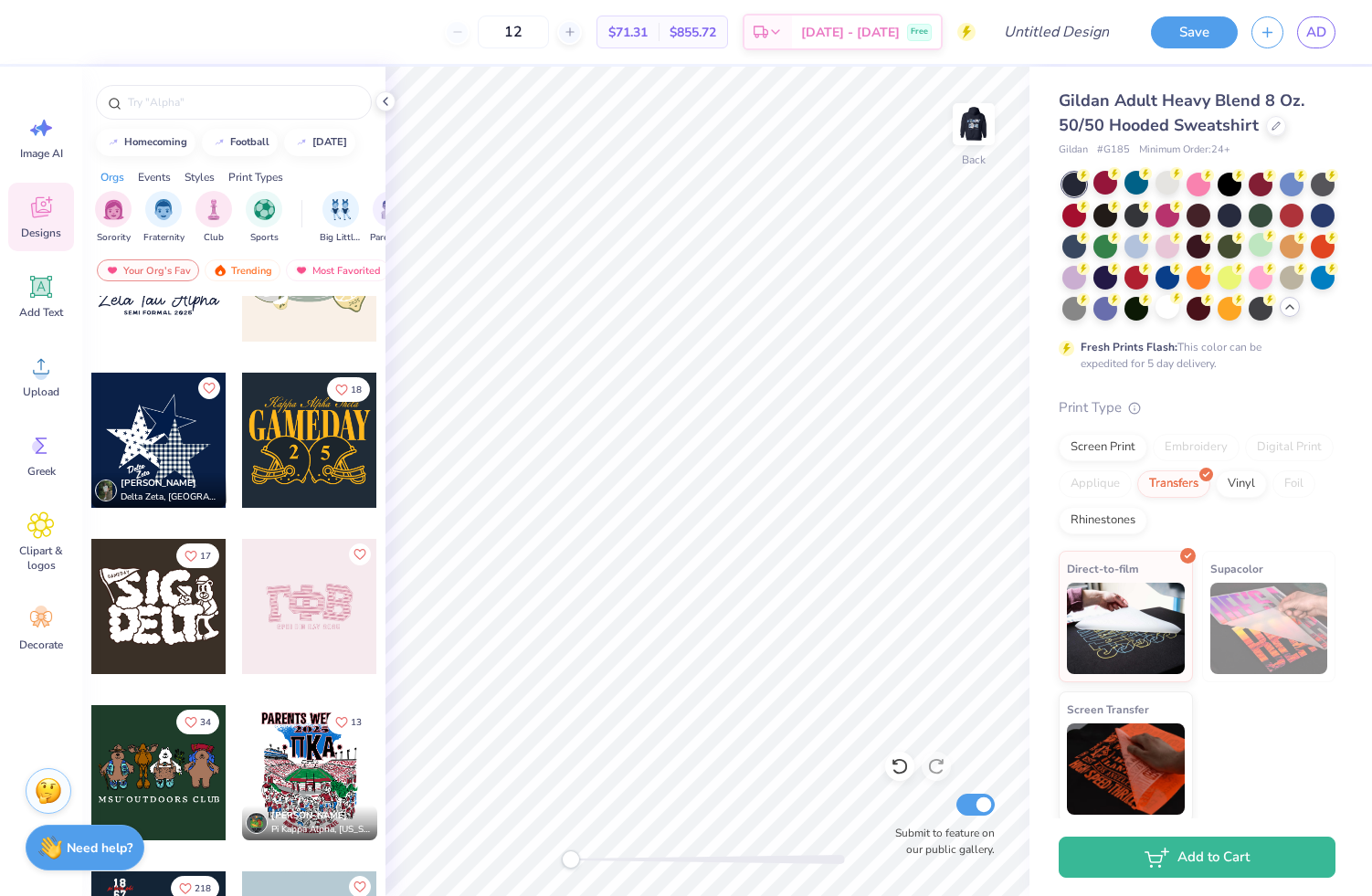
scroll to position [574, 0]
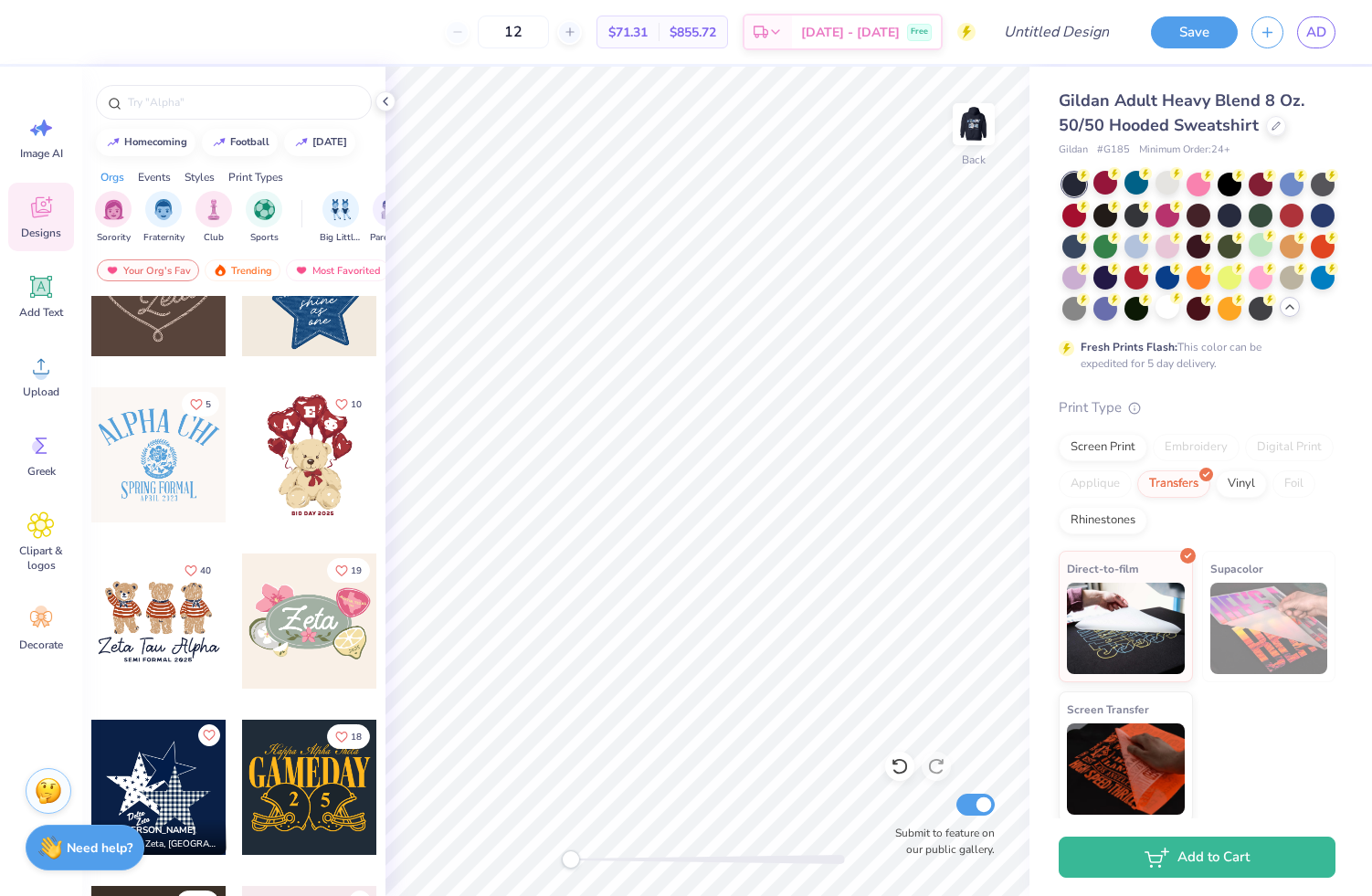
click at [318, 318] on div at bounding box center [309, 288] width 135 height 135
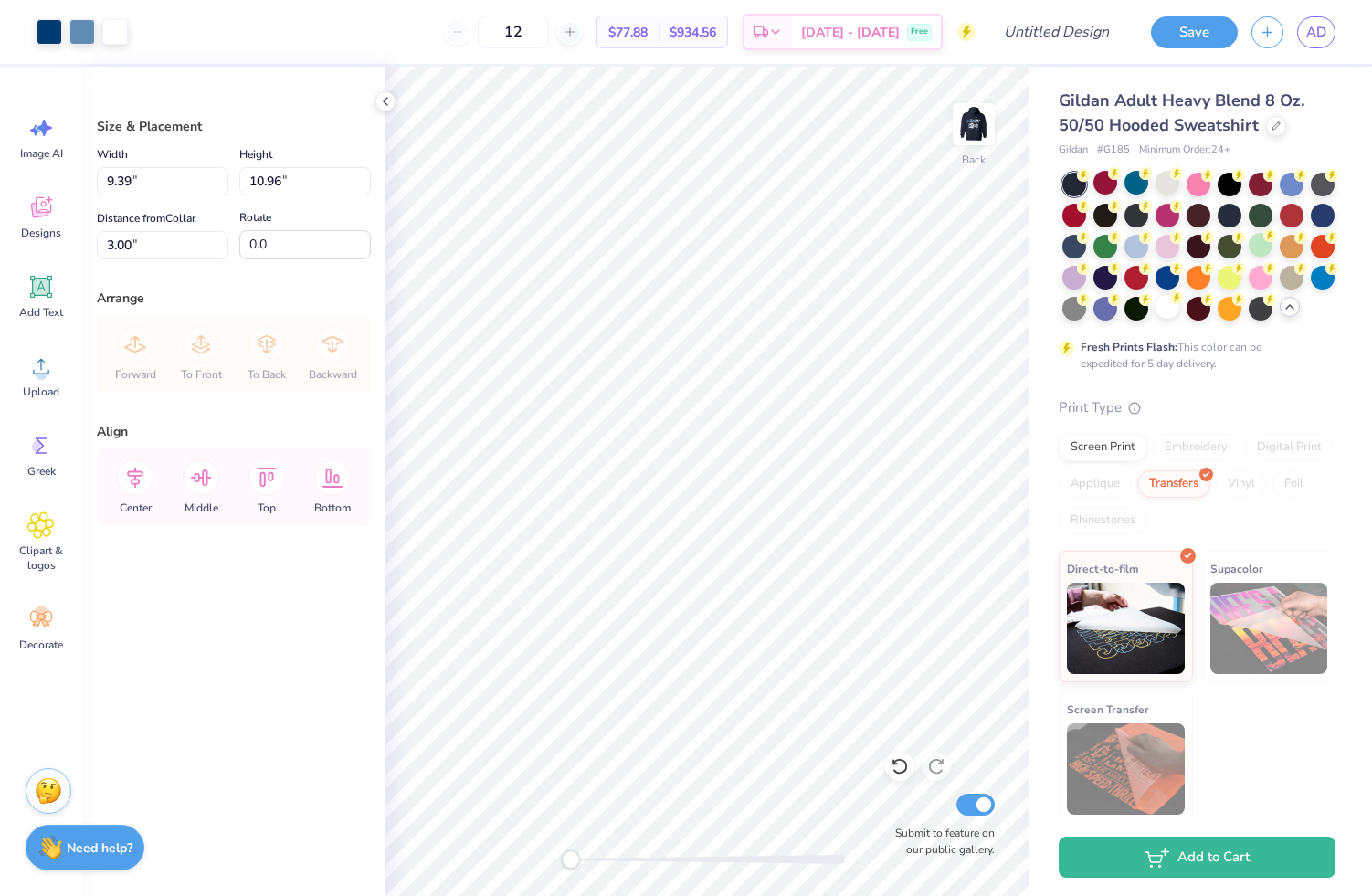
type input "8.78"
type input "10.25"
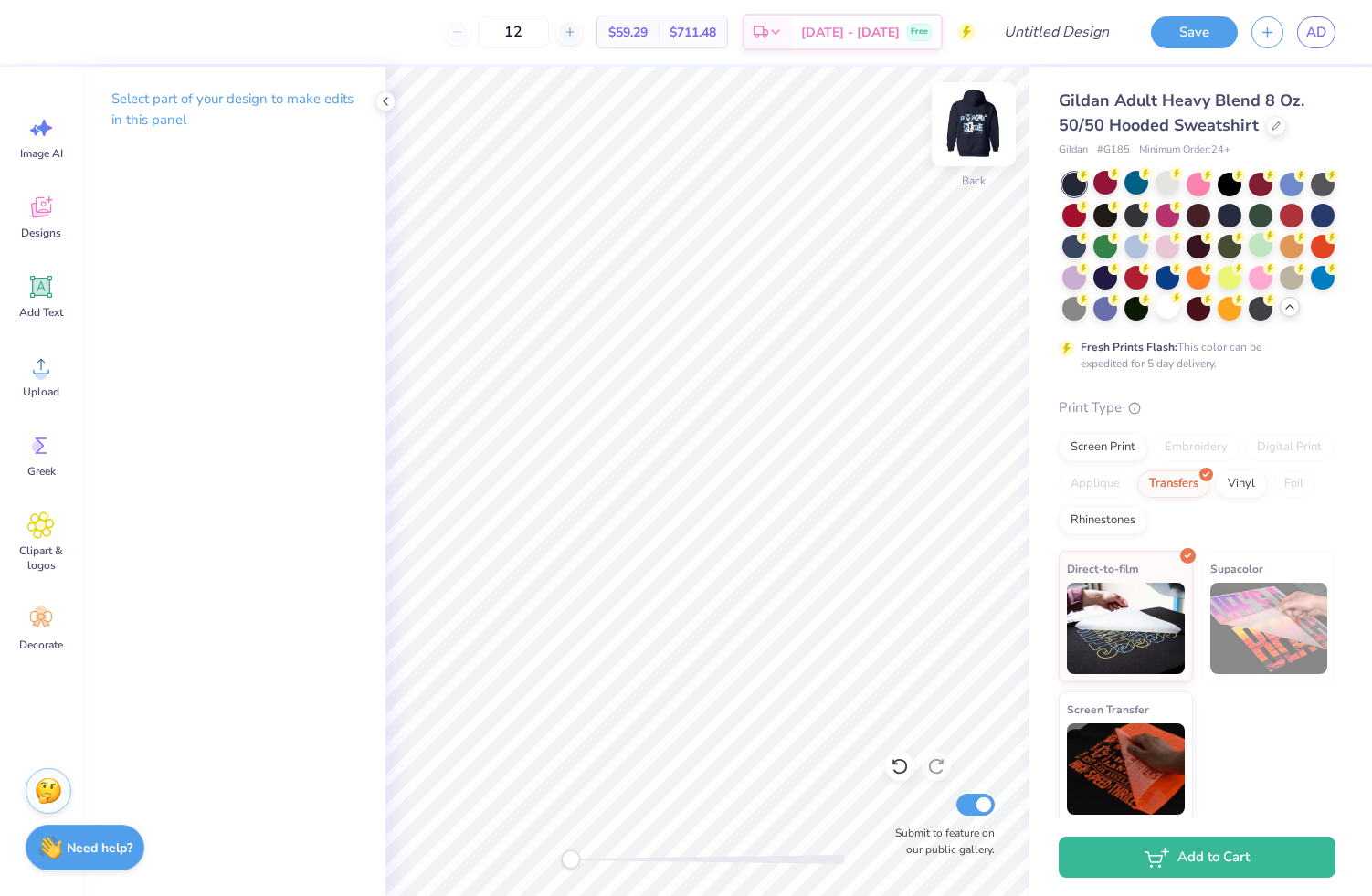
click at [977, 111] on img at bounding box center [973, 123] width 73 height 73
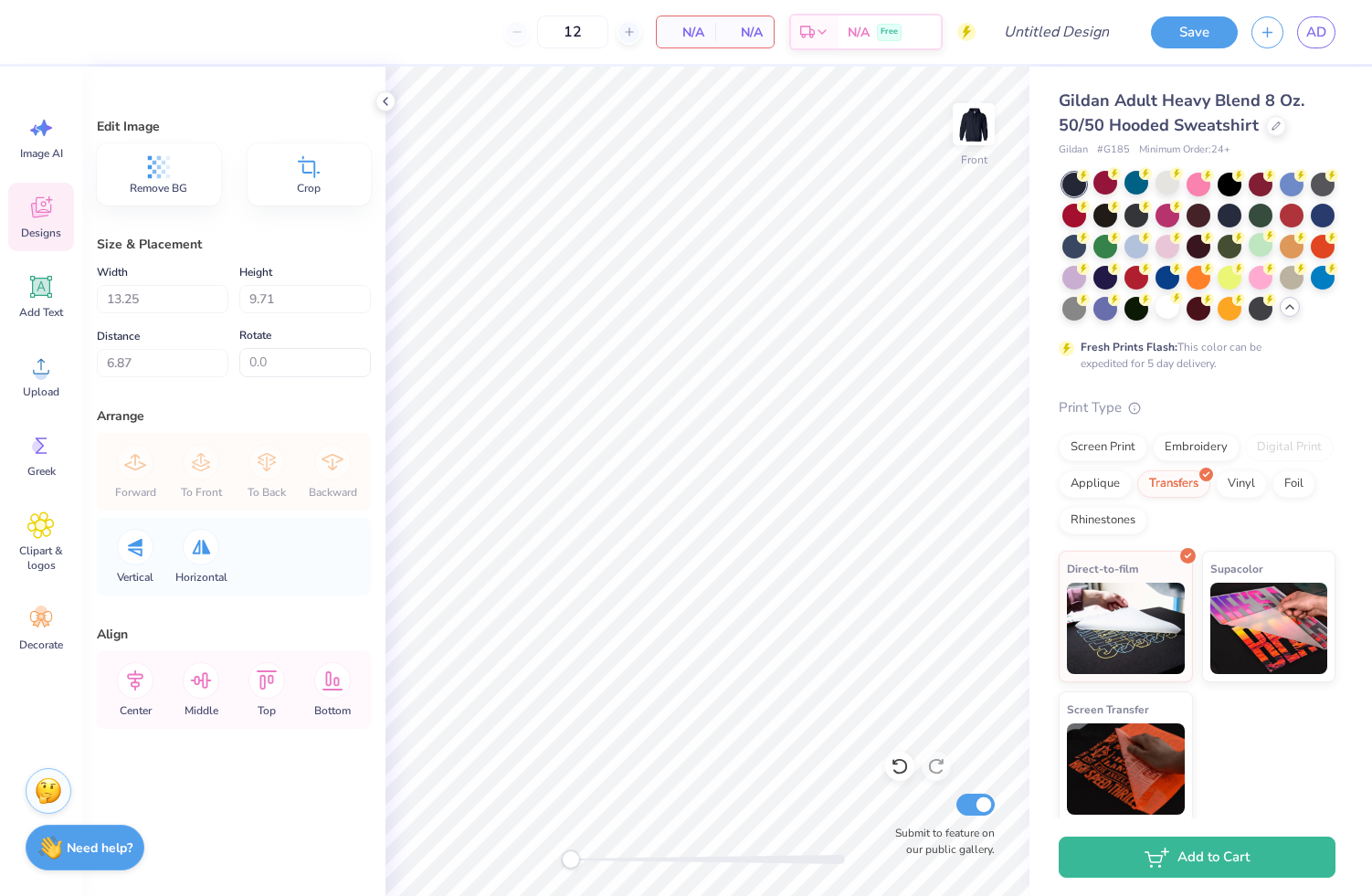
click at [50, 206] on icon at bounding box center [41, 208] width 20 height 21
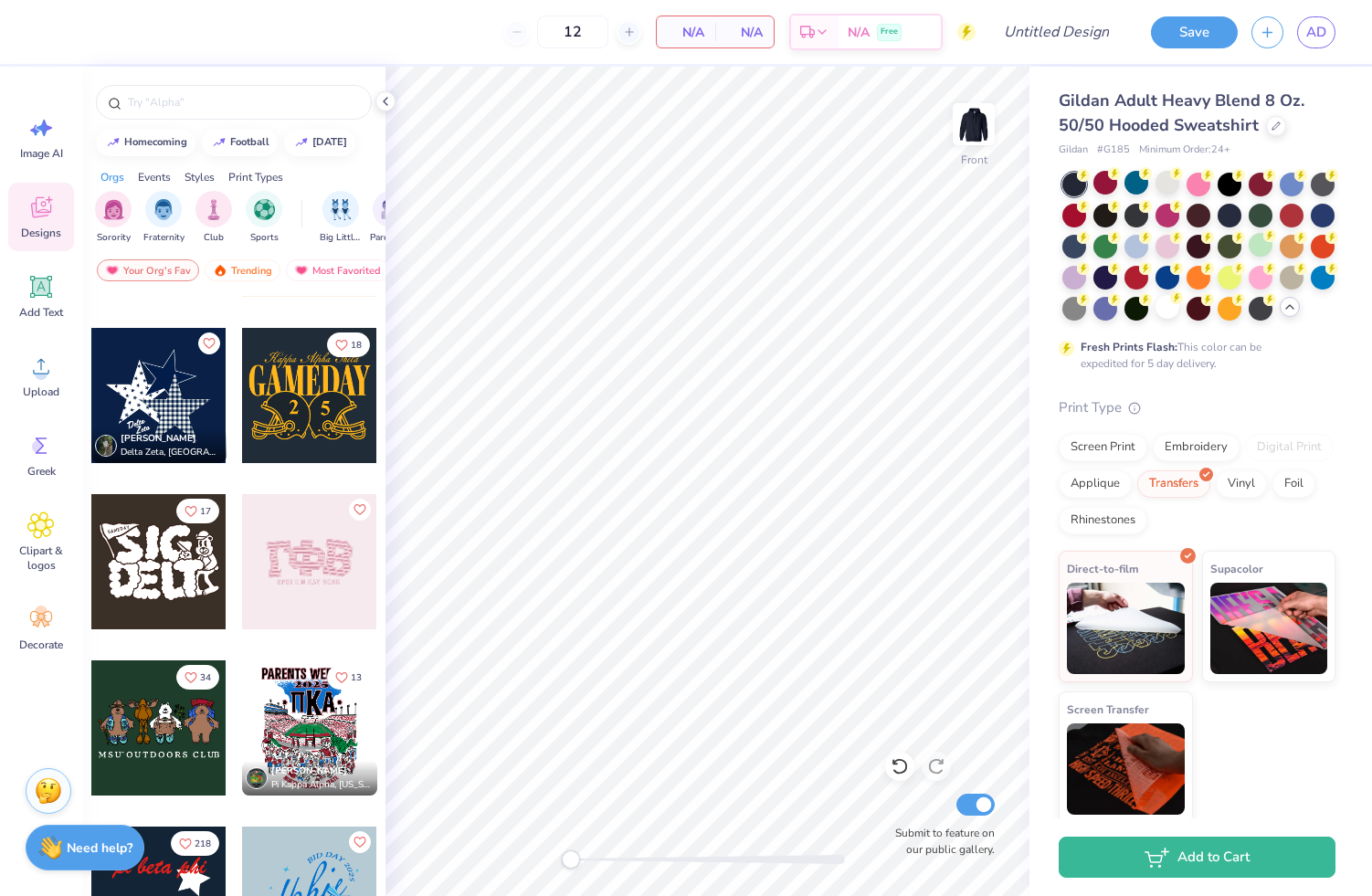
scroll to position [953, 0]
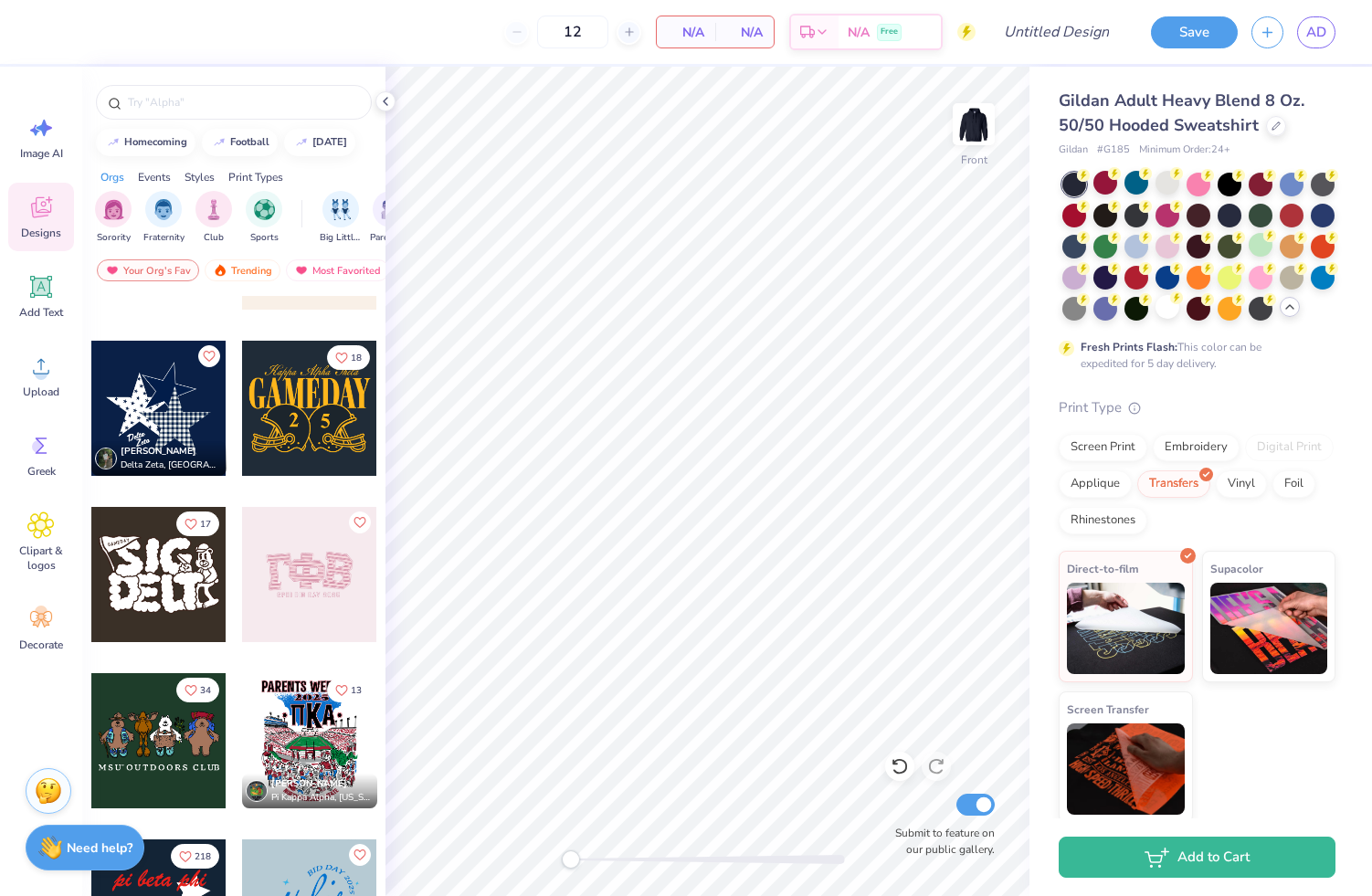
click at [174, 398] on div at bounding box center [158, 408] width 135 height 135
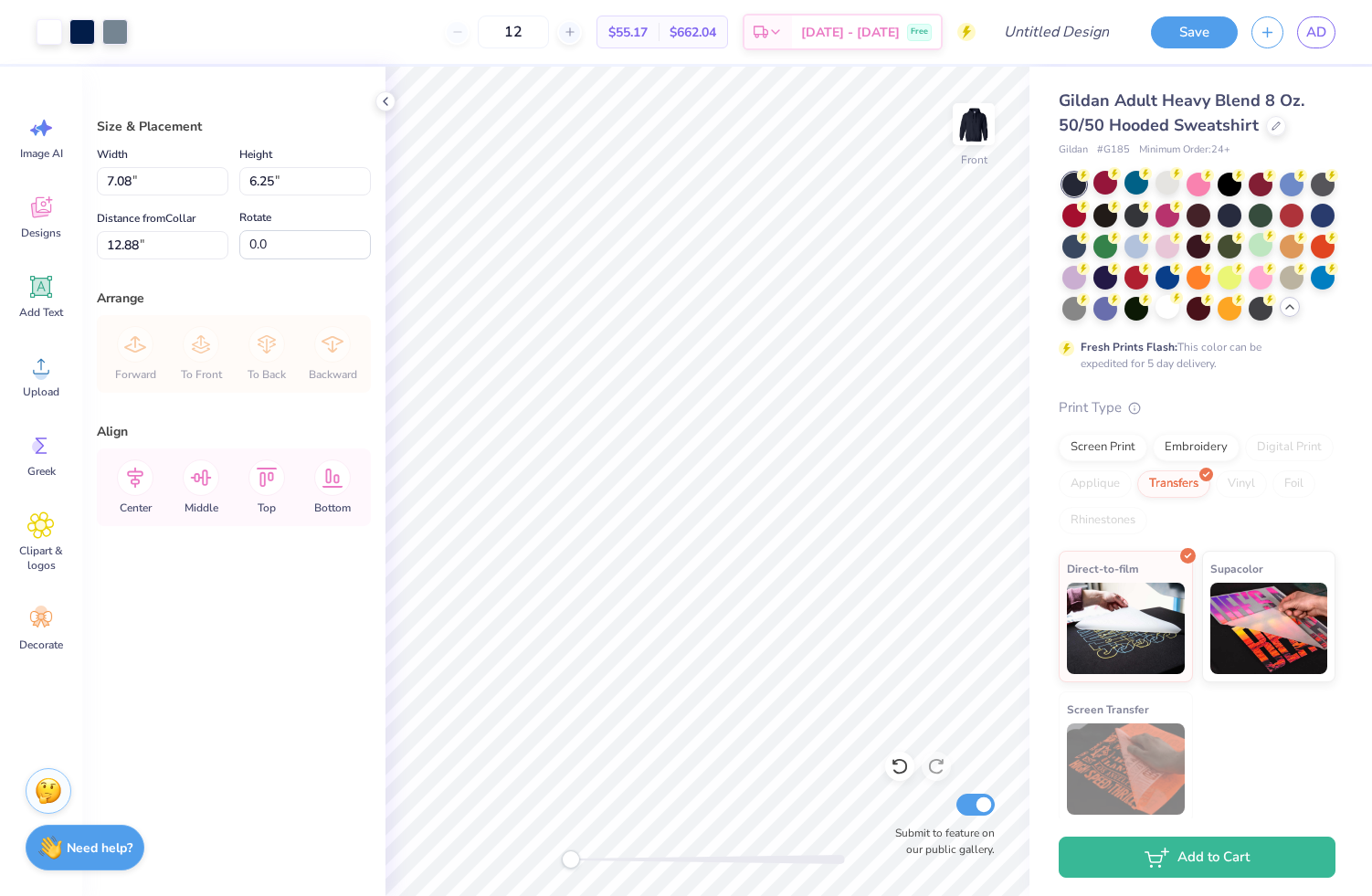
type input "8.93"
type input "7.88"
type input "6.03"
type input "11.27"
type input "9.95"
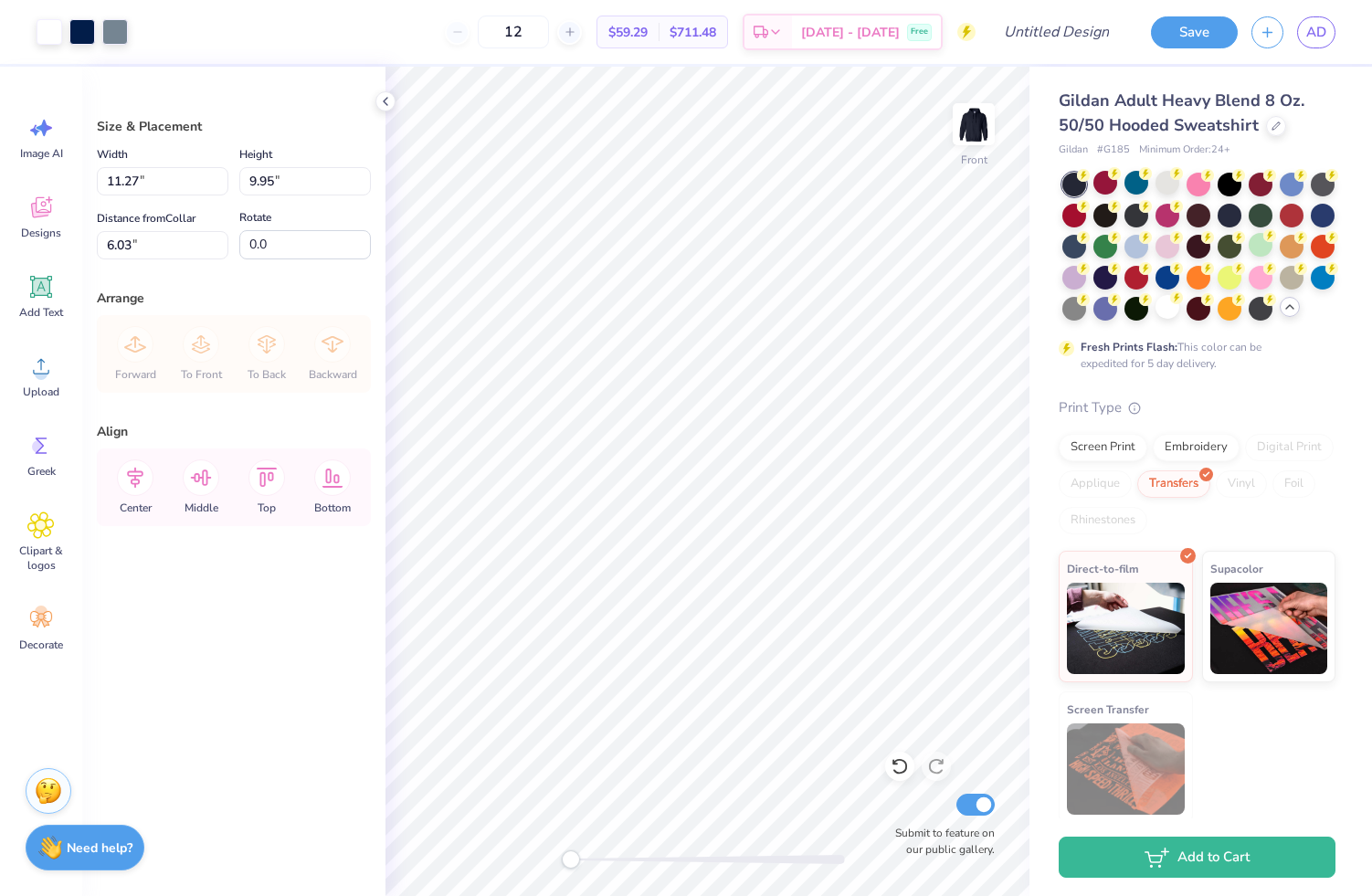
type input "12.33"
type input "10.88"
click at [1173, 278] on div at bounding box center [1167, 275] width 24 height 24
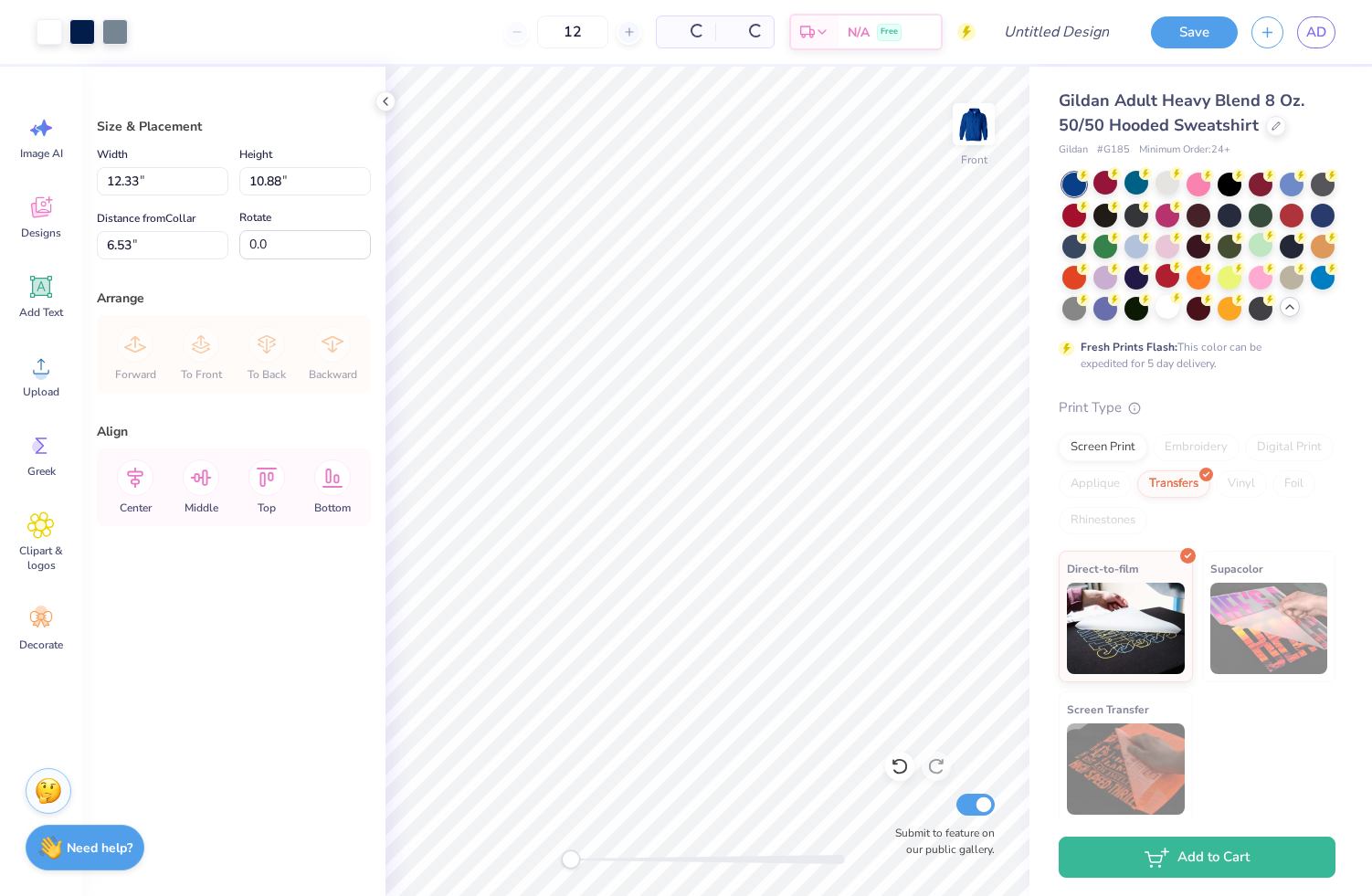
type input "6.21"
click at [1138, 310] on div at bounding box center [1136, 306] width 24 height 24
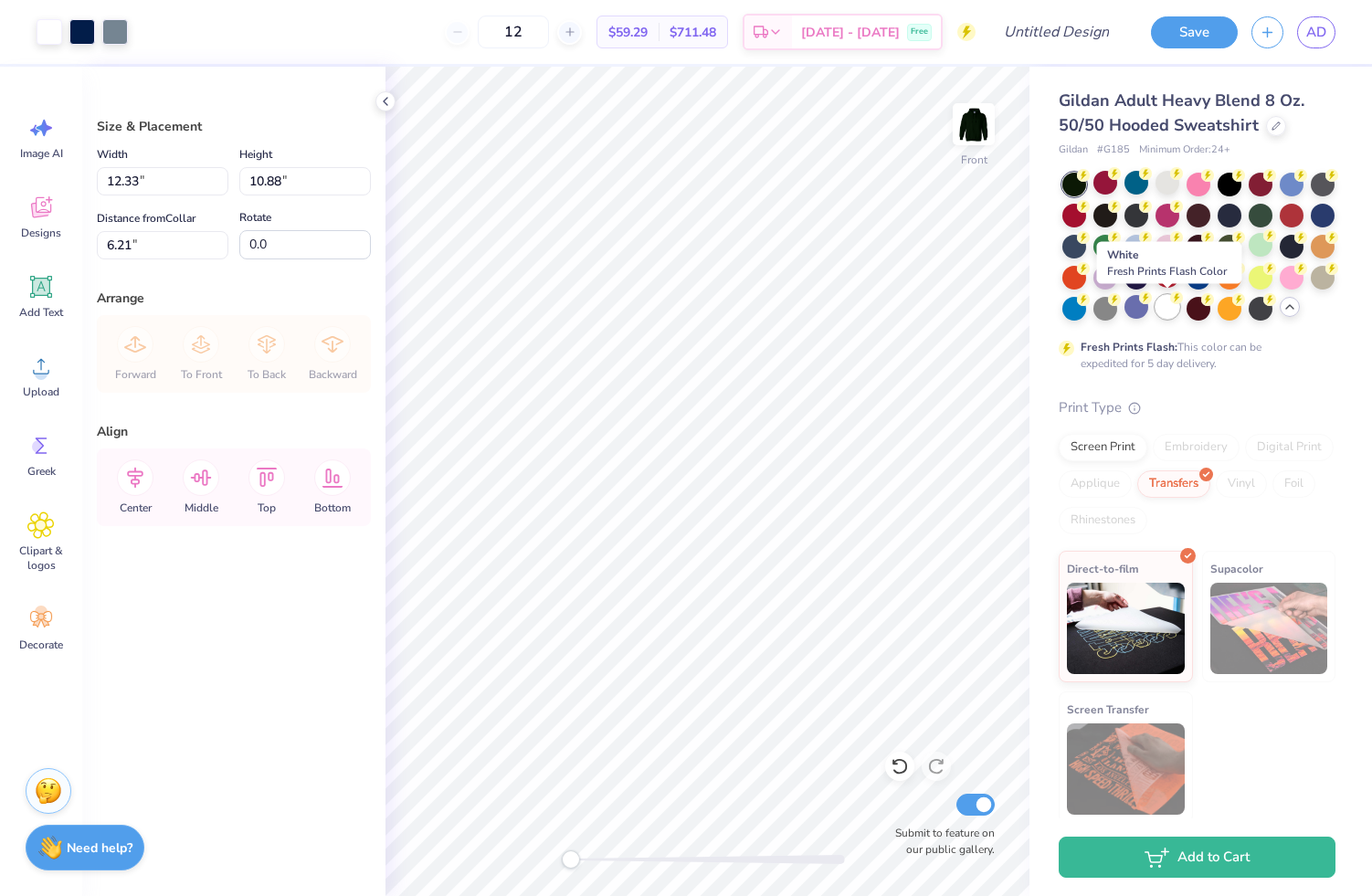
click at [1170, 314] on div at bounding box center [1167, 306] width 24 height 24
click at [971, 141] on img at bounding box center [973, 123] width 73 height 73
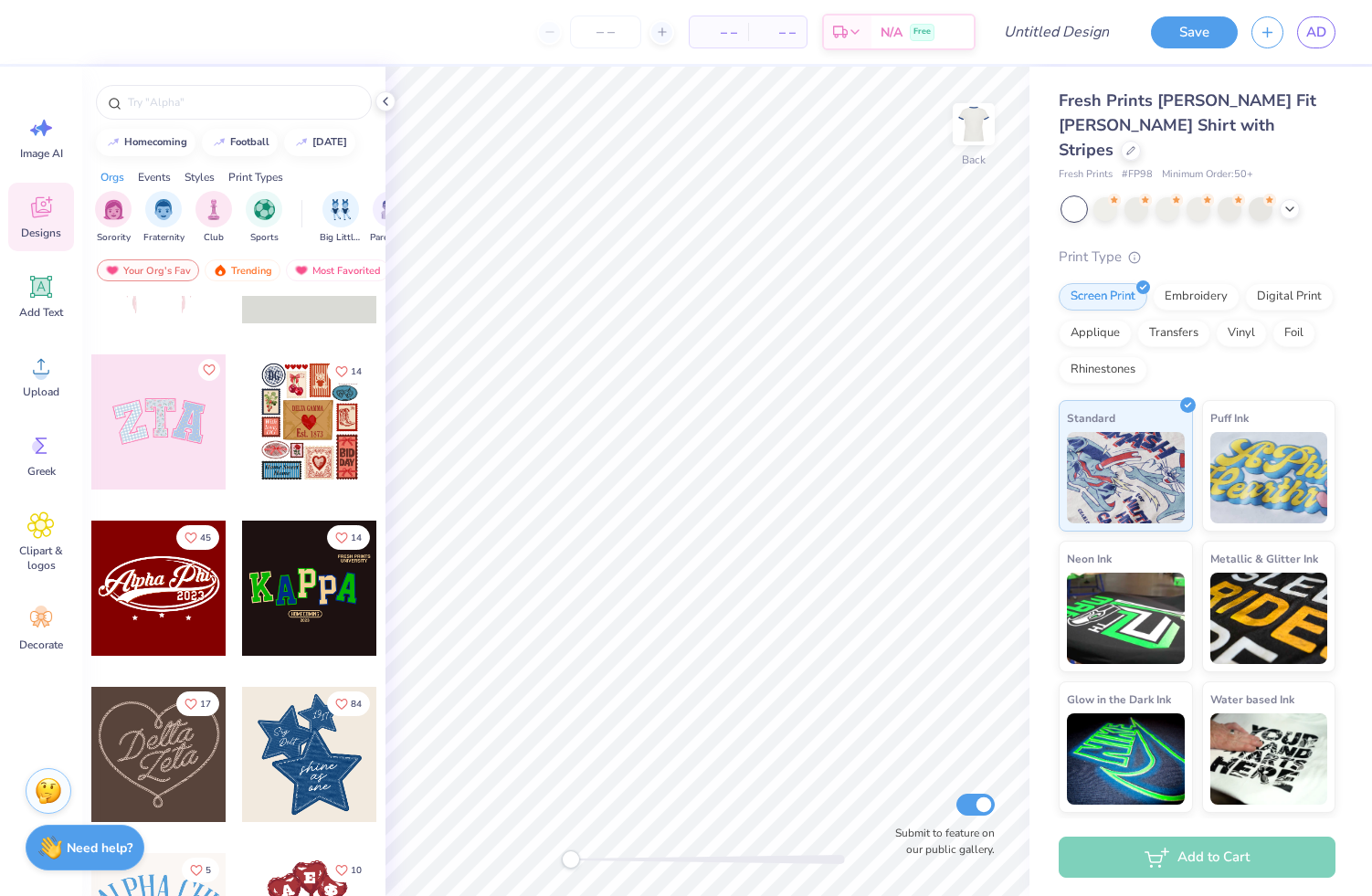
scroll to position [287, 0]
